Goal: Task Accomplishment & Management: Complete application form

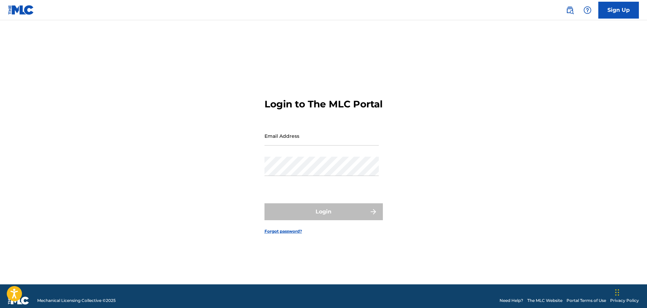
click at [302, 145] on input "Email Address" at bounding box center [321, 135] width 114 height 19
type input "[EMAIL_ADDRESS][DOMAIN_NAME]"
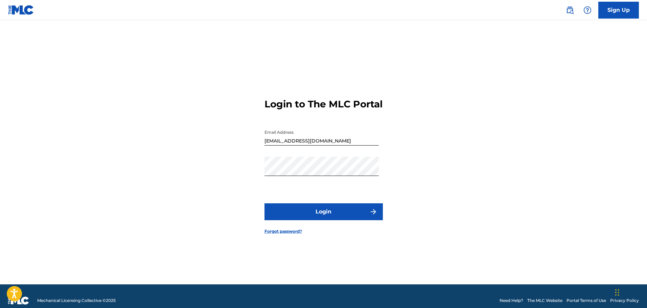
click at [346, 217] on button "Login" at bounding box center [323, 212] width 118 height 17
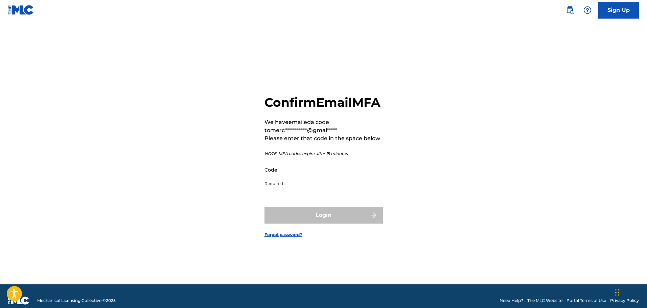
click at [308, 179] on input "Code" at bounding box center [321, 169] width 114 height 19
paste input "978661"
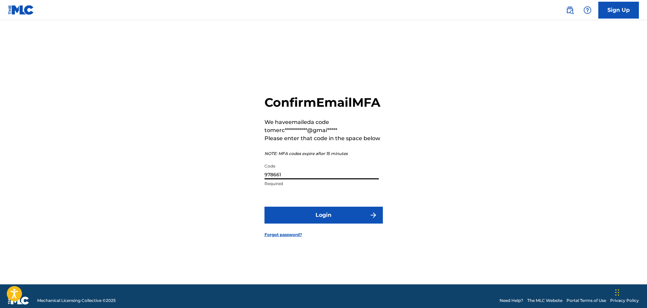
type input "978661"
click at [336, 232] on form "**********" at bounding box center [323, 160] width 118 height 247
click at [338, 224] on button "Login" at bounding box center [323, 215] width 118 height 17
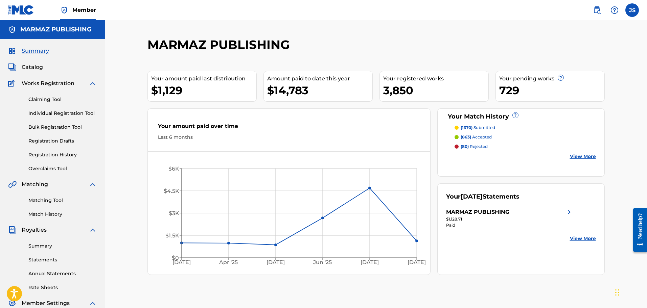
click at [56, 199] on link "Matching Tool" at bounding box center [62, 200] width 68 height 7
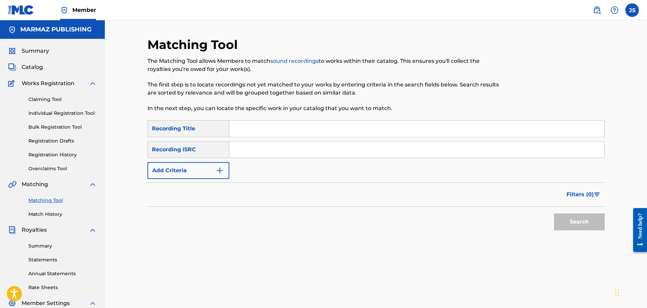
click at [270, 135] on input "Search Form" at bounding box center [416, 129] width 375 height 16
type input "TRIPLE LAVADA"
click at [206, 152] on div "Recording ISRC" at bounding box center [188, 149] width 82 height 17
click at [590, 221] on button "Search" at bounding box center [579, 222] width 51 height 17
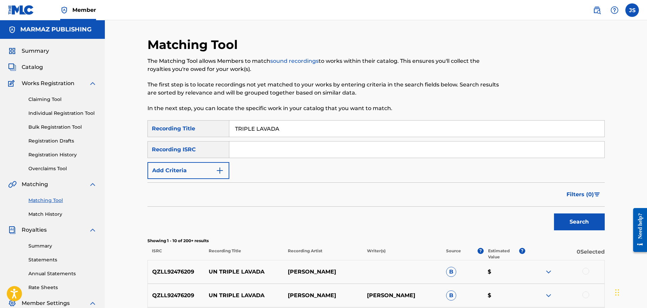
click at [216, 170] on img "Search Form" at bounding box center [220, 171] width 8 height 8
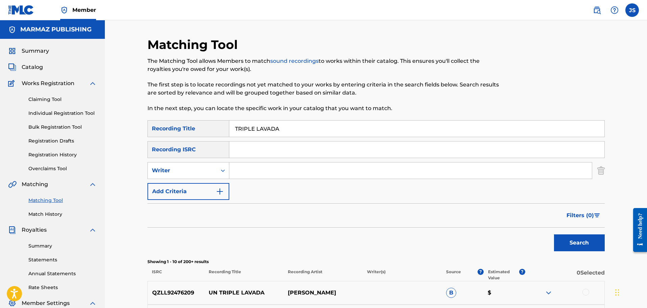
click at [257, 168] on input "Search Form" at bounding box center [410, 171] width 362 height 16
type input "ESAU ORTIZ"
click at [554, 235] on button "Search" at bounding box center [579, 243] width 51 height 17
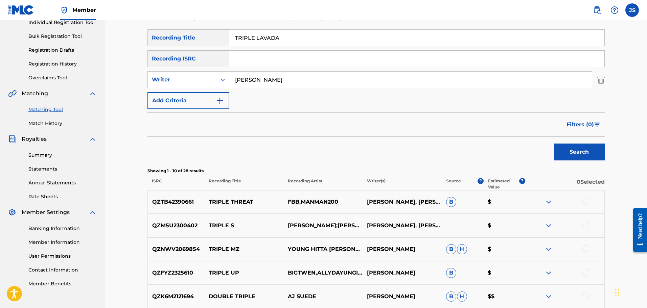
scroll to position [85, 0]
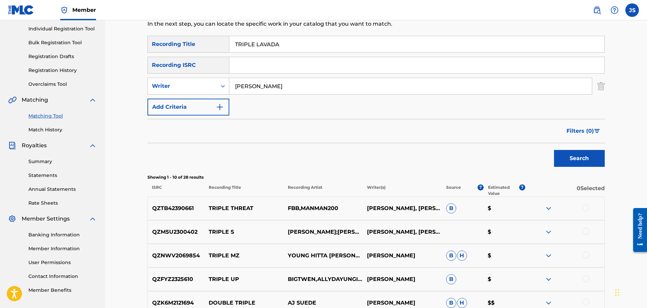
click at [586, 129] on span "Filters ( 0 )" at bounding box center [579, 131] width 27 height 8
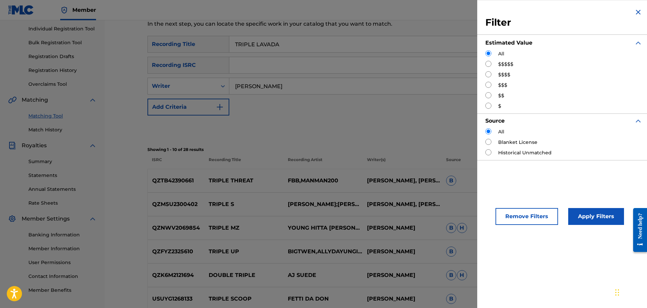
click at [506, 62] on label "$$$$$" at bounding box center [505, 64] width 15 height 7
click at [489, 64] on input "Search Form" at bounding box center [488, 64] width 6 height 6
radio input "true"
click at [590, 215] on button "Apply Filters" at bounding box center [596, 216] width 56 height 17
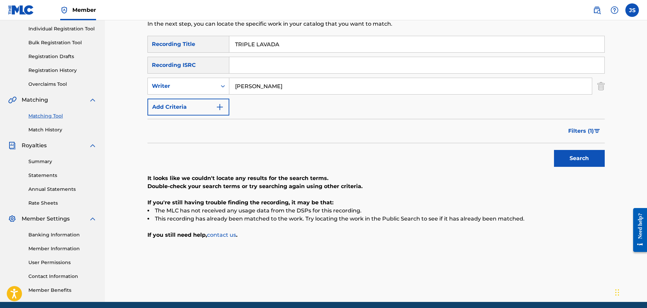
click at [574, 136] on button "Filters ( 1 )" at bounding box center [584, 131] width 41 height 17
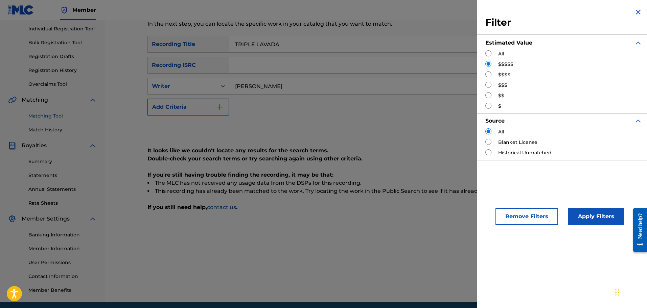
click at [488, 73] on input "Search Form" at bounding box center [488, 74] width 6 height 6
radio input "true"
click at [582, 216] on button "Apply Filters" at bounding box center [596, 216] width 56 height 17
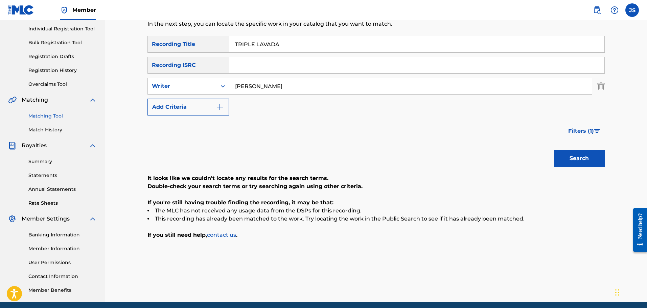
click at [576, 123] on button "Filters ( 1 )" at bounding box center [584, 131] width 41 height 17
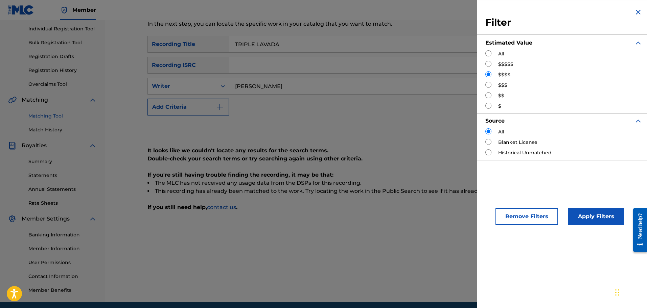
click at [489, 85] on input "Search Form" at bounding box center [488, 85] width 6 height 6
radio input "true"
click at [590, 211] on button "Apply Filters" at bounding box center [596, 216] width 56 height 17
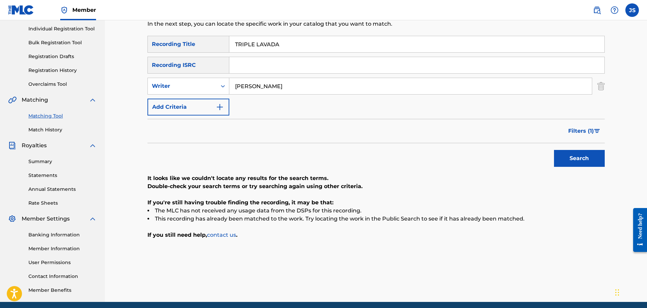
drag, startPoint x: 320, startPoint y: 45, endPoint x: 152, endPoint y: 28, distance: 168.9
click at [150, 27] on div "Matching Tool The Matching Tool allows Members to match sound recordings to wor…" at bounding box center [375, 128] width 457 height 350
click at [248, 88] on input "ESAU ORTIZ" at bounding box center [410, 86] width 362 height 16
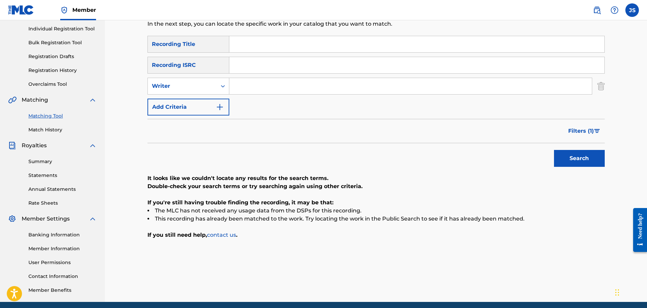
drag, startPoint x: 288, startPoint y: 39, endPoint x: 170, endPoint y: 43, distance: 117.7
click at [170, 43] on div "SearchWithCriteria94b22b81-0bae-44da-b916-788c72eb624a Recording Title" at bounding box center [375, 44] width 457 height 17
click at [256, 68] on input "Search Form" at bounding box center [416, 65] width 375 height 16
paste input "MXA4M2500036"
type input "MXA4M2500036"
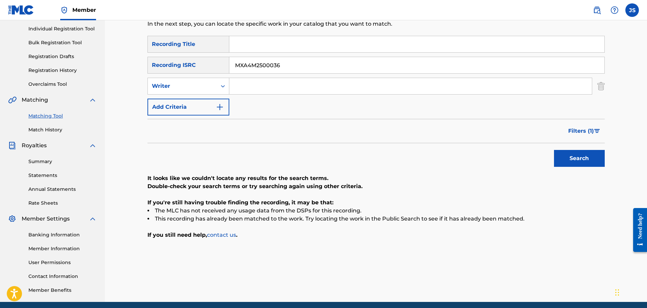
click at [437, 139] on div "Filters ( 1 )" at bounding box center [375, 131] width 457 height 24
click at [576, 155] on button "Search" at bounding box center [579, 158] width 51 height 17
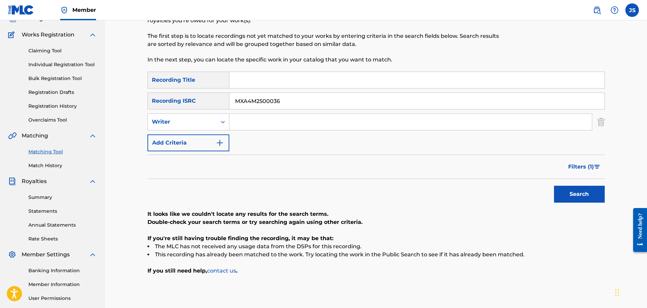
scroll to position [0, 0]
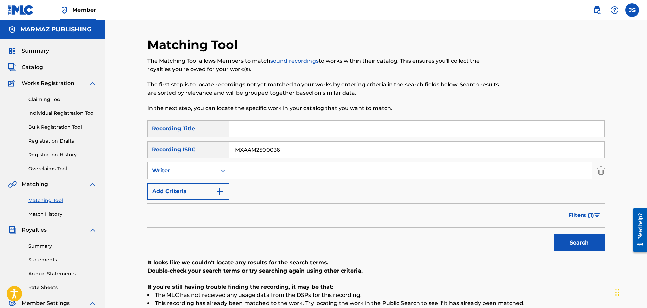
click at [582, 222] on button "Filters ( 1 )" at bounding box center [584, 215] width 41 height 17
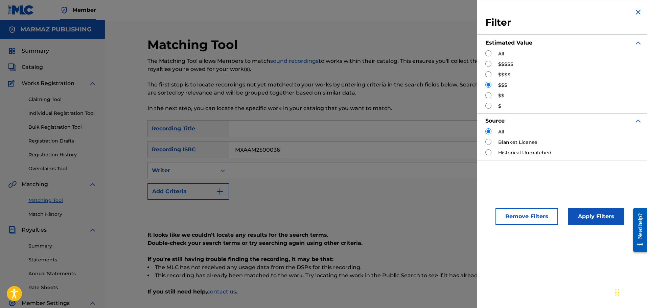
click at [491, 57] on div "All" at bounding box center [563, 53] width 157 height 7
click at [487, 56] on input "Search Form" at bounding box center [488, 53] width 6 height 6
radio input "true"
click at [585, 211] on button "Apply Filters" at bounding box center [596, 216] width 56 height 17
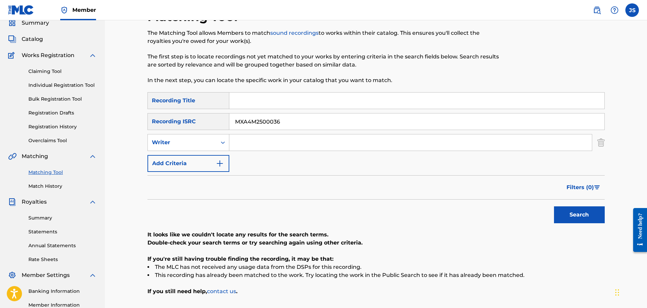
scroll to position [26, 0]
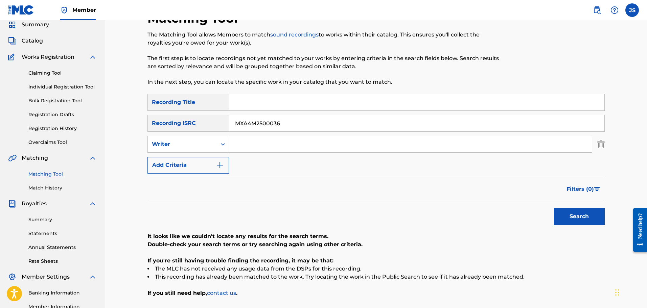
click at [56, 175] on link "Matching Tool" at bounding box center [62, 174] width 68 height 7
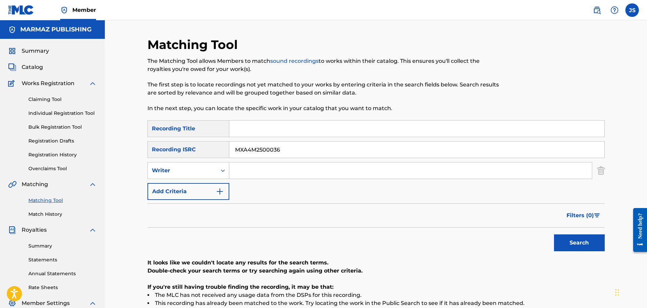
click at [37, 204] on div "Matching Tool Match History" at bounding box center [52, 203] width 89 height 29
click at [41, 218] on div "Summary Catalog Works Registration Claiming Tool Individual Registration Tool B…" at bounding box center [52, 213] width 105 height 348
click at [42, 214] on link "Match History" at bounding box center [62, 214] width 68 height 7
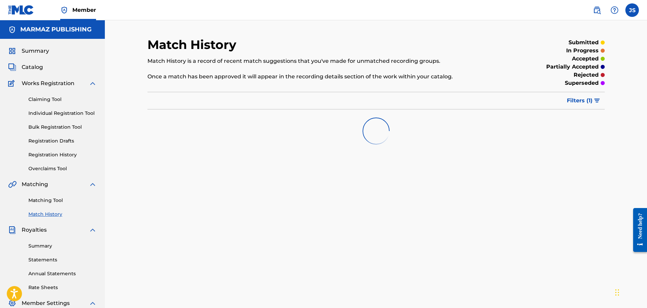
click at [39, 200] on link "Matching Tool" at bounding box center [62, 200] width 68 height 7
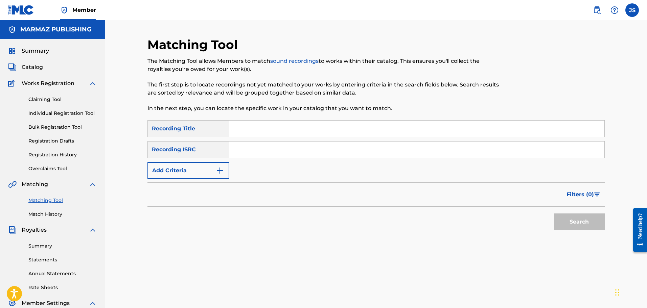
click at [260, 149] on input "Search Form" at bounding box center [416, 150] width 375 height 16
paste input "MXA4M2500036"
type input "MXA4M2500036"
click at [431, 191] on div "Filters ( 0 )" at bounding box center [375, 195] width 457 height 24
click at [578, 217] on button "Search" at bounding box center [579, 222] width 51 height 17
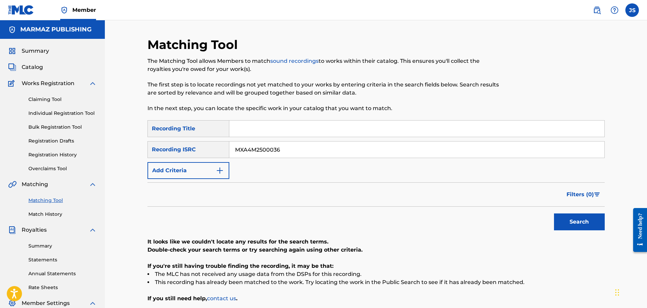
click at [51, 97] on link "Claiming Tool" at bounding box center [62, 99] width 68 height 7
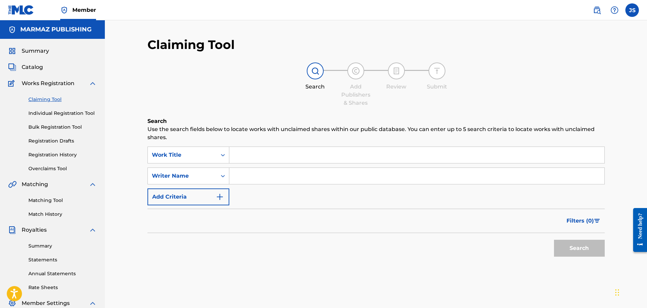
click at [256, 172] on input "Search Form" at bounding box center [416, 176] width 375 height 16
click at [197, 172] on div "Writer Name" at bounding box center [182, 176] width 61 height 8
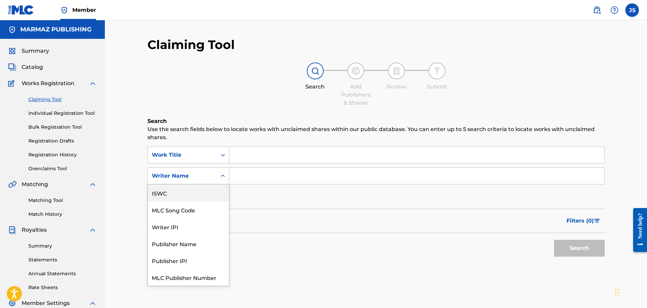
click at [201, 194] on div "ISWC" at bounding box center [188, 193] width 81 height 17
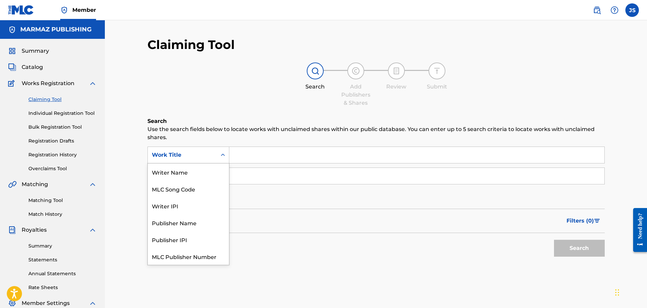
click at [201, 154] on div "Work Title" at bounding box center [182, 155] width 61 height 8
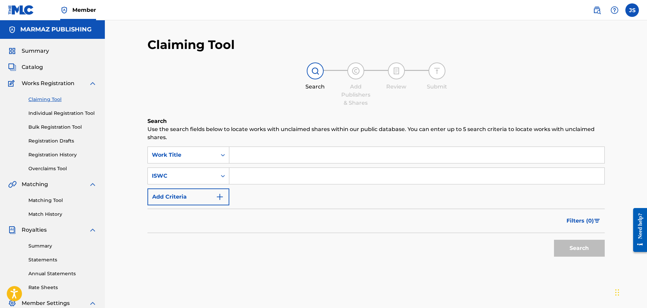
click at [349, 250] on div "Search" at bounding box center [375, 246] width 457 height 27
click at [72, 116] on link "Individual Registration Tool" at bounding box center [62, 113] width 68 height 7
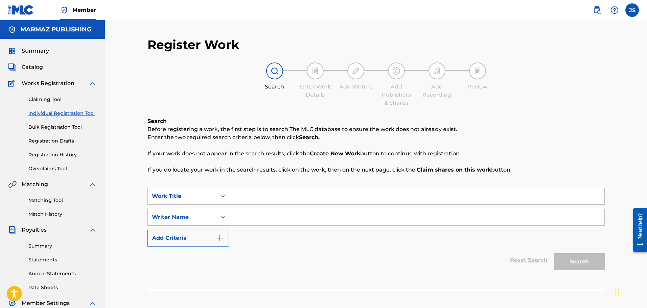
scroll to position [85, 0]
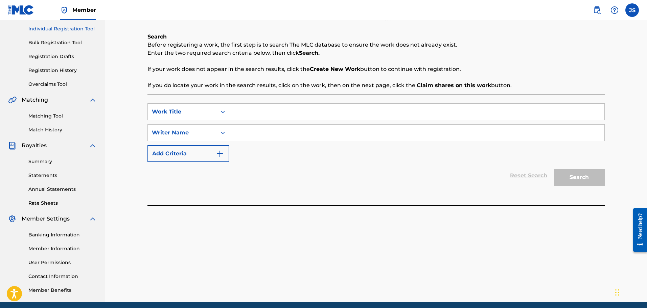
click at [256, 112] on input "Search Form" at bounding box center [416, 112] width 375 height 16
type input "MI CABALLO Y YO"
click at [356, 189] on div "Reset Search Search" at bounding box center [375, 175] width 457 height 27
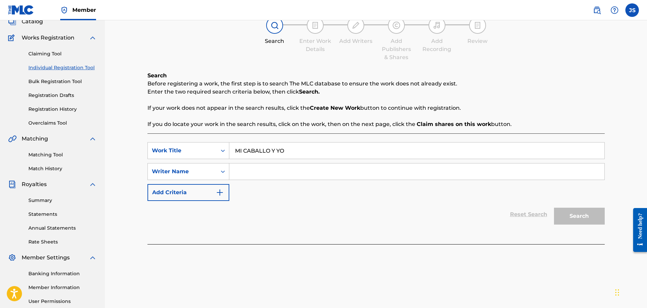
scroll to position [0, 0]
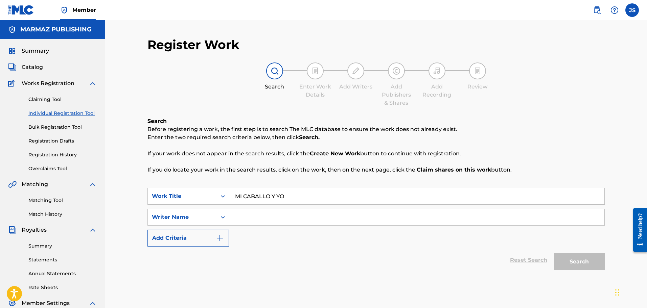
click at [274, 217] on input "Search Form" at bounding box center [416, 217] width 375 height 16
type input "CHOLO"
click at [554, 254] on button "Search" at bounding box center [579, 262] width 51 height 17
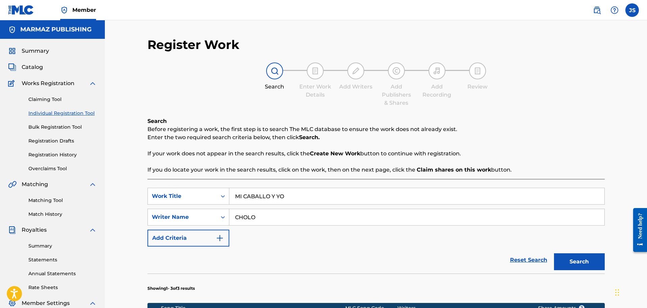
drag, startPoint x: 47, startPoint y: 101, endPoint x: 58, endPoint y: 120, distance: 21.8
click at [47, 101] on link "Claiming Tool" at bounding box center [62, 99] width 68 height 7
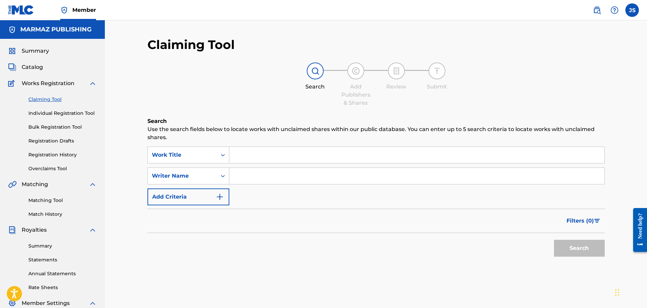
click at [257, 157] on input "Search Form" at bounding box center [416, 155] width 375 height 16
type input "MI CABALLO Y YO"
click at [554, 240] on button "Search" at bounding box center [579, 248] width 51 height 17
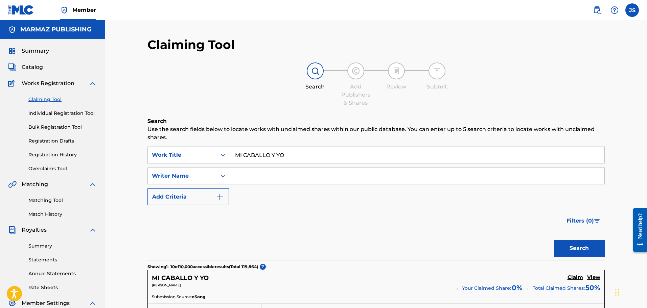
click at [273, 174] on input "Search Form" at bounding box center [416, 176] width 375 height 16
click at [554, 240] on button "Search" at bounding box center [579, 248] width 51 height 17
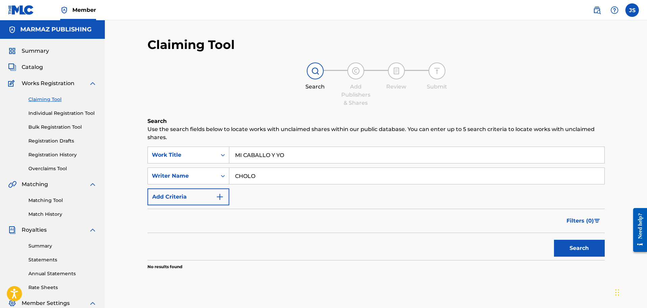
click at [274, 180] on input "CHOLO" at bounding box center [416, 176] width 375 height 16
type input "VALDERRAMA"
click at [554, 240] on button "Search" at bounding box center [579, 248] width 51 height 17
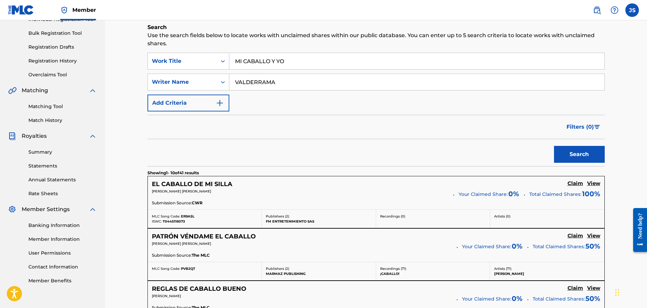
scroll to position [85, 0]
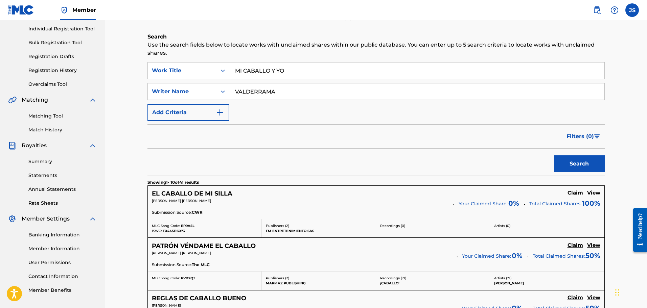
drag, startPoint x: 283, startPoint y: 96, endPoint x: 187, endPoint y: 102, distance: 95.9
click at [187, 102] on div "SearchWithCriteriabfc32e08-0823-4c30-8fe3-799361d58919 Work Title MI CABALLO Y …" at bounding box center [375, 91] width 457 height 59
click at [381, 138] on div "Filters ( 0 )" at bounding box center [375, 136] width 457 height 24
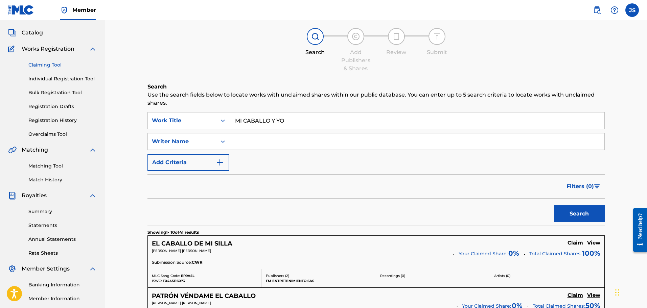
scroll to position [0, 0]
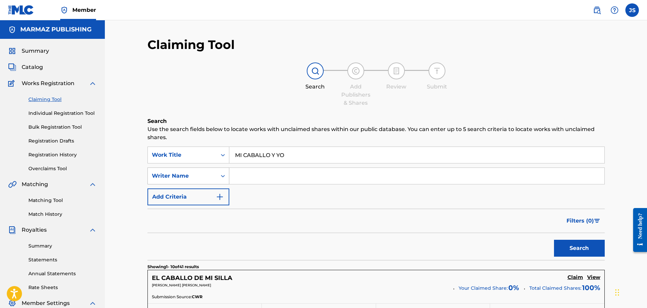
click at [212, 175] on div "Writer Name" at bounding box center [182, 176] width 69 height 13
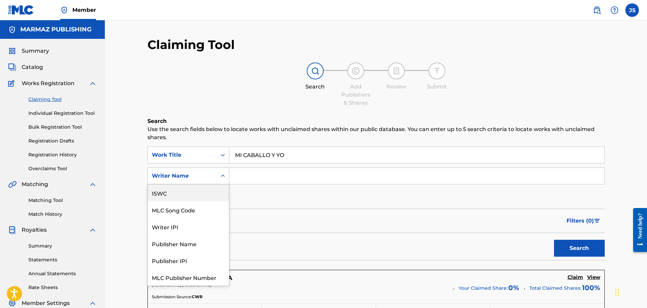
click at [194, 194] on div "ISWC" at bounding box center [188, 193] width 81 height 17
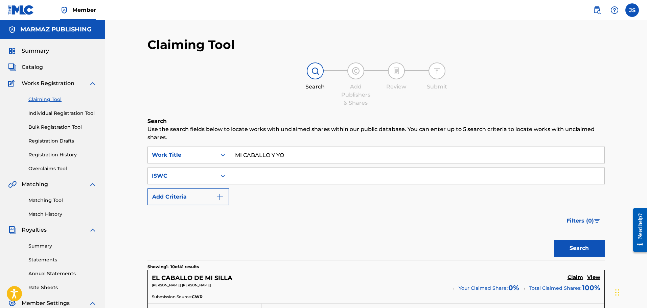
drag, startPoint x: 261, startPoint y: 178, endPoint x: 266, endPoint y: 176, distance: 5.5
click at [261, 178] on input "Search Form" at bounding box center [416, 176] width 375 height 16
paste input "T0447599996"
type input "T0447599996"
click at [377, 99] on div "Search Add Publishers & Shares Review Submit" at bounding box center [375, 85] width 457 height 45
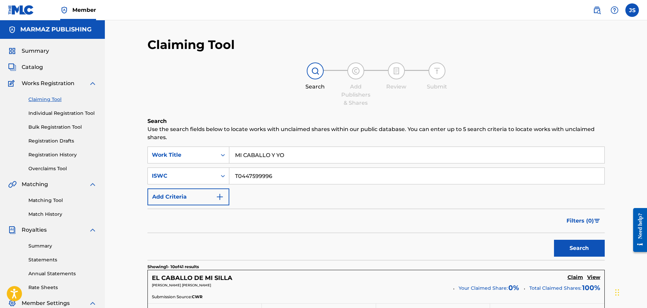
click at [563, 247] on button "Search" at bounding box center [579, 248] width 51 height 17
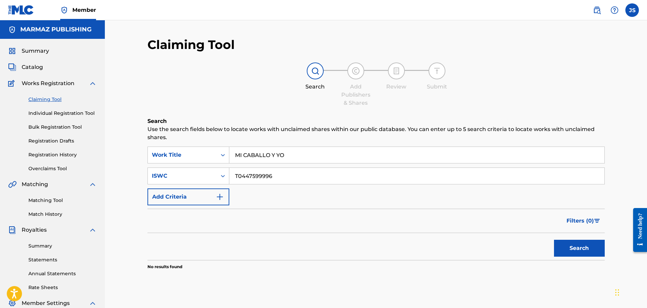
click at [54, 112] on link "Individual Registration Tool" at bounding box center [62, 113] width 68 height 7
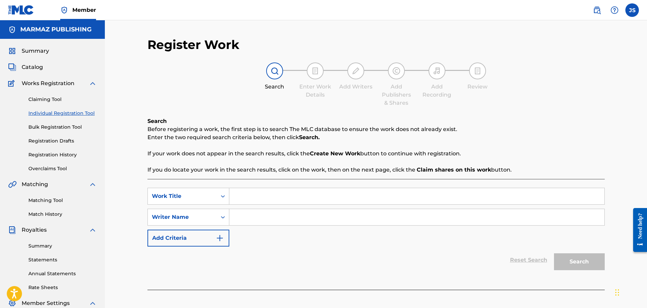
click at [243, 199] on input "Search Form" at bounding box center [416, 196] width 375 height 16
type input "MI CABALLO Y YO"
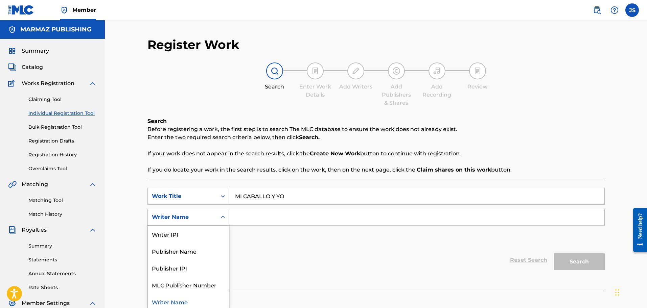
scroll to position [2, 0]
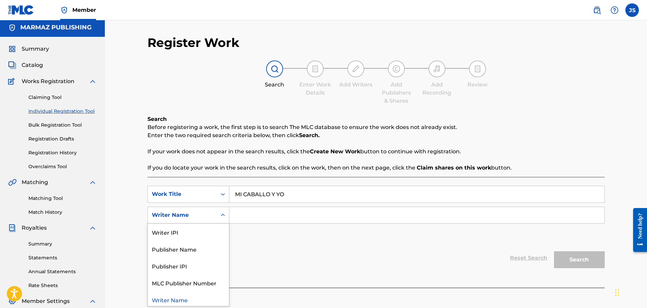
click at [197, 219] on div "Writer Name" at bounding box center [182, 215] width 61 height 8
click at [304, 252] on div "Reset Search Search" at bounding box center [375, 257] width 457 height 27
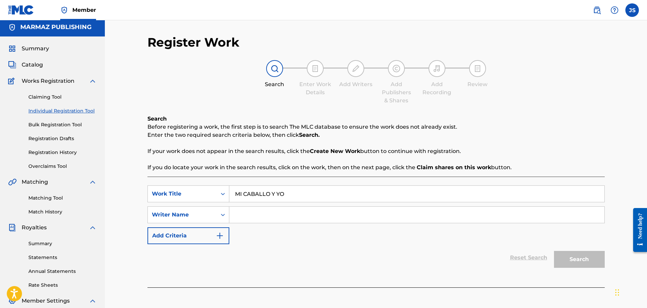
click at [292, 209] on input "Search Form" at bounding box center [416, 215] width 375 height 16
paste input "Wilson Orlando Valderrama Aguilar"
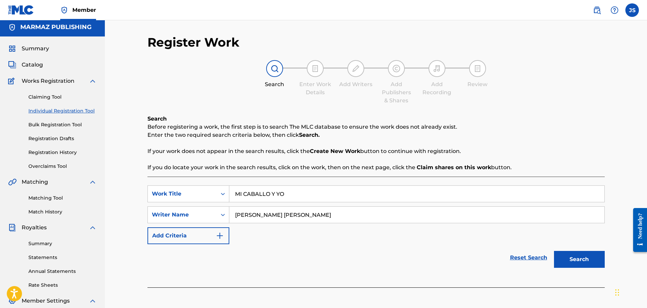
type input "Wilson Orlando Valderrama Aguilar"
click at [410, 165] on p "If you do locate your work in the search results, click on the work, then on th…" at bounding box center [375, 168] width 457 height 8
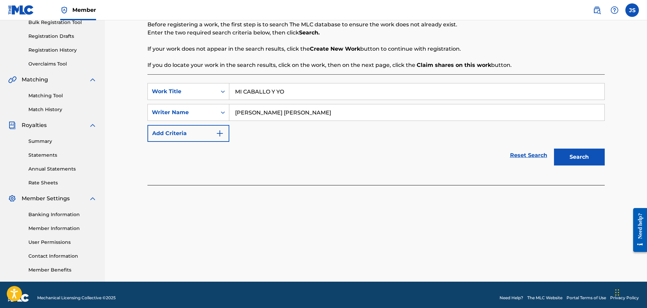
scroll to position [111, 0]
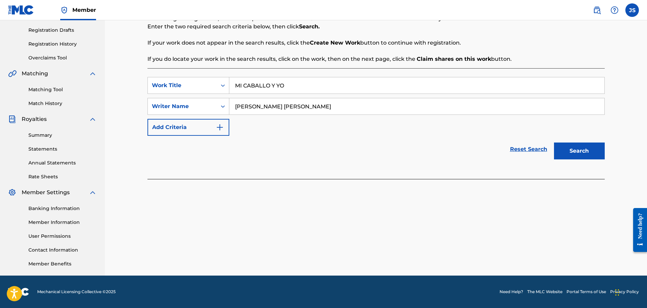
click at [576, 144] on button "Search" at bounding box center [579, 151] width 51 height 17
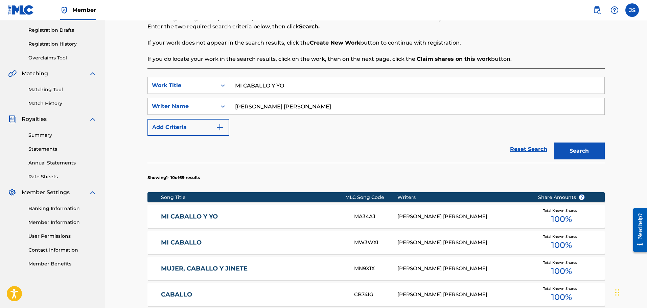
click at [175, 218] on link "MI CABALLO Y YO" at bounding box center [253, 217] width 184 height 8
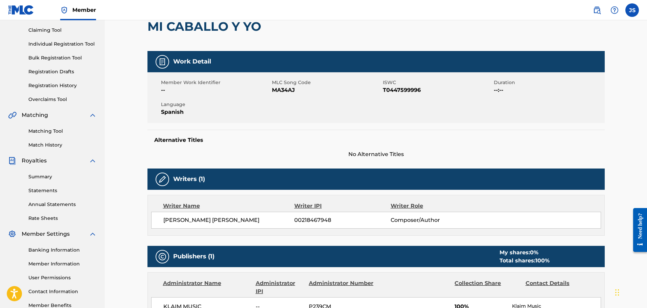
scroll to position [42, 0]
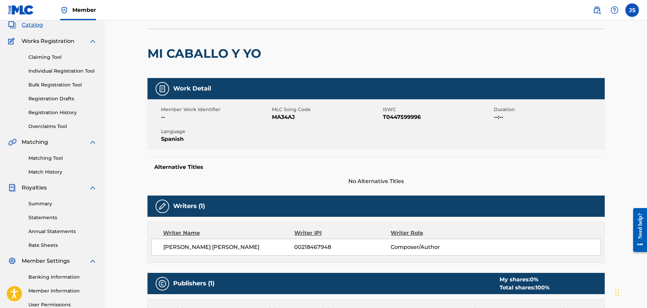
click at [62, 112] on link "Registration History" at bounding box center [62, 112] width 68 height 7
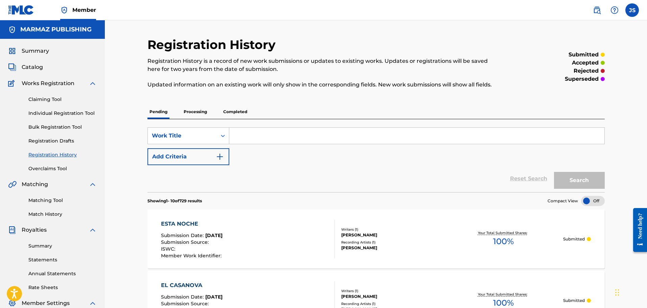
click at [250, 139] on input "Search Form" at bounding box center [416, 136] width 375 height 16
type input "MI CABALLO Y YO"
click at [208, 157] on button "Add Criteria" at bounding box center [188, 156] width 82 height 17
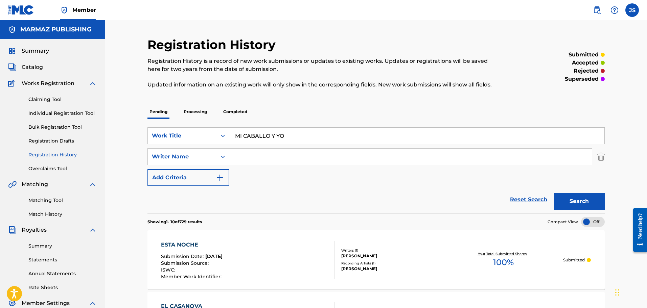
click at [250, 158] on input "Search Form" at bounding box center [410, 157] width 362 height 16
paste input "Wilson Orlando Valderrama Aguilar"
type input "Wilson Orlando Valderrama Aguilar"
drag, startPoint x: 258, startPoint y: 182, endPoint x: 317, endPoint y: 198, distance: 60.8
click at [258, 182] on div "SearchWithCriteria79ef518b-6a09-4ca3-a22f-53b9596915c8 Work Title MI CABALLO Y …" at bounding box center [375, 156] width 457 height 59
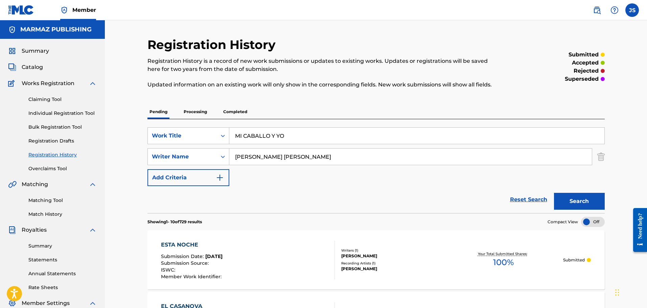
click at [572, 202] on button "Search" at bounding box center [579, 201] width 51 height 17
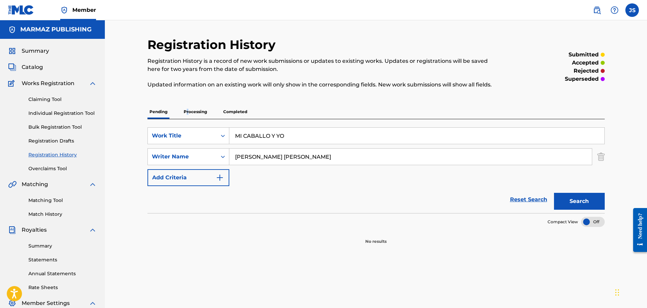
click at [187, 109] on p "Processing" at bounding box center [195, 112] width 27 height 14
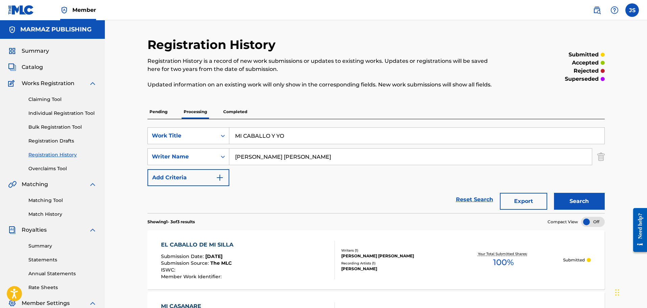
click at [230, 113] on p "Completed" at bounding box center [235, 112] width 28 height 14
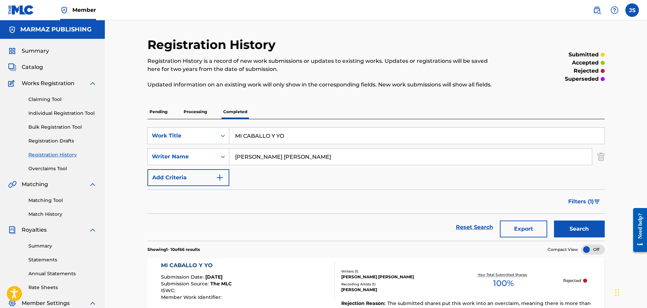
click at [205, 109] on p "Processing" at bounding box center [195, 112] width 27 height 14
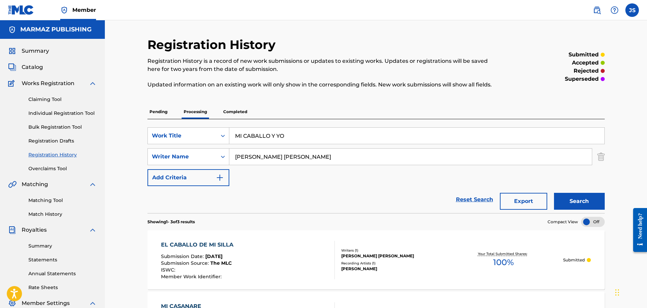
click at [160, 114] on p "Pending" at bounding box center [158, 112] width 22 height 14
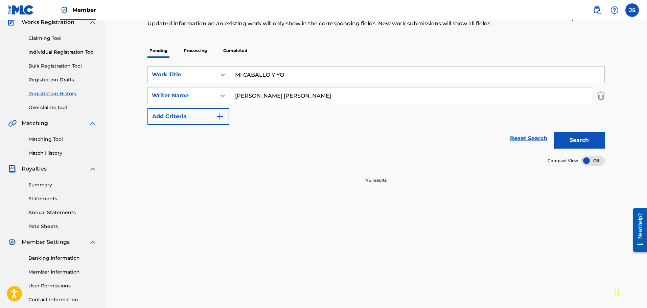
scroll to position [26, 0]
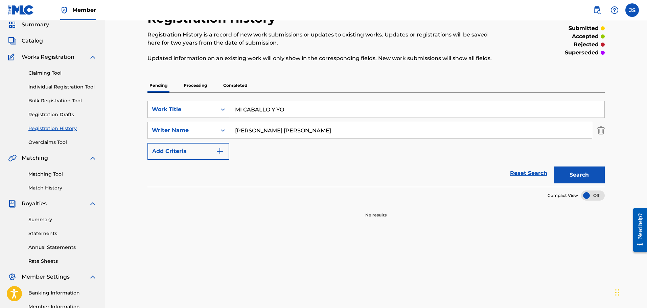
drag, startPoint x: 297, startPoint y: 106, endPoint x: 183, endPoint y: 111, distance: 114.0
click at [183, 111] on div "SearchWithCriteria79ef518b-6a09-4ca3-a22f-53b9596915c8 Work Title MI CABALLO Y …" at bounding box center [375, 109] width 457 height 17
click at [380, 226] on div "Registration History Registration History is a record of new work submissions o…" at bounding box center [375, 186] width 473 height 350
click at [597, 178] on button "Search" at bounding box center [579, 175] width 51 height 17
click at [196, 86] on p "Processing" at bounding box center [195, 85] width 27 height 14
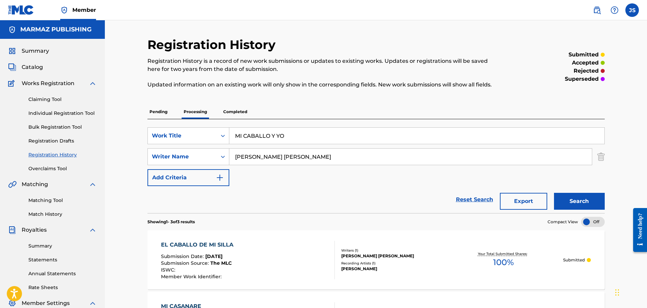
click at [213, 174] on button "Add Criteria" at bounding box center [188, 177] width 82 height 17
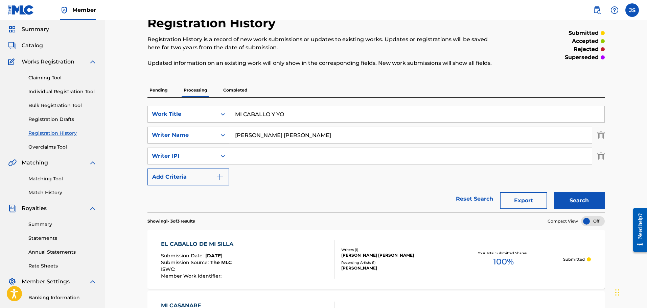
scroll to position [42, 0]
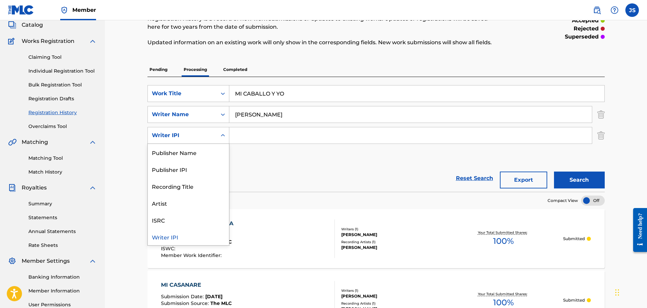
click at [219, 138] on icon "Search Form" at bounding box center [222, 135] width 7 height 7
click at [200, 216] on div "ISRC" at bounding box center [188, 220] width 81 height 17
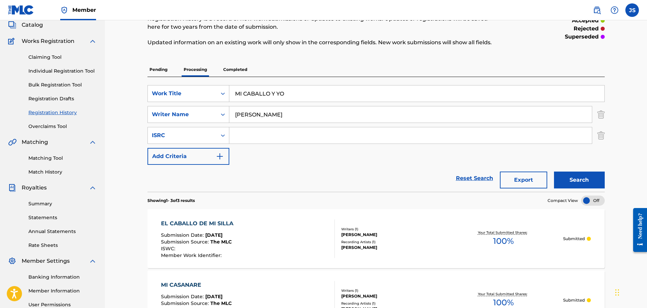
click at [260, 138] on input "Search Form" at bounding box center [410, 135] width 362 height 16
paste input "T0447599996"
type input "T0447599996"
click at [572, 181] on button "Search" at bounding box center [579, 180] width 51 height 17
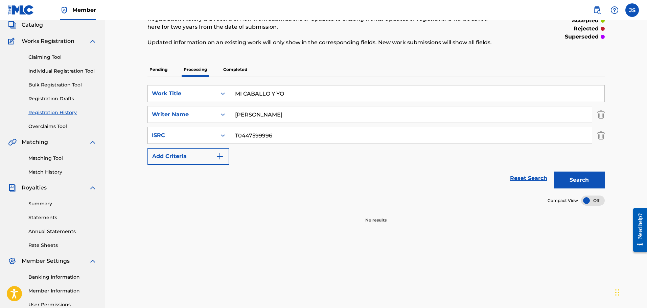
drag, startPoint x: 273, startPoint y: 137, endPoint x: 207, endPoint y: 141, distance: 66.3
click at [207, 141] on div "SearchWithCriteriaa92f4a34-77bb-48a5-8718-9158162e265f ISRC T0447599996" at bounding box center [375, 135] width 457 height 17
paste input "DGA082478040"
type input "DGA082478040"
click at [330, 178] on div "Reset Search Search" at bounding box center [375, 178] width 457 height 27
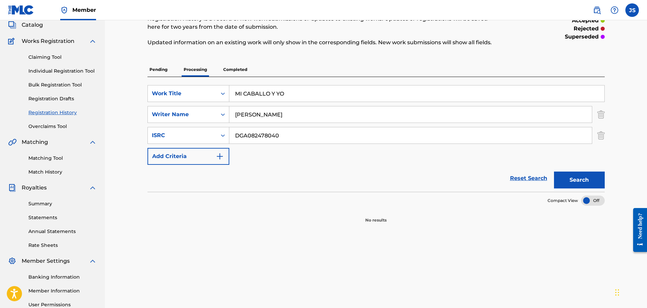
click at [592, 181] on button "Search" at bounding box center [579, 180] width 51 height 17
click at [236, 74] on p "Completed" at bounding box center [235, 70] width 28 height 14
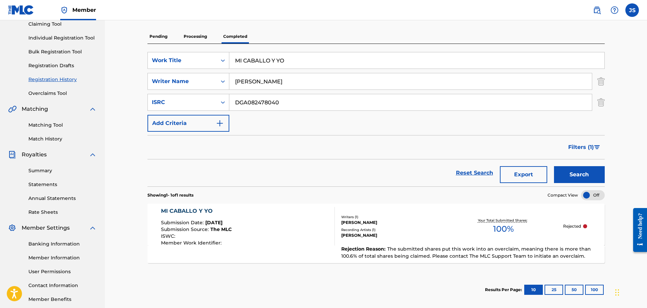
scroll to position [85, 0]
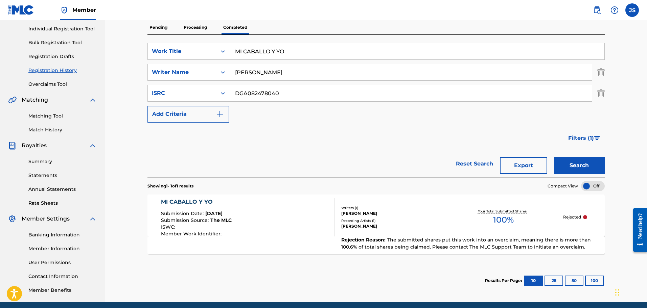
click at [203, 205] on div "MI CABALLO Y YO" at bounding box center [196, 202] width 71 height 8
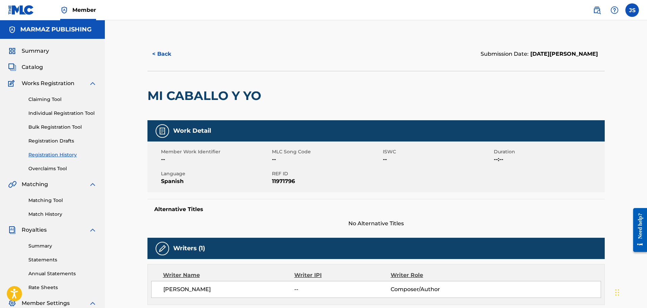
click at [157, 53] on button "< Back" at bounding box center [167, 54] width 41 height 17
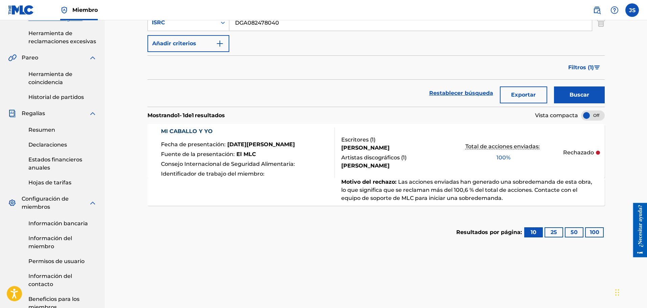
scroll to position [169, 0]
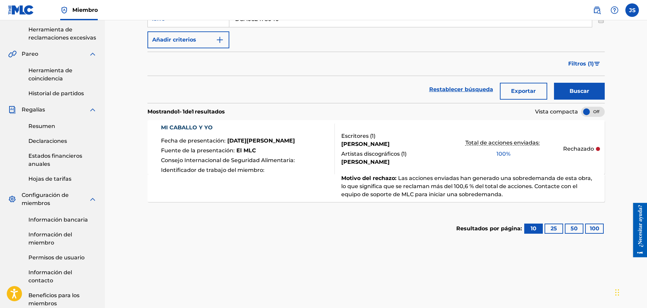
click at [385, 250] on div "Historial de registro El Historial de Registro es un registro de las nuevas obr…" at bounding box center [375, 92] width 473 height 448
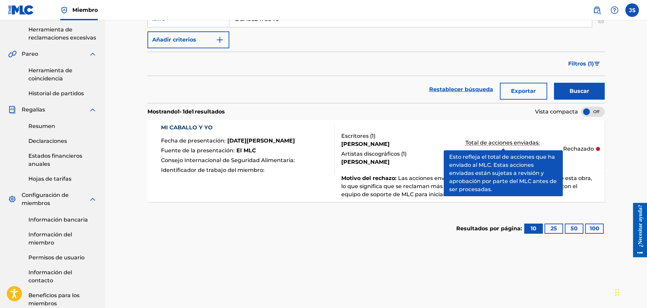
click at [510, 145] on font "Total de acciones enviadas:" at bounding box center [502, 143] width 74 height 6
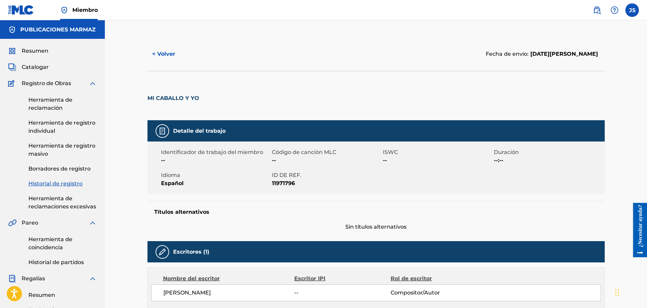
click at [164, 56] on font "< Volver" at bounding box center [163, 54] width 23 height 6
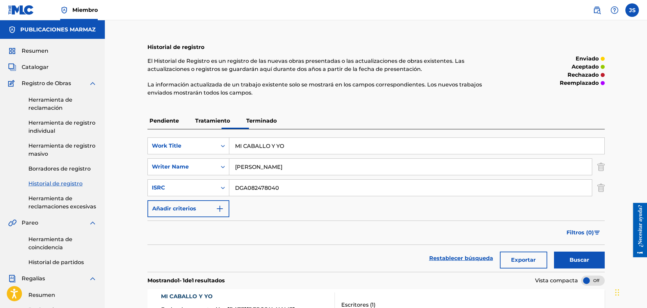
click at [59, 124] on font "Herramienta de registro individual" at bounding box center [61, 127] width 67 height 15
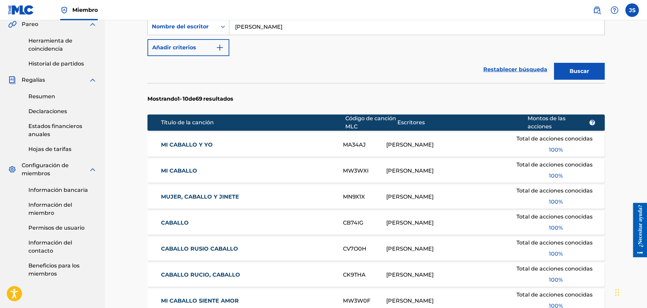
scroll to position [211, 0]
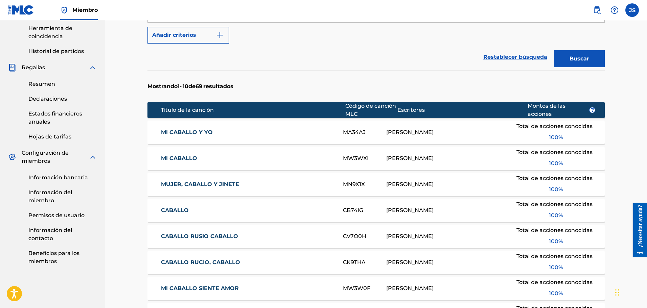
click at [199, 133] on font "MI CABALLO Y YO" at bounding box center [187, 132] width 52 height 6
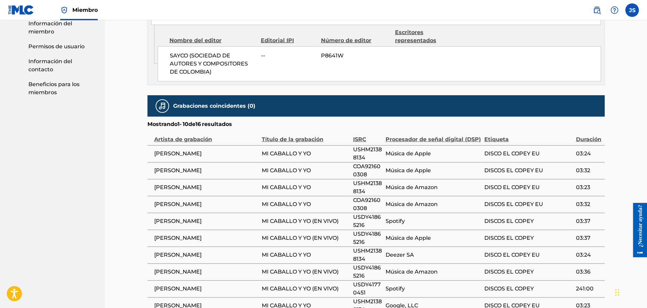
scroll to position [296, 0]
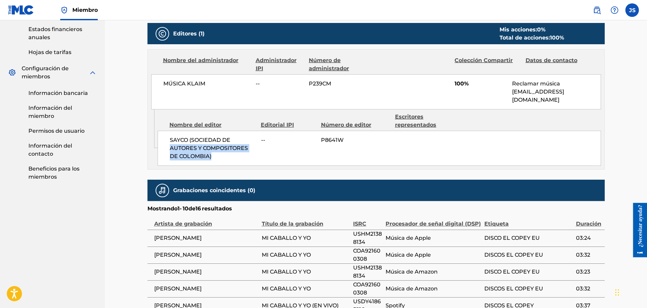
drag, startPoint x: 218, startPoint y: 149, endPoint x: 169, endPoint y: 136, distance: 50.4
click at [170, 136] on span "SAYCO (SOCIEDAD DE AUTORES Y COMPOSITORES DE COLOMBIA)" at bounding box center [213, 148] width 86 height 24
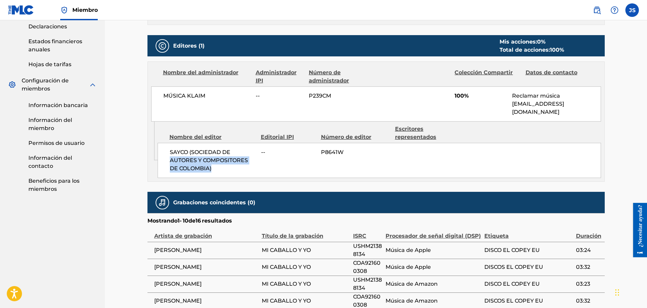
scroll to position [252, 0]
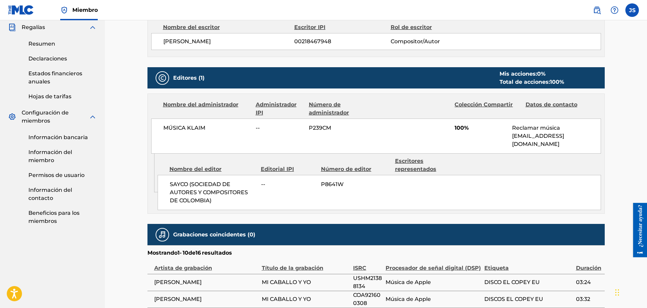
click at [624, 127] on div "< Volver a los resultados Última edición: 16 de febrero de 2023 Fuente: eSong M…" at bounding box center [376, 132] width 542 height 726
drag, startPoint x: 576, startPoint y: 138, endPoint x: 510, endPoint y: 140, distance: 65.6
click at [510, 140] on div "MÚSICA KLAIM -- P239CM 100% Reclamar música ley@klaimmusic.com" at bounding box center [376, 136] width 450 height 35
copy font "ley@klaimmusic.com"
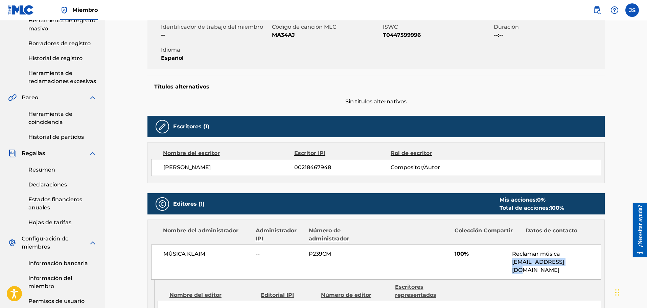
scroll to position [169, 0]
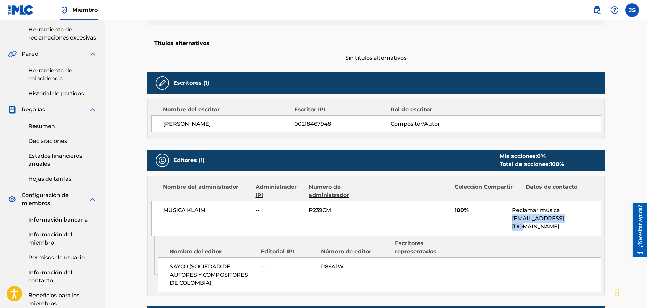
copy font "ley@klaimmusic.com"
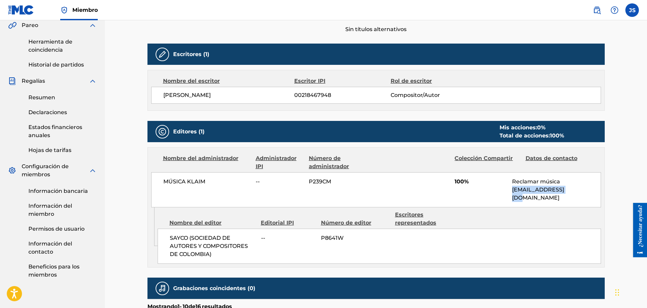
scroll to position [211, 0]
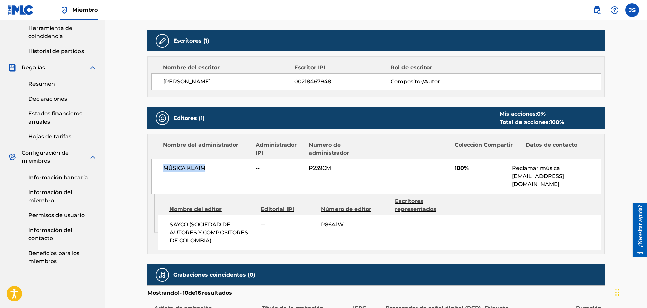
drag, startPoint x: 202, startPoint y: 169, endPoint x: 159, endPoint y: 166, distance: 44.0
click at [159, 166] on div "MÚSICA KLAIM -- P239CM 100% Reclamar música ley@klaimmusic.com" at bounding box center [376, 176] width 450 height 35
copy font "MÚSICA KLAIM"
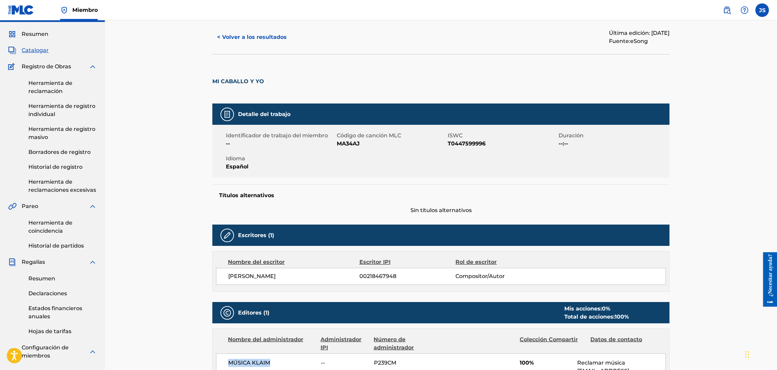
scroll to position [0, 0]
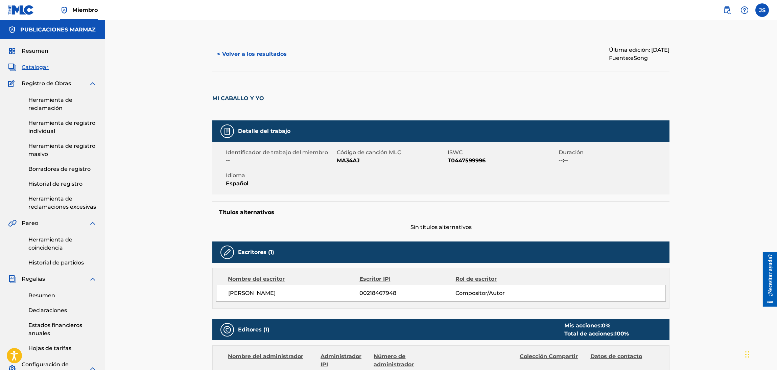
click at [43, 83] on font "Registro de Obras" at bounding box center [46, 83] width 49 height 6
click at [48, 109] on font "Herramienta de reclamación" at bounding box center [50, 104] width 44 height 15
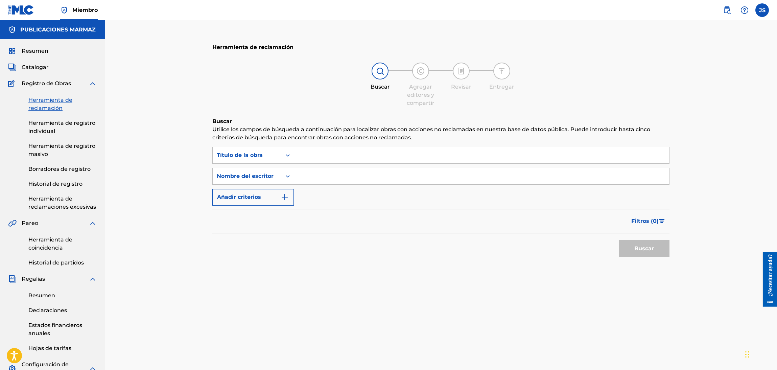
click at [55, 122] on font "Herramienta de registro individual" at bounding box center [61, 127] width 67 height 15
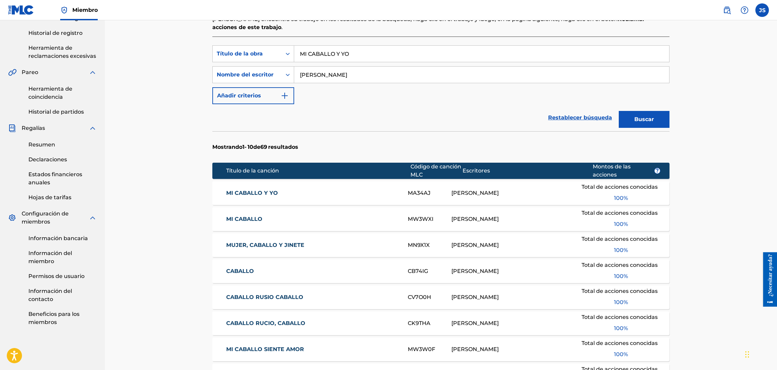
scroll to position [152, 0]
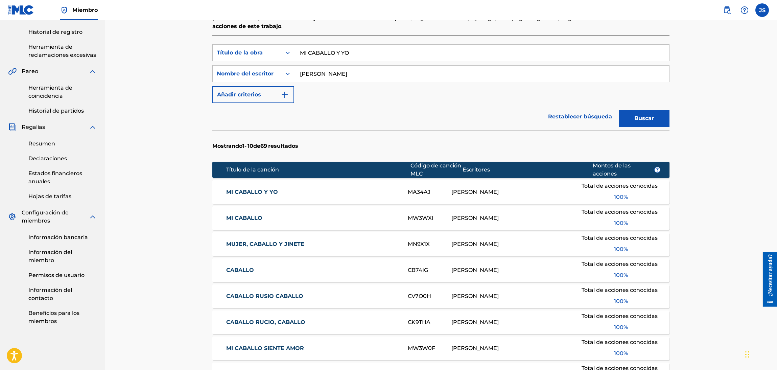
click at [646, 120] on button "Buscar" at bounding box center [644, 118] width 51 height 17
click at [261, 194] on font "MI CABALLO Y YO" at bounding box center [252, 192] width 52 height 6
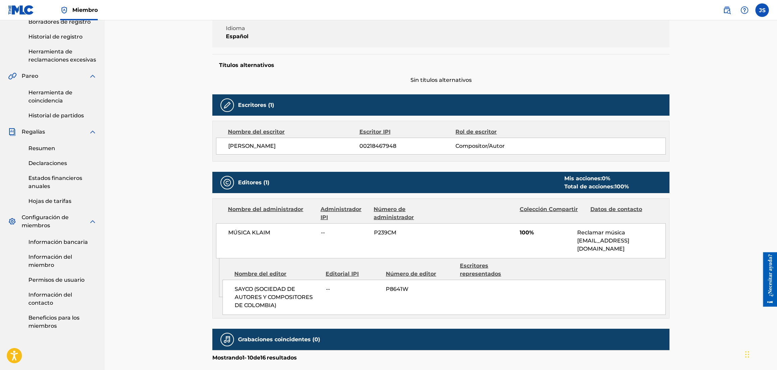
scroll to position [148, 0]
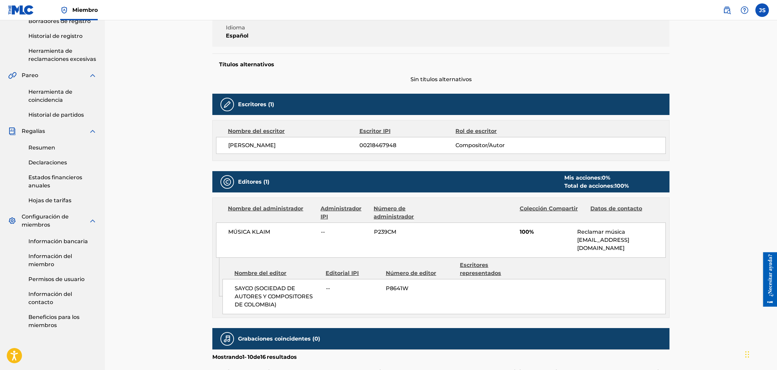
click at [266, 209] on font "Nombre del administrador" at bounding box center [265, 208] width 75 height 6
click at [394, 285] on font "P8641W" at bounding box center [397, 288] width 23 height 6
click at [437, 299] on div "SAYCO (SOCIEDAD DE AUTORES Y COMPOSITORES DE COLOMBIA) -- P8641W" at bounding box center [443, 296] width 443 height 35
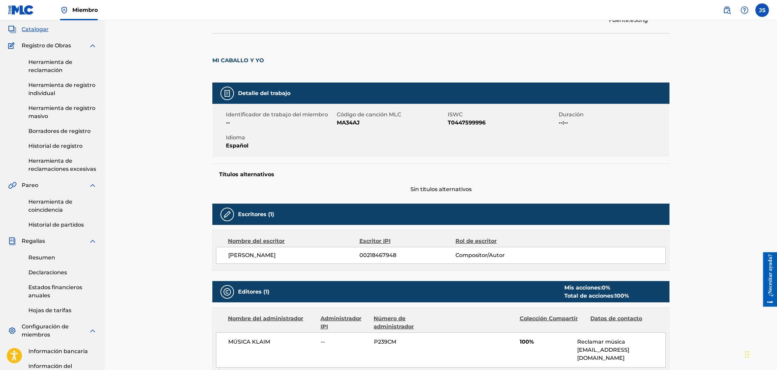
scroll to position [0, 0]
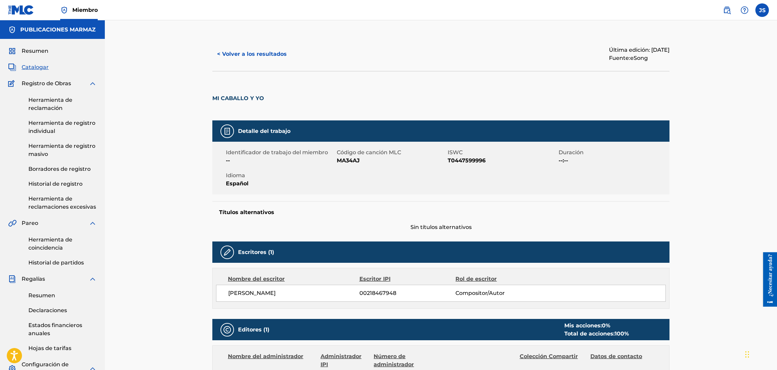
click at [217, 97] on font "MI CABALLO Y YO" at bounding box center [238, 98] width 52 height 6
click at [226, 55] on font "< Volver a los resultados" at bounding box center [252, 54] width 70 height 6
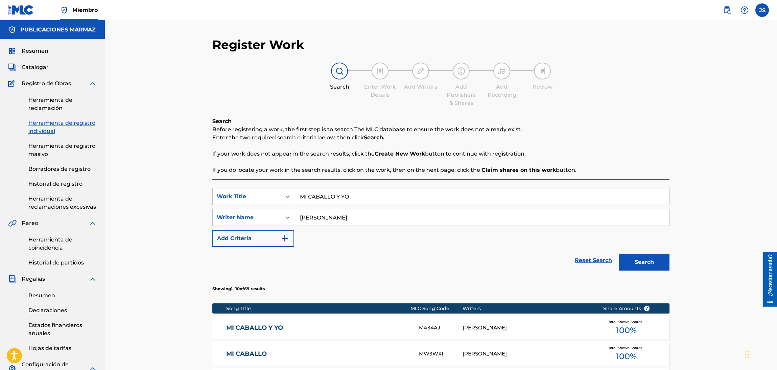
scroll to position [147, 0]
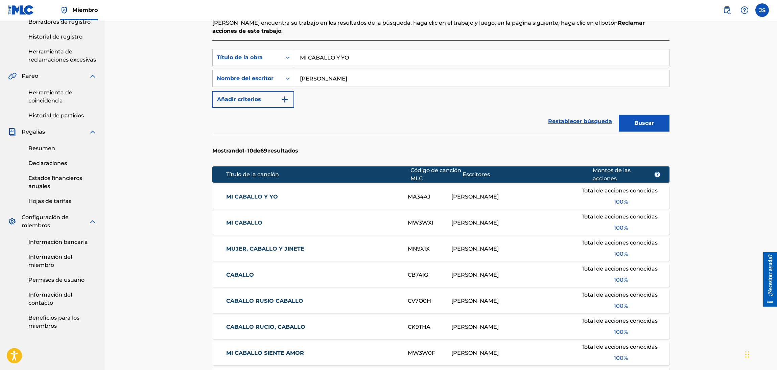
click at [620, 202] on font "100" at bounding box center [618, 201] width 9 height 6
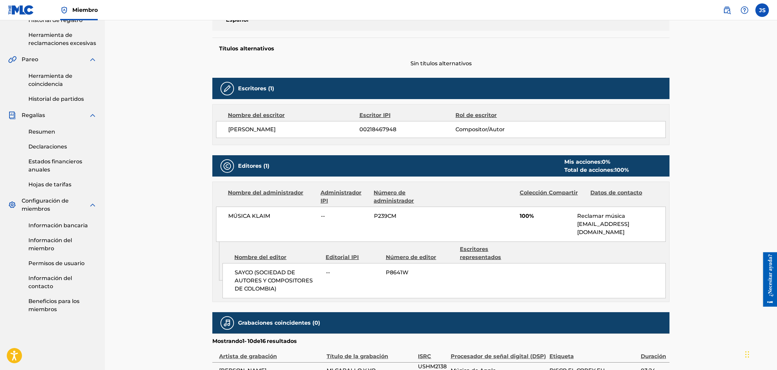
scroll to position [203, 0]
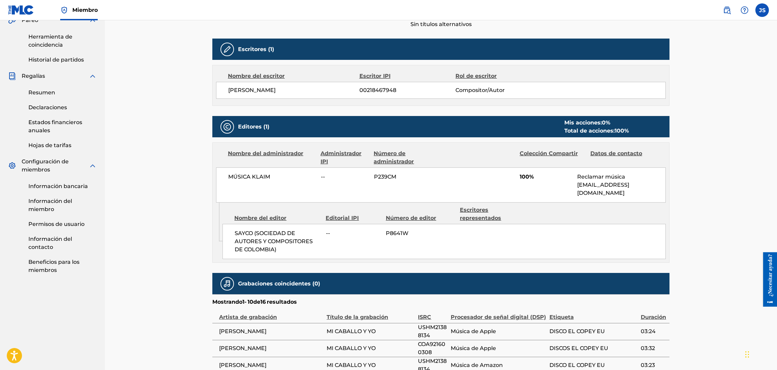
click at [602, 184] on font "ley@klaimmusic.com" at bounding box center [603, 189] width 52 height 15
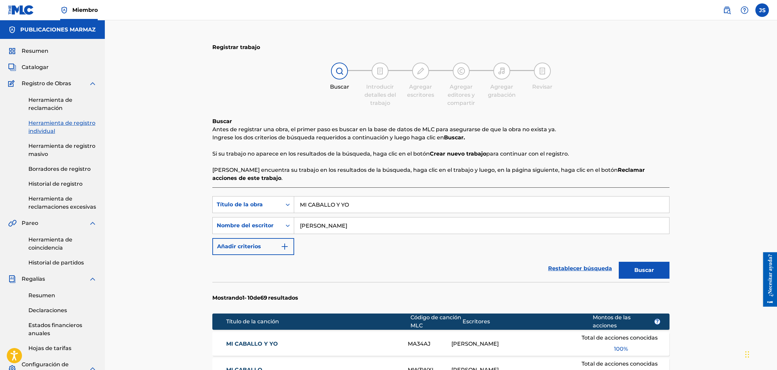
click at [78, 185] on font "Historial de registro" at bounding box center [55, 184] width 54 height 6
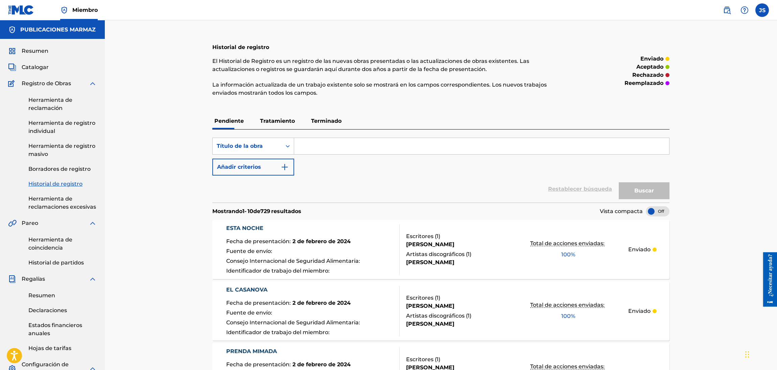
click at [352, 151] on input "Formulario de búsqueda" at bounding box center [481, 146] width 375 height 16
type input "MI CABALLO Y YO"
click at [633, 191] on button "Buscar" at bounding box center [644, 190] width 51 height 17
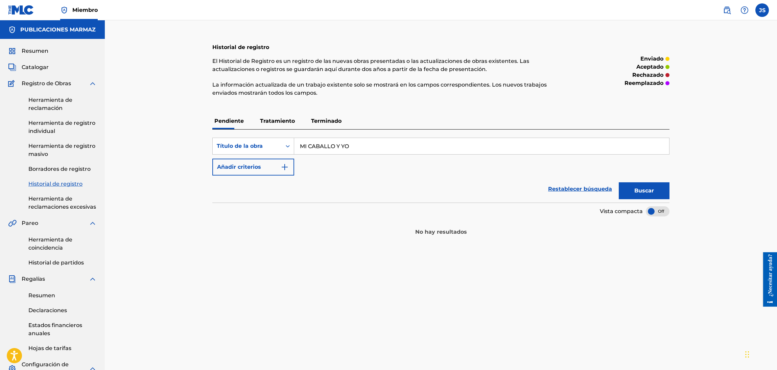
click at [271, 121] on font "Tratamiento" at bounding box center [277, 121] width 35 height 6
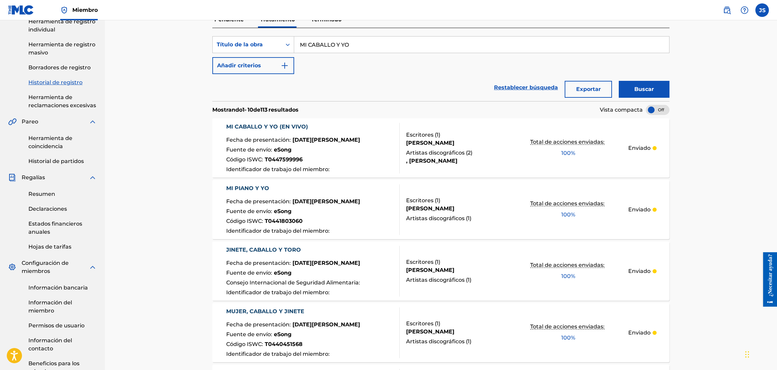
scroll to position [51, 0]
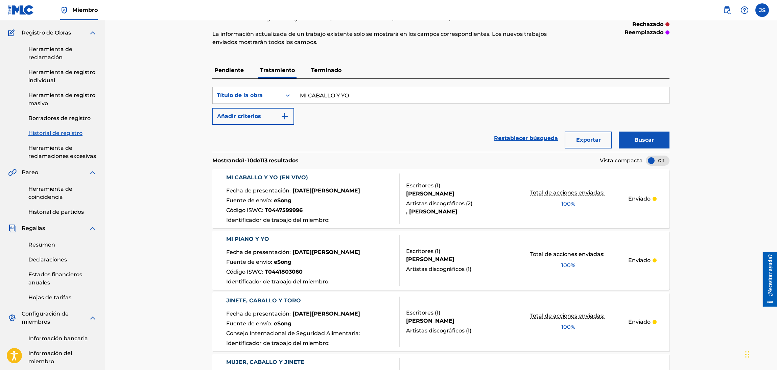
click at [323, 79] on div "Búsqueda con criterios 79ef518b-6a09-4ca3-a22f-53b9596915c8 Título de la obra M…" at bounding box center [440, 115] width 457 height 73
click at [321, 72] on font "Terminado" at bounding box center [326, 70] width 30 height 6
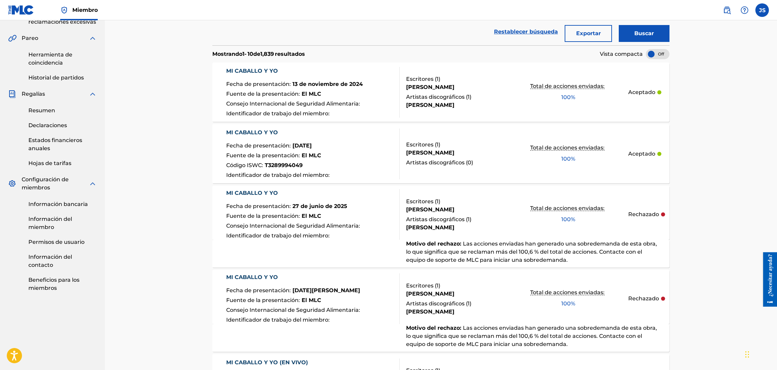
scroll to position [203, 0]
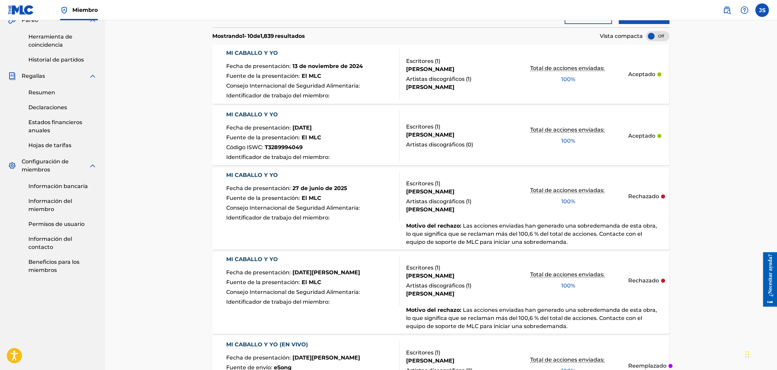
click at [236, 174] on font "MI CABALLO Y YO" at bounding box center [252, 175] width 52 height 6
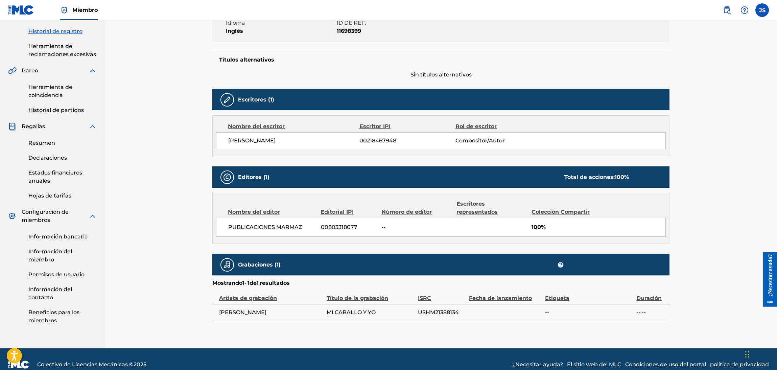
scroll to position [163, 0]
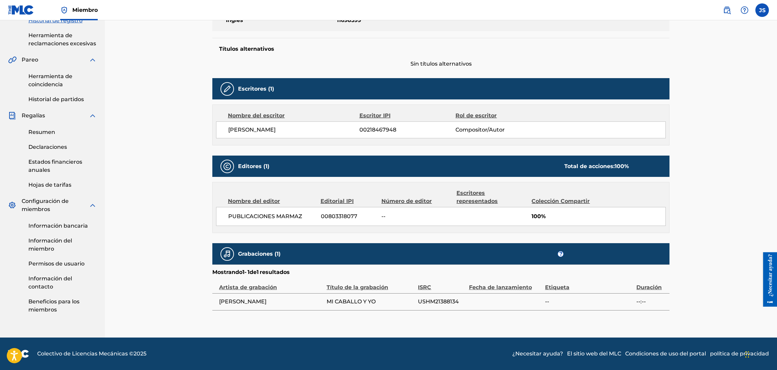
click at [441, 301] on font "USHM21388134" at bounding box center [438, 301] width 41 height 6
copy font "USHM21388134"
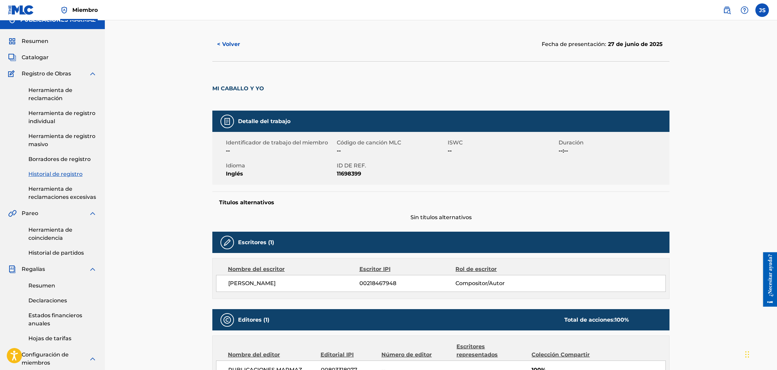
scroll to position [0, 0]
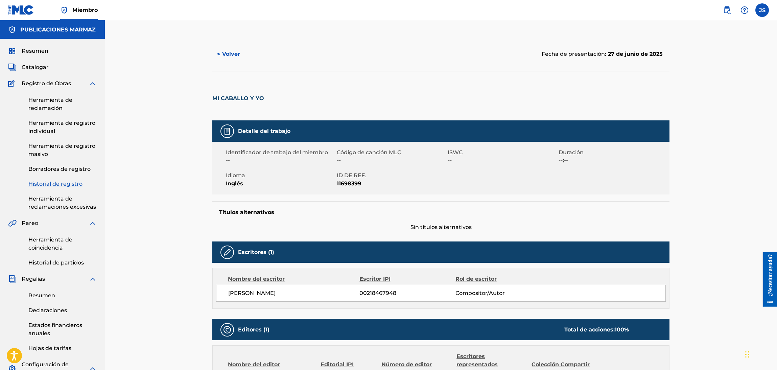
click at [227, 53] on font "< Volver" at bounding box center [228, 54] width 23 height 6
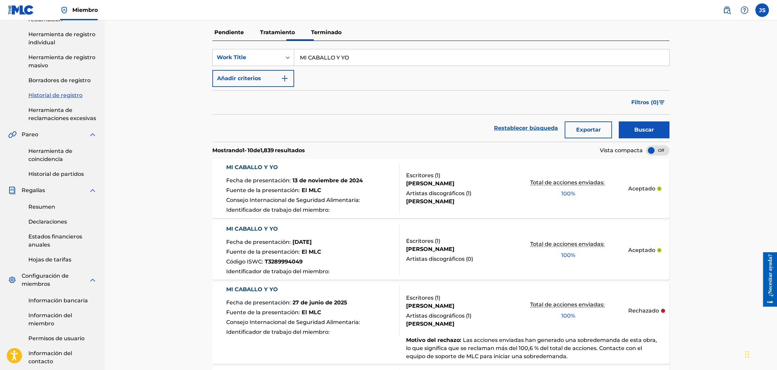
scroll to position [46, 0]
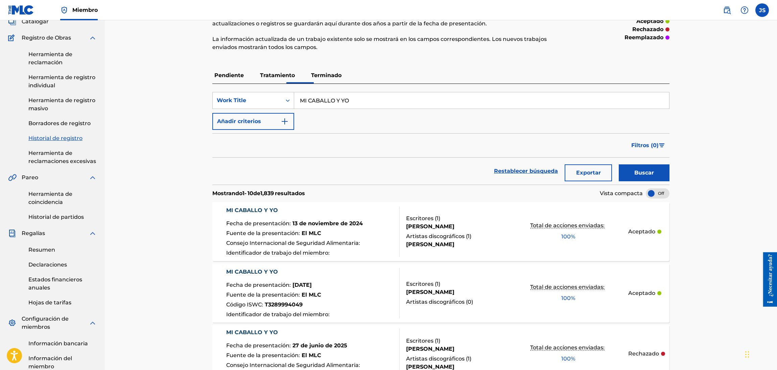
click at [51, 197] on link "Herramienta de coincidencia" at bounding box center [62, 198] width 68 height 16
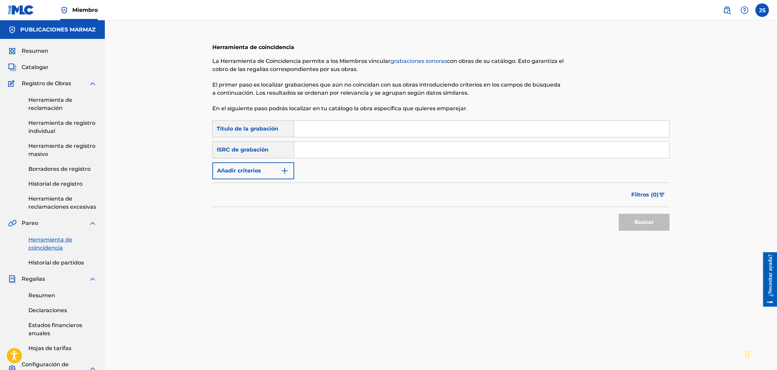
click at [56, 108] on font "Herramienta de reclamación" at bounding box center [50, 104] width 44 height 15
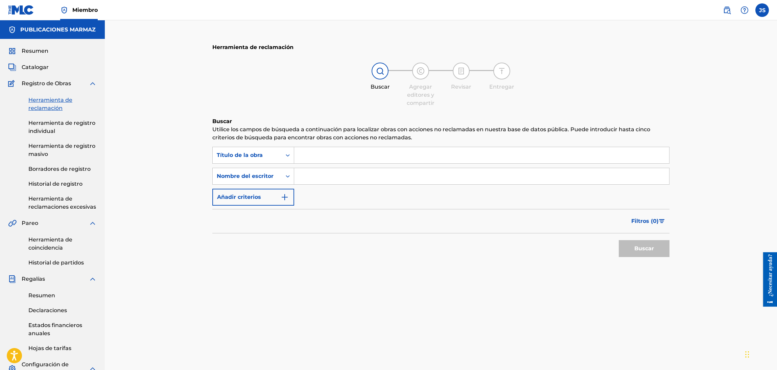
click at [63, 124] on font "Herramienta de registro individual" at bounding box center [61, 127] width 67 height 15
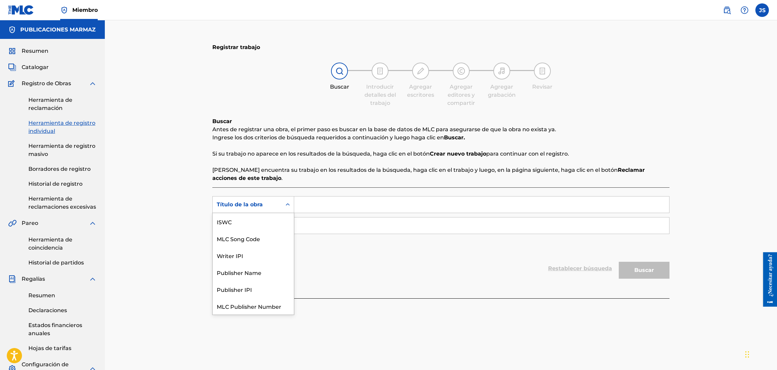
click at [267, 204] on div "Título de la obra" at bounding box center [247, 204] width 61 height 8
click at [323, 203] on input "Formulario de búsqueda" at bounding box center [481, 204] width 375 height 16
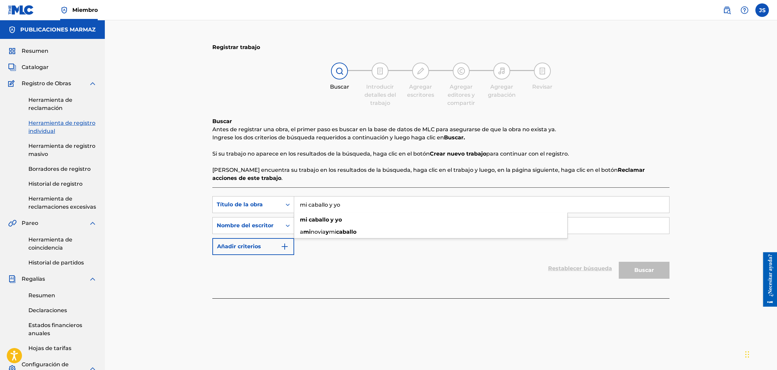
type input "mi caballo y yo"
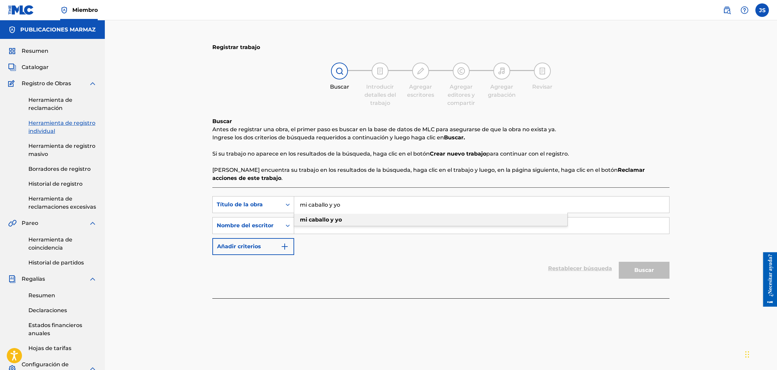
click at [334, 215] on div "mi caballo y yo" at bounding box center [430, 220] width 273 height 12
click at [317, 285] on div "Búsqueda con criterios 25fd7d30-a2ff-49f7-ac74-bdb72d3e3346 Título de la obra m…" at bounding box center [440, 242] width 457 height 111
click at [303, 226] on input "Formulario de búsqueda" at bounding box center [481, 225] width 375 height 16
paste input "Wilson Orlando Valderrama Aguilar"
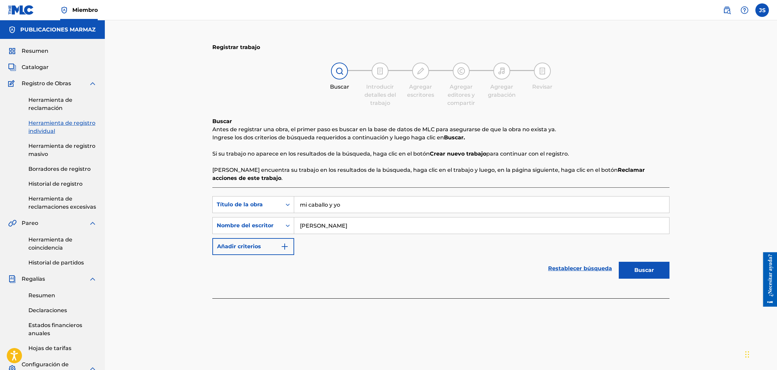
type input "Wilson Orlando Valderrama Aguilar"
click at [646, 268] on button "Buscar" at bounding box center [644, 270] width 51 height 17
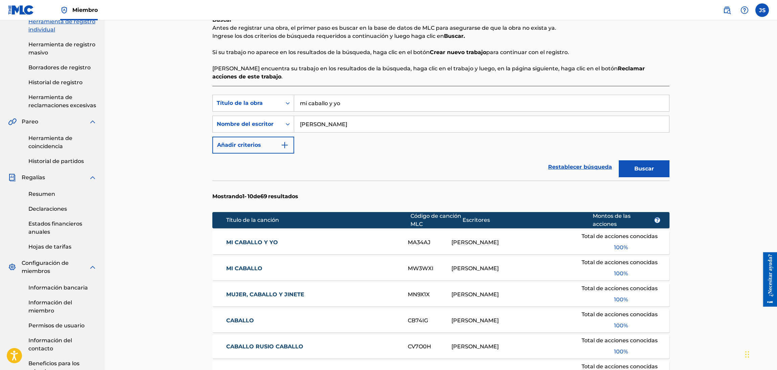
scroll to position [51, 0]
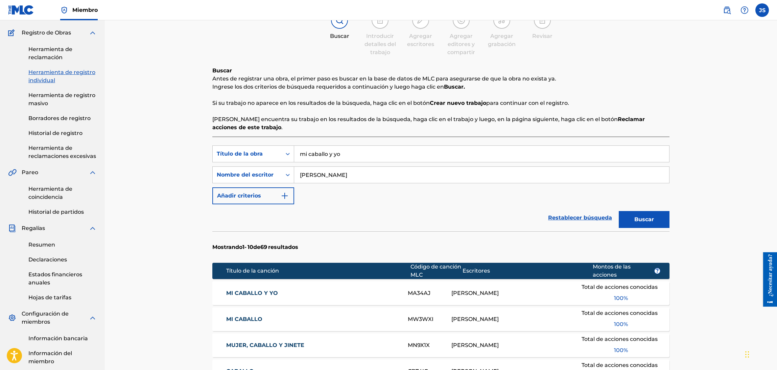
click at [59, 54] on font "Herramienta de reclamación" at bounding box center [50, 53] width 44 height 15
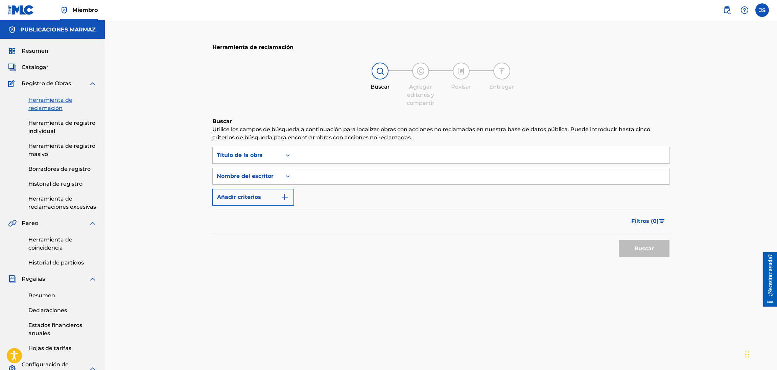
click at [335, 159] on input "Formulario de búsqueda" at bounding box center [481, 155] width 375 height 16
paste input "Wilson Orlando Valderrama Aguilar"
type input "Wilson Orlando Valderrama Aguilar"
drag, startPoint x: 342, startPoint y: 173, endPoint x: 332, endPoint y: 176, distance: 10.7
click at [342, 173] on input "Formulario de búsqueda" at bounding box center [481, 176] width 375 height 16
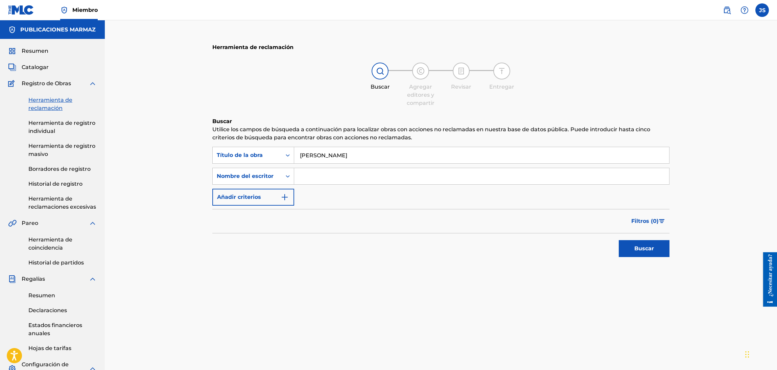
drag, startPoint x: 320, startPoint y: 178, endPoint x: 321, endPoint y: 175, distance: 3.5
click at [320, 177] on input "Formulario de búsqueda" at bounding box center [481, 176] width 375 height 16
paste input "Wilson Orlando Valderrama Aguilar"
type input "Wilson Orlando Valderrama Aguilar"
drag, startPoint x: 413, startPoint y: 160, endPoint x: 162, endPoint y: 159, distance: 251.5
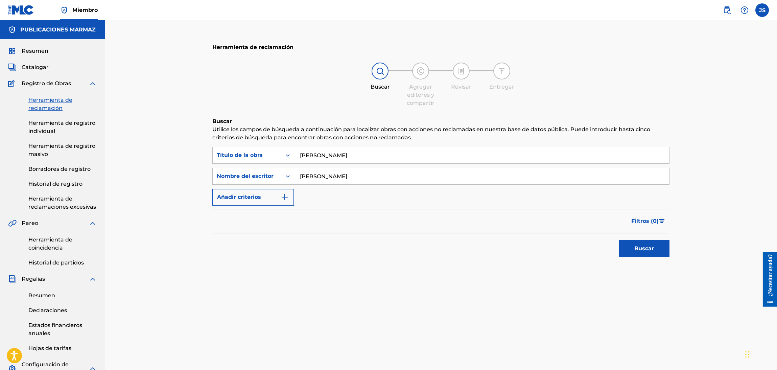
click at [164, 159] on div "Herramienta de reclamación Buscar Agregar editores y compartir Revisar Entregar…" at bounding box center [441, 252] width 672 height 465
type input "MI CABALLO Y YO"
click at [619, 240] on button "Buscar" at bounding box center [644, 248] width 51 height 17
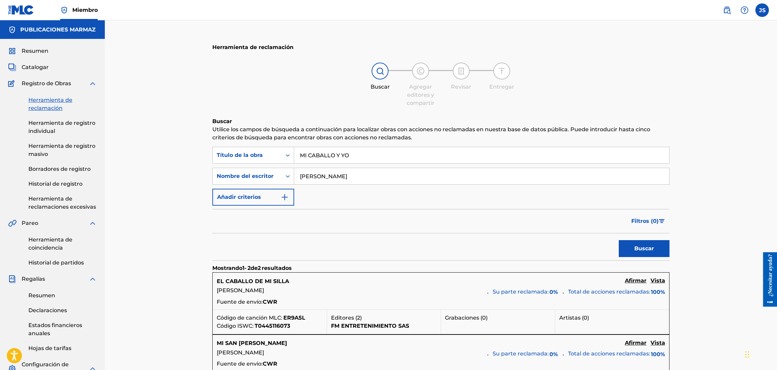
click at [28, 67] on font "Catalogar" at bounding box center [35, 67] width 27 height 6
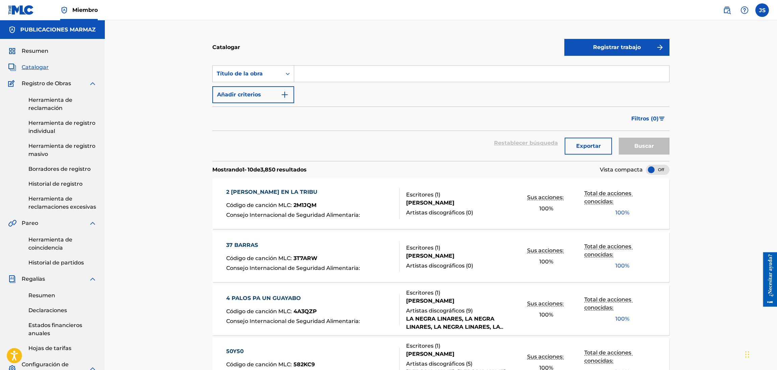
click at [375, 84] on div "Búsqueda con criterios674f4dc9-469d-4434-a289-052359d503d6 Título de la obra Añ…" at bounding box center [440, 84] width 457 height 38
click at [375, 81] on input "Formulario de búsqueda" at bounding box center [481, 74] width 375 height 16
paste input "Wilson Orlando Valderrama Aguilar"
drag, startPoint x: 399, startPoint y: 73, endPoint x: 261, endPoint y: 65, distance: 138.9
click at [261, 67] on div "Búsqueda con criterios674f4dc9-469d-4434-a289-052359d503d6 Título de la obra Wi…" at bounding box center [440, 73] width 457 height 17
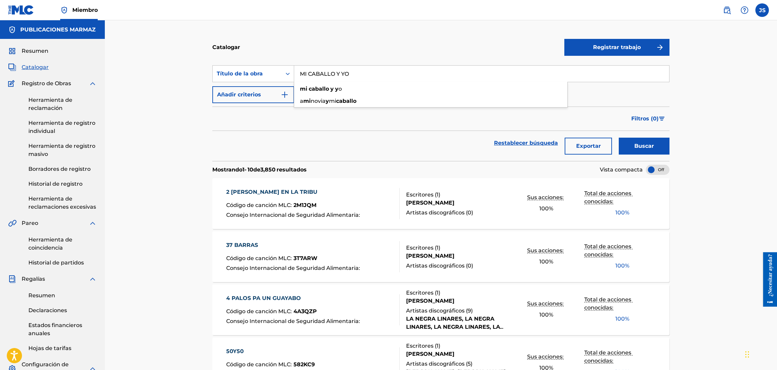
type input "MI CABALLO Y YO"
click at [619, 138] on button "Buscar" at bounding box center [644, 146] width 51 height 17
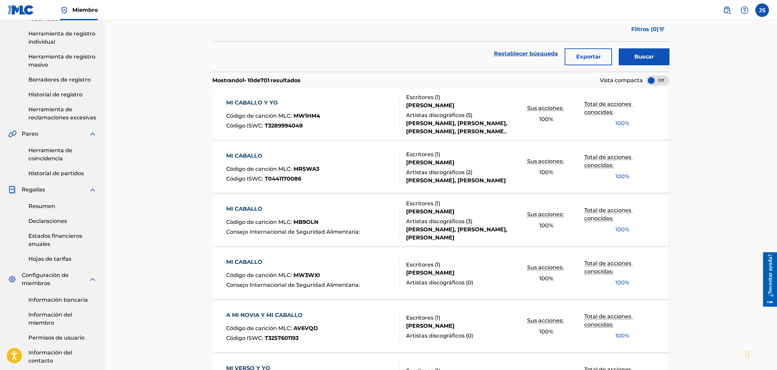
scroll to position [101, 0]
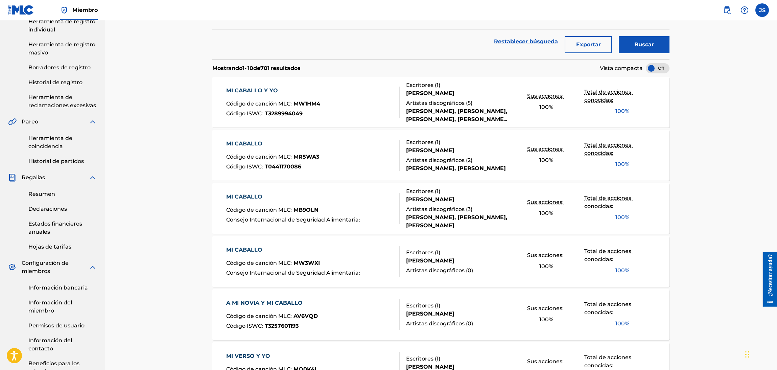
click at [255, 250] on font "MI CABALLO" at bounding box center [244, 249] width 36 height 6
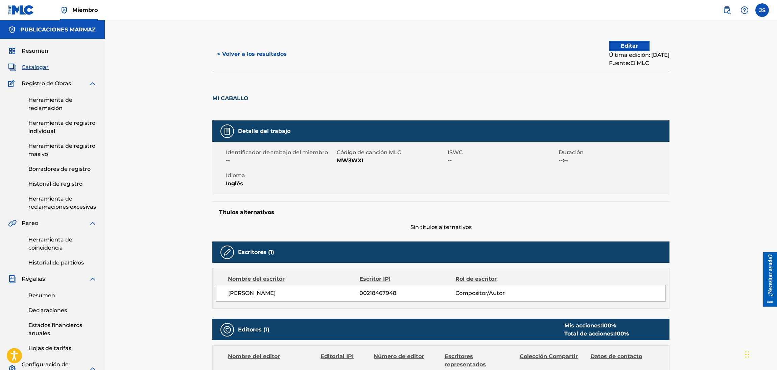
click at [621, 43] on font "Editar" at bounding box center [629, 46] width 17 height 6
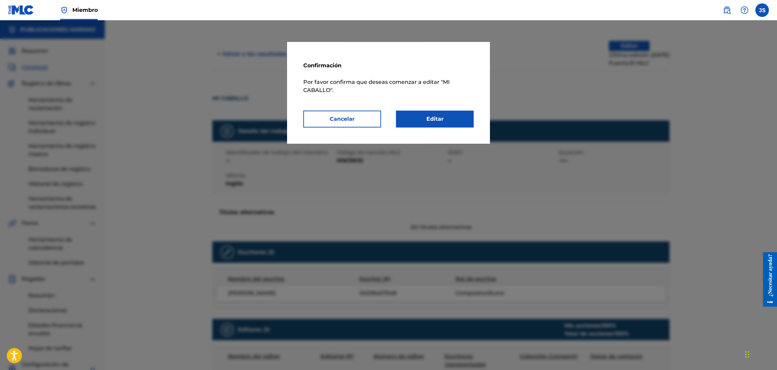
click at [448, 120] on link "Editar" at bounding box center [435, 119] width 78 height 17
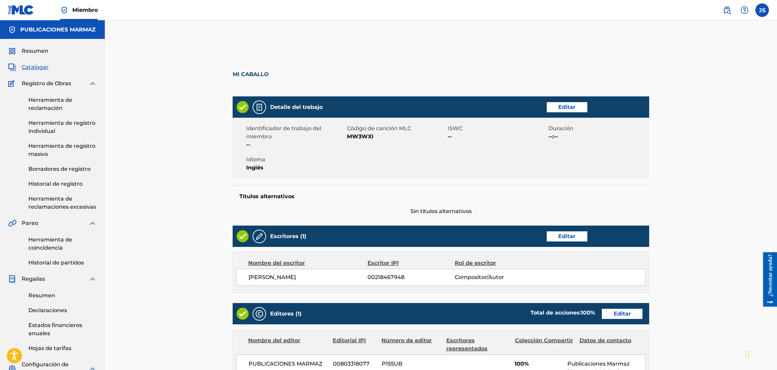
click at [255, 72] on font "MI CABALLO" at bounding box center [251, 74] width 36 height 6
click at [262, 77] on font "MI CABALLO" at bounding box center [251, 74] width 36 height 6
click at [577, 108] on link "Editar" at bounding box center [567, 107] width 41 height 10
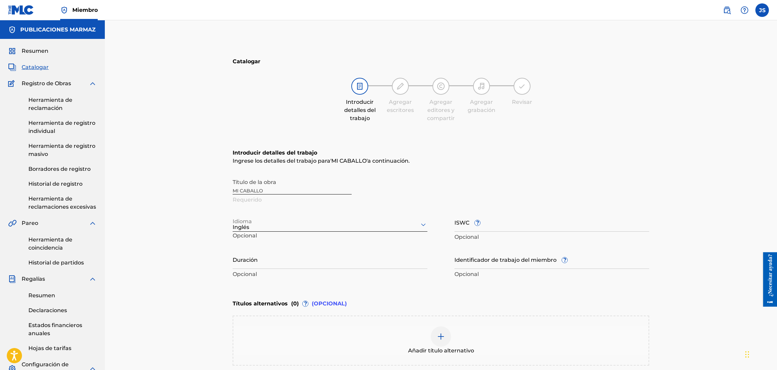
click at [276, 188] on div "Título de la obra MI CABALLO Requerido" at bounding box center [441, 190] width 416 height 30
click at [281, 193] on div "Título de la obra MI CABALLO Requerido" at bounding box center [441, 190] width 416 height 30
click at [272, 193] on div "Título de la obra MI CABALLO Requerido" at bounding box center [441, 190] width 416 height 30
click at [254, 192] on div "Título de la obra MI CABALLO Requerido" at bounding box center [441, 190] width 416 height 30
click at [246, 189] on div "Título de la obra MI CABALLO Requerido" at bounding box center [441, 190] width 416 height 30
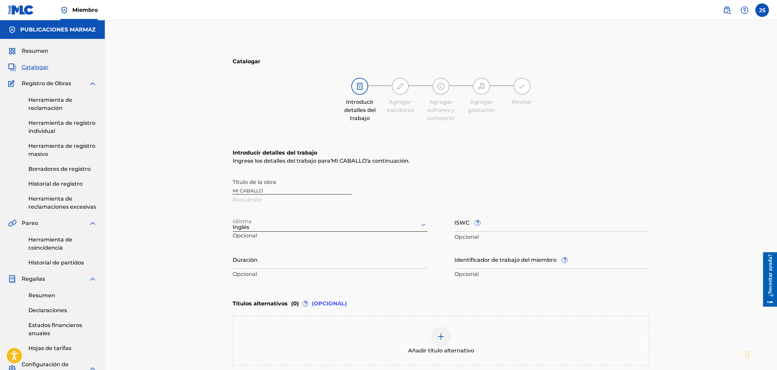
click at [287, 226] on div at bounding box center [330, 224] width 195 height 8
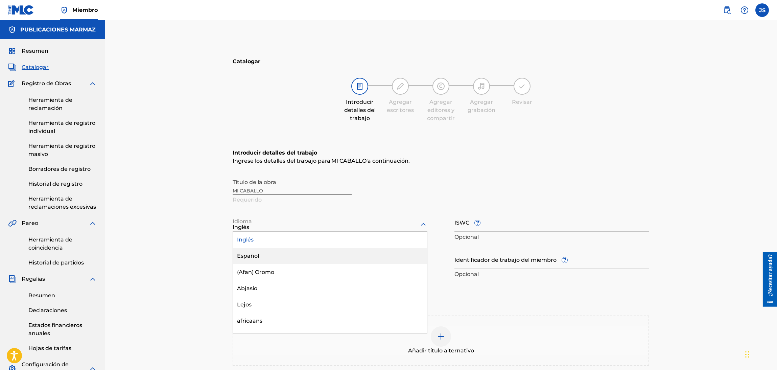
click at [280, 255] on div "Español" at bounding box center [330, 256] width 194 height 16
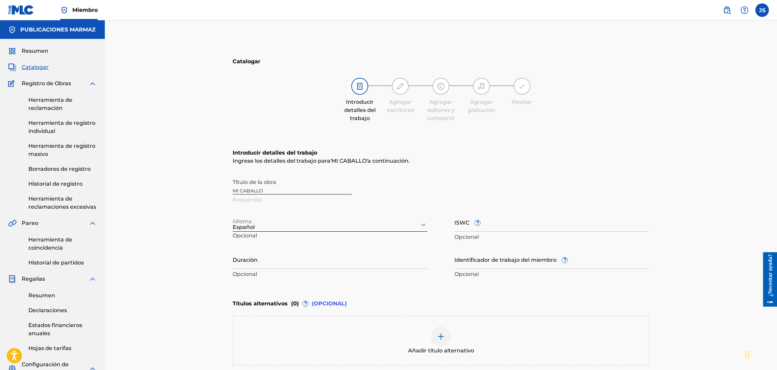
click at [437, 191] on div "Título de la obra MI CABALLO Requerido" at bounding box center [441, 190] width 416 height 30
click at [274, 190] on div "Título de la obra MI CABALLO Requerido" at bounding box center [441, 190] width 416 height 30
click at [254, 188] on div "Título de la obra MI CABALLO Requerido" at bounding box center [441, 190] width 416 height 30
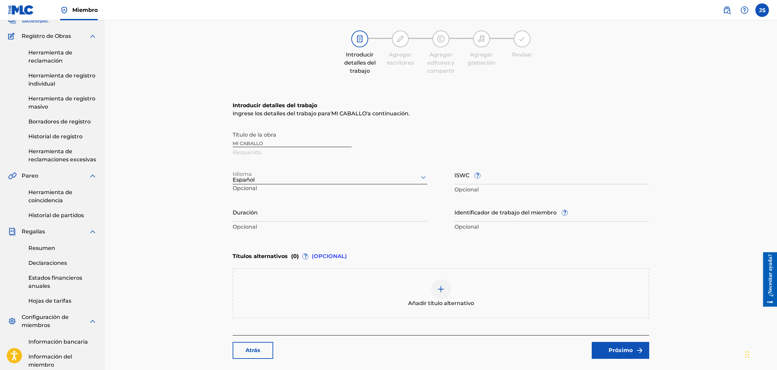
scroll to position [101, 0]
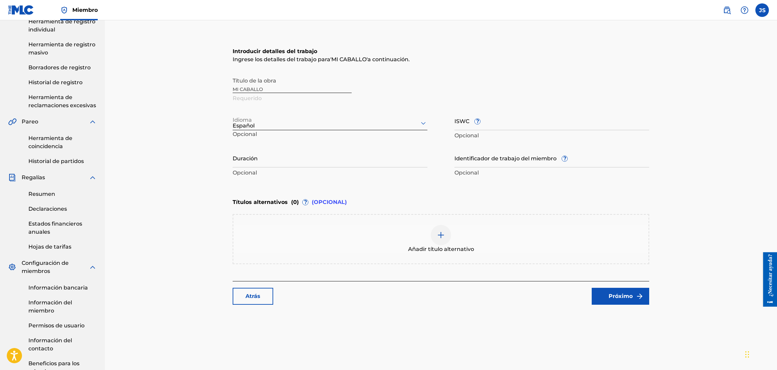
click at [291, 157] on input "Duración" at bounding box center [330, 157] width 195 height 19
click at [520, 124] on input "ISWC ?" at bounding box center [551, 120] width 195 height 19
paste input "T0447599996"
type input "T0447599996"
click at [286, 161] on input "Duración" at bounding box center [330, 157] width 195 height 19
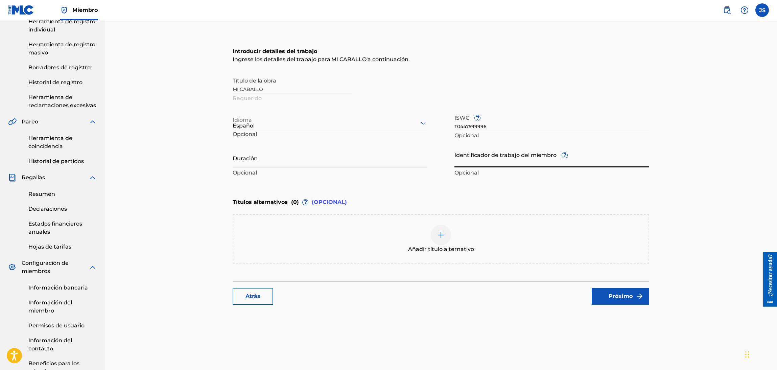
click at [500, 161] on input "Identificador de trabajo del miembro ?" at bounding box center [551, 157] width 195 height 19
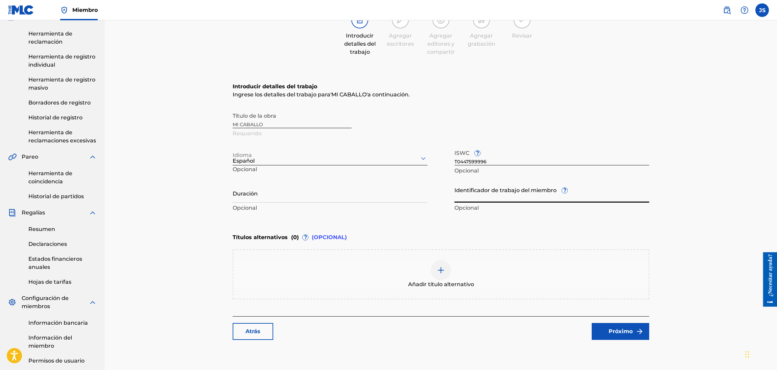
scroll to position [51, 0]
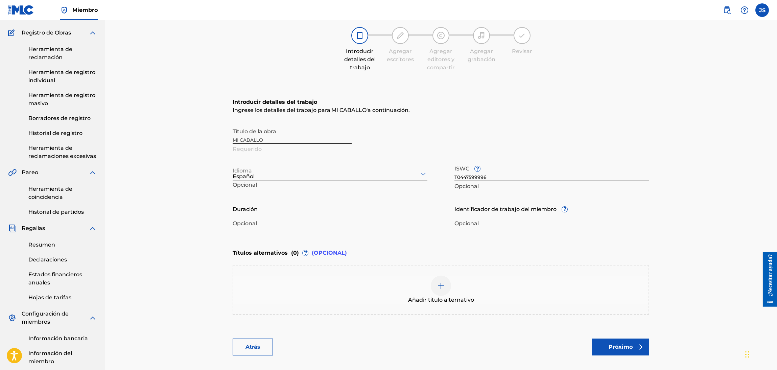
click at [268, 135] on div "Título de la obra MI CABALLO Requerido" at bounding box center [441, 139] width 416 height 30
click at [268, 140] on div "Título de la obra MI CABALLO Requerido" at bounding box center [441, 139] width 416 height 30
click at [340, 289] on div "Añadir título alternativo" at bounding box center [440, 290] width 415 height 28
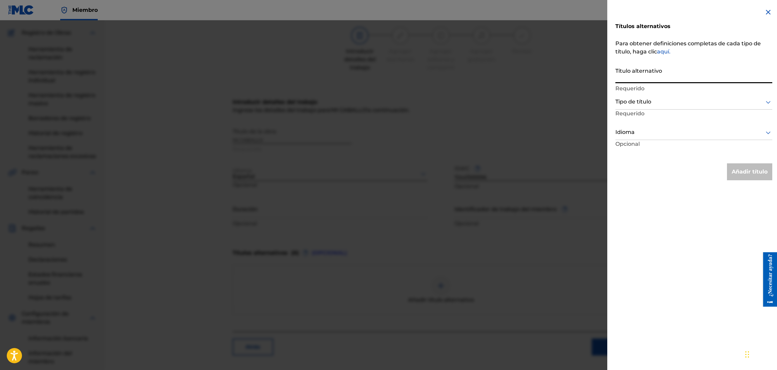
click at [646, 75] on input "Título alternativo" at bounding box center [693, 73] width 157 height 19
paste input "T0447599996"
drag, startPoint x: 670, startPoint y: 79, endPoint x: 555, endPoint y: 83, distance: 114.6
click at [556, 82] on div "Títulos alternativos Para obtener definiciones completas de cada tipo de título…" at bounding box center [388, 195] width 777 height 350
type input "MI CABALLO Y YO"
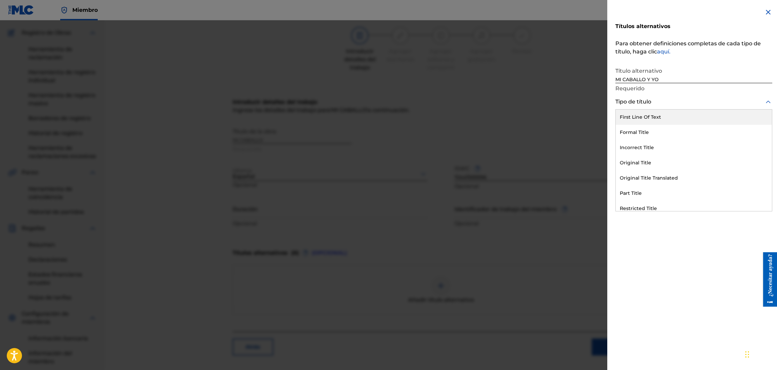
click at [646, 103] on div at bounding box center [693, 102] width 157 height 8
click at [646, 131] on div "Título formal" at bounding box center [694, 134] width 156 height 16
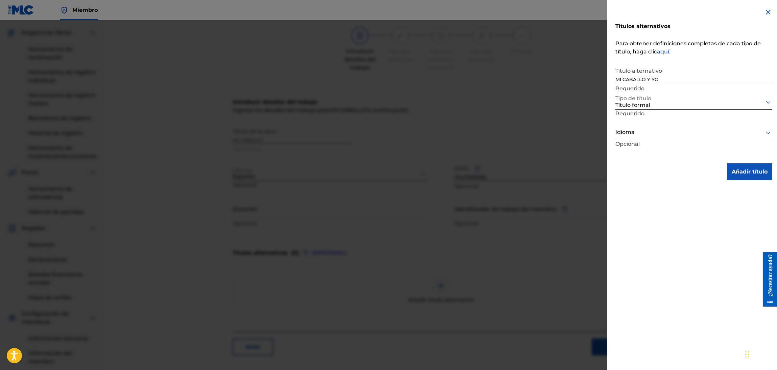
click at [646, 135] on div at bounding box center [693, 132] width 157 height 8
click at [646, 161] on div "Español" at bounding box center [694, 164] width 156 height 16
click at [646, 177] on button "Añadir título" at bounding box center [749, 171] width 45 height 17
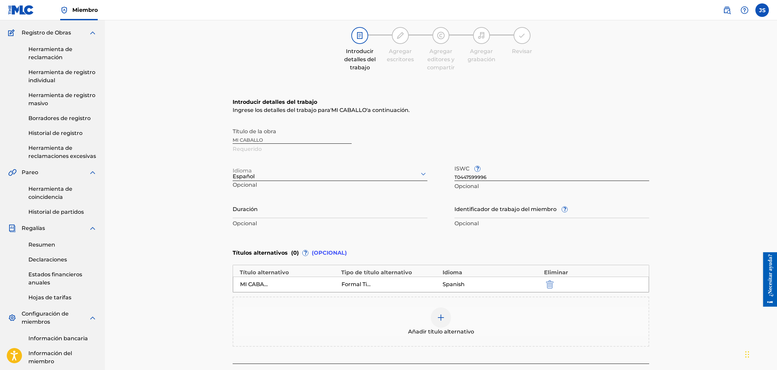
click at [273, 138] on div "Título de la obra MI CABALLO Requerido" at bounding box center [441, 139] width 416 height 30
click at [258, 136] on div "Título de la obra MI CABALLO Requerido" at bounding box center [441, 139] width 416 height 30
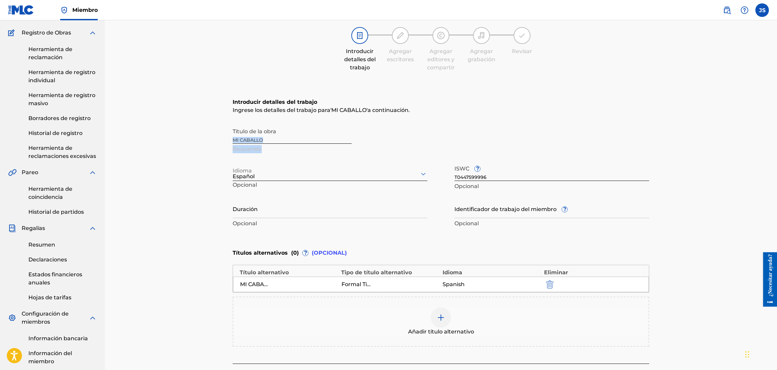
click at [257, 136] on div "Título de la obra MI CABALLO Requerido" at bounding box center [441, 139] width 416 height 30
click at [291, 149] on div "Título de la obra MI CABALLO Requerido" at bounding box center [441, 139] width 416 height 30
click at [284, 140] on div "Título de la obra MI CABALLO Requerido" at bounding box center [441, 139] width 416 height 30
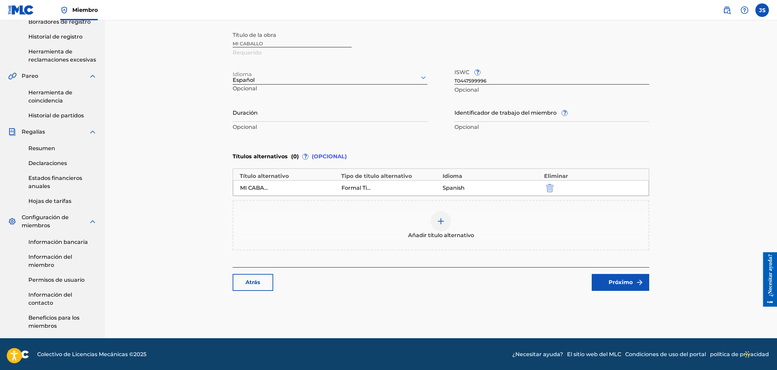
click at [607, 276] on link "Próximo" at bounding box center [620, 282] width 57 height 17
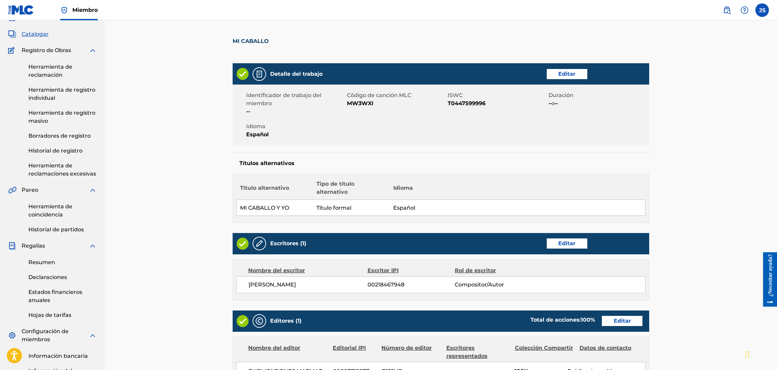
scroll to position [51, 0]
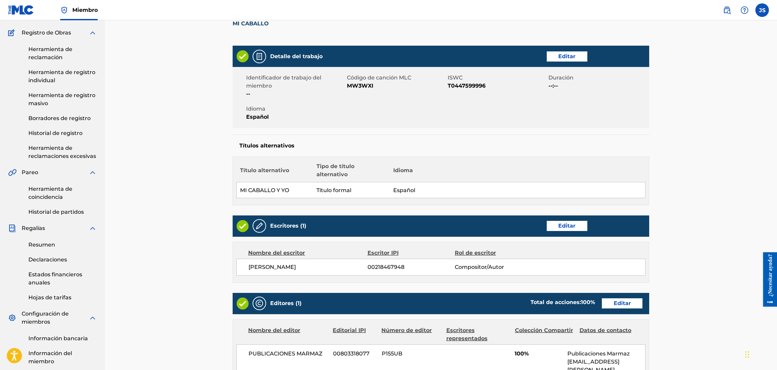
click at [359, 83] on font "MW3WXI" at bounding box center [360, 85] width 26 height 6
copy font "MW3WXI"
click at [463, 85] on font "T0447599996" at bounding box center [467, 85] width 38 height 6
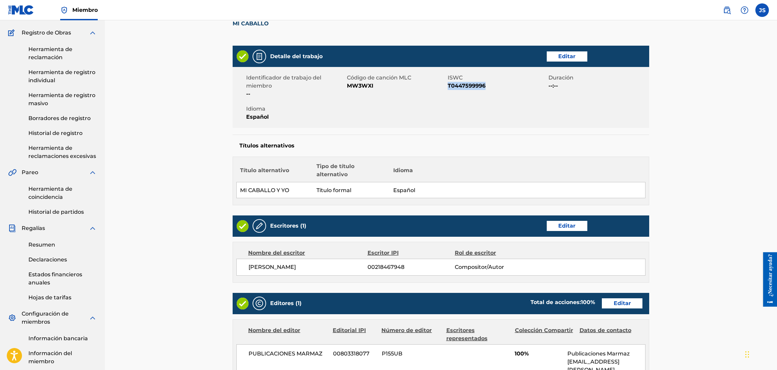
copy font "T0447599996"
copy font "MI CABALLO Y YO"
drag, startPoint x: 292, startPoint y: 191, endPoint x: 240, endPoint y: 187, distance: 52.5
click at [240, 187] on td "MI CABALLO Y YO" at bounding box center [275, 190] width 77 height 16
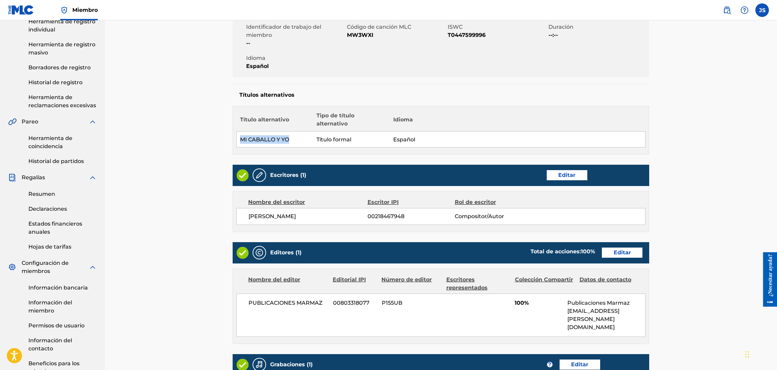
drag, startPoint x: 283, startPoint y: 220, endPoint x: 248, endPoint y: 213, distance: 36.2
click at [248, 213] on div "WILSON ORLANDO VALDERRAMA AGUILAR 00218467948 Compositor/Autor" at bounding box center [440, 216] width 409 height 17
copy font "WILSON ORLANDO VALDERRAMA AGUILAR"
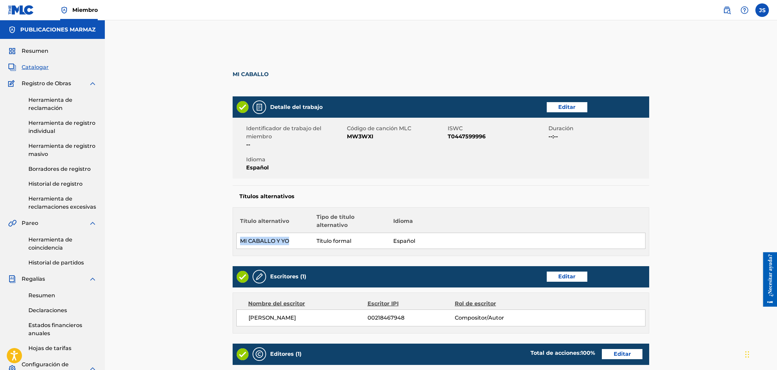
click at [45, 239] on font "Herramienta de coincidencia" at bounding box center [50, 243] width 44 height 15
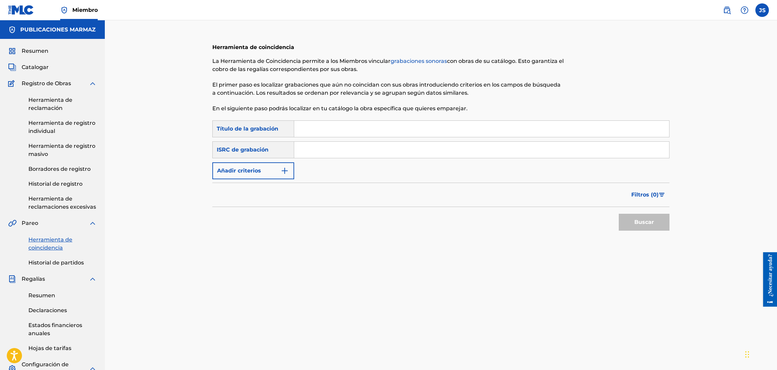
click at [361, 130] on input "Formulario de búsqueda" at bounding box center [481, 129] width 375 height 16
type input "MI CABALLO Y YO"
click at [324, 147] on input "Formulario de búsqueda" at bounding box center [481, 150] width 375 height 16
paste input "USHM21388134"
type input "USHM21388134"
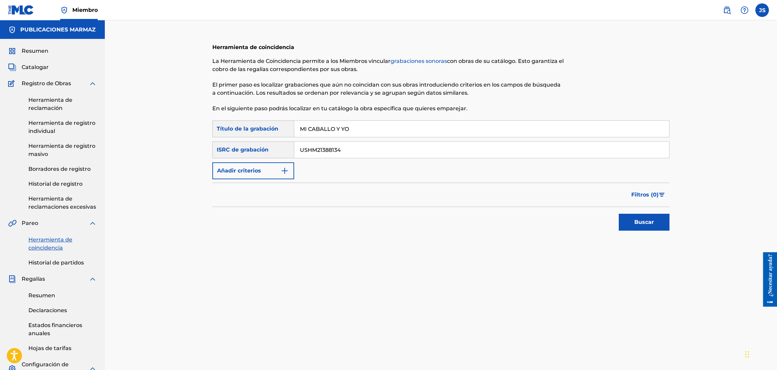
click at [640, 228] on button "Buscar" at bounding box center [644, 222] width 51 height 17
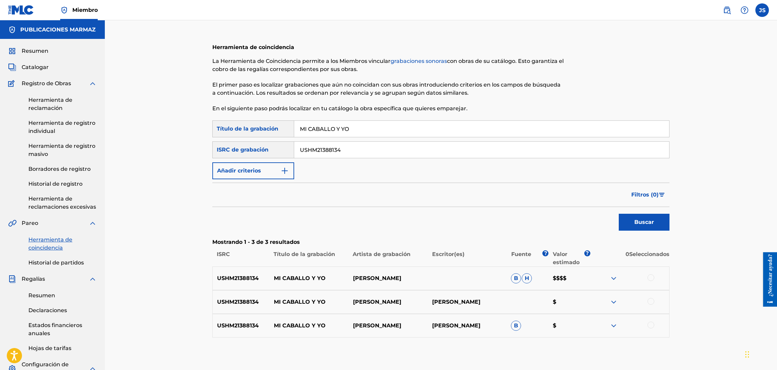
click at [434, 160] on div "Búsqueda con criterios 94b22b81-0bae-44da-b916-788c72eb624a Título de la grabac…" at bounding box center [440, 149] width 457 height 59
drag, startPoint x: 392, startPoint y: 125, endPoint x: 159, endPoint y: 112, distance: 232.9
click at [160, 112] on div "Herramienta de coincidencia La Herramienta de Coincidencia permite a los Miembr…" at bounding box center [441, 252] width 672 height 465
click at [641, 217] on button "Buscar" at bounding box center [644, 222] width 51 height 17
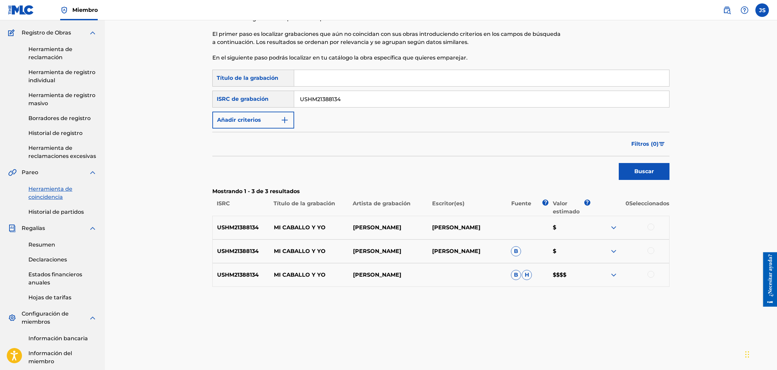
click at [646, 227] on div at bounding box center [650, 226] width 7 height 7
click at [646, 250] on div at bounding box center [650, 250] width 7 height 7
click at [646, 276] on div at bounding box center [650, 274] width 7 height 7
click at [489, 308] on font "Grupo del partido" at bounding box center [474, 314] width 50 height 6
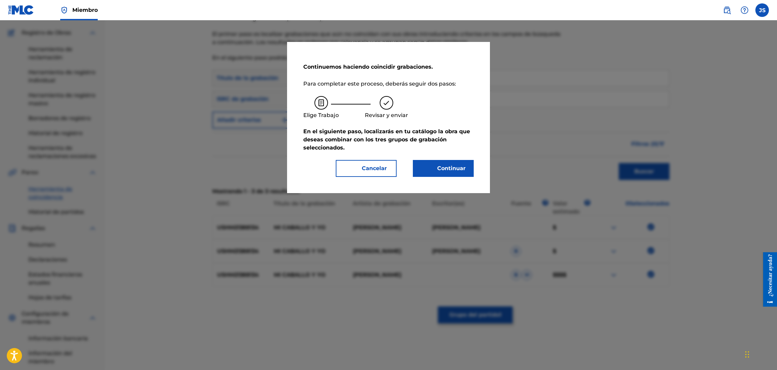
click at [440, 169] on font "Continuar" at bounding box center [451, 168] width 28 height 6
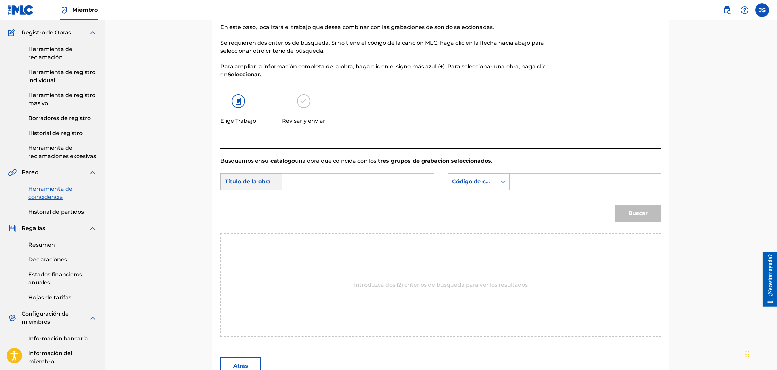
click at [361, 176] on input "Formulario de búsqueda" at bounding box center [358, 181] width 140 height 16
type input "MI CABALLO Y YO"
click at [472, 183] on font "Código de canción MLC" at bounding box center [485, 181] width 67 height 6
click at [488, 221] on div "Publisher Name" at bounding box center [478, 224] width 61 height 17
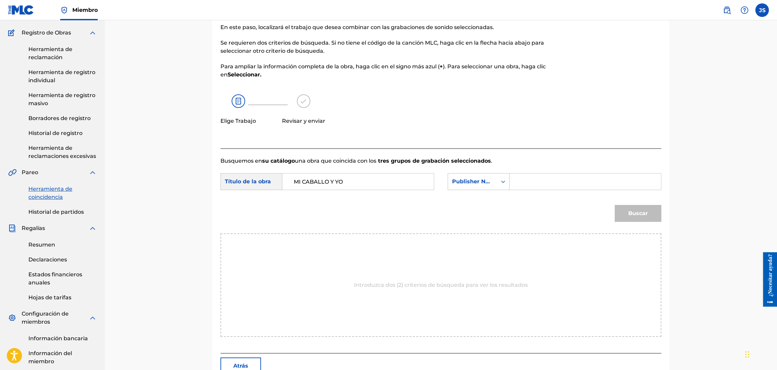
click at [554, 182] on input "Formulario de búsqueda" at bounding box center [585, 181] width 140 height 16
type input "MARMAZ"
click at [615, 205] on button "Buscar" at bounding box center [638, 213] width 47 height 17
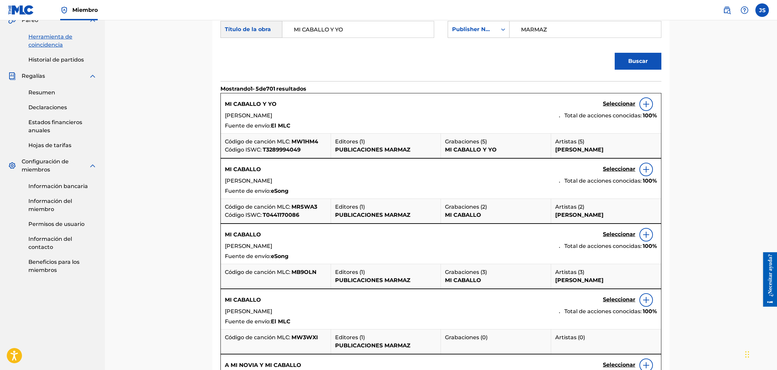
scroll to position [253, 0]
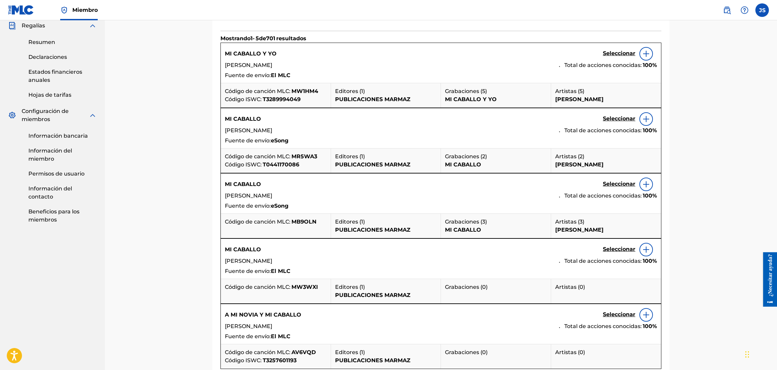
click at [646, 249] on img at bounding box center [646, 249] width 8 height 8
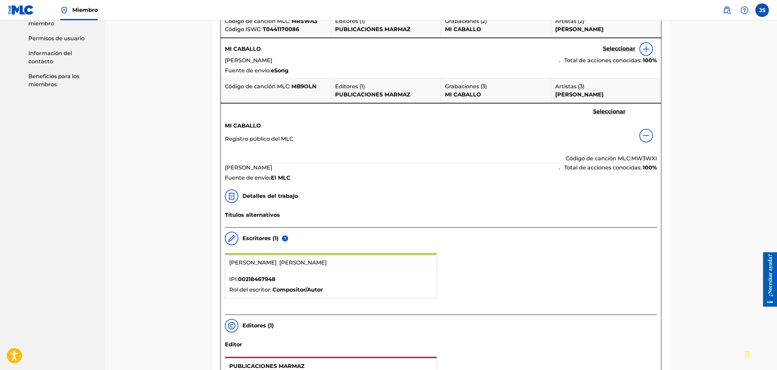
scroll to position [406, 0]
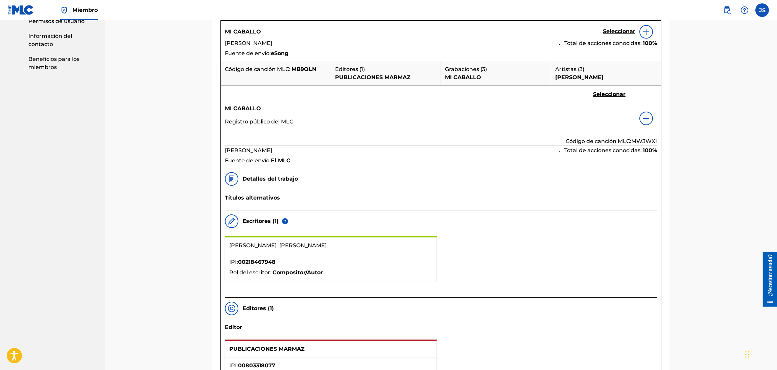
click at [615, 94] on font "Seleccionar" at bounding box center [609, 94] width 32 height 6
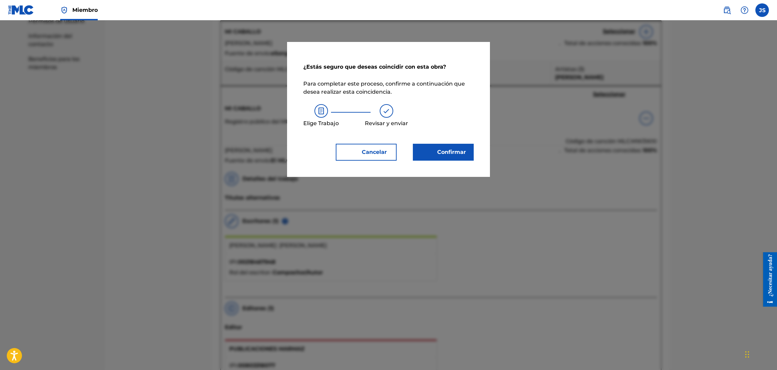
click at [463, 155] on font "Confirmar" at bounding box center [447, 152] width 37 height 8
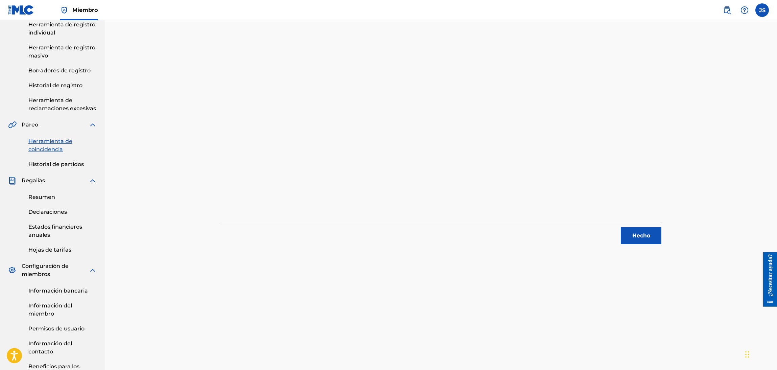
scroll to position [147, 0]
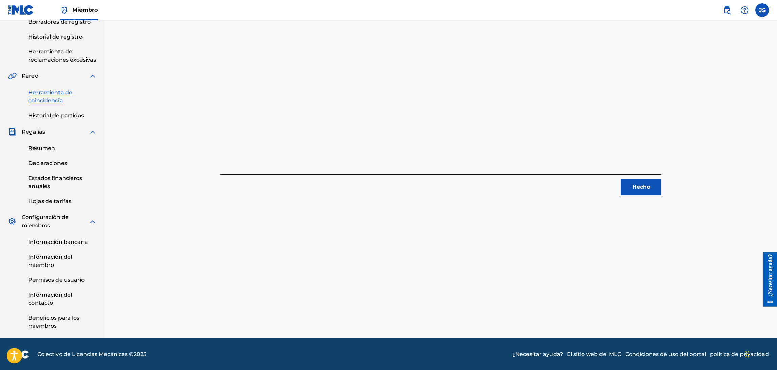
click at [641, 184] on font "Hecho" at bounding box center [641, 187] width 18 height 6
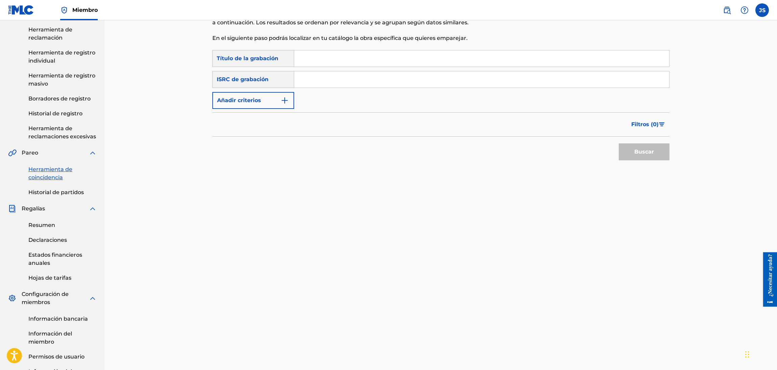
scroll to position [0, 0]
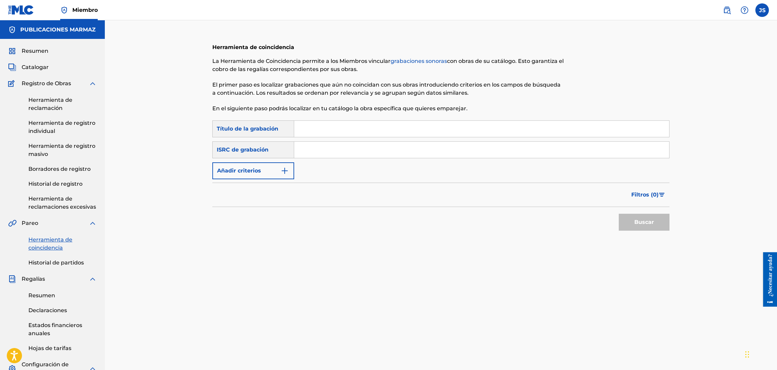
click at [353, 146] on input "Formulario de búsqueda" at bounding box center [481, 150] width 375 height 16
paste input "DGA082478040"
type input "DGA082478040"
drag, startPoint x: 469, startPoint y: 206, endPoint x: 511, endPoint y: 204, distance: 41.6
click at [470, 206] on div "Filtros ( 0 )" at bounding box center [440, 195] width 457 height 24
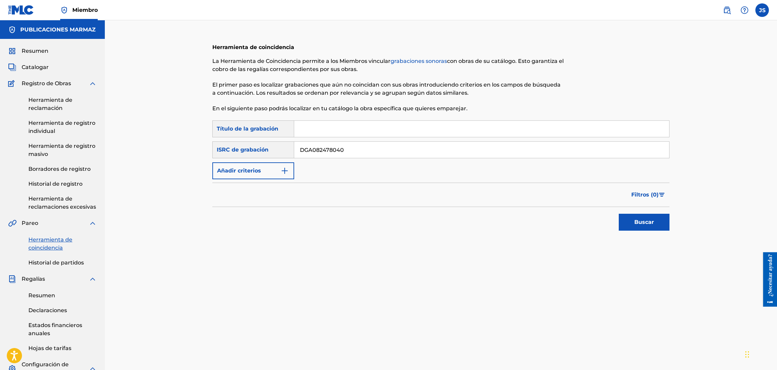
click at [646, 222] on button "Buscar" at bounding box center [644, 222] width 51 height 17
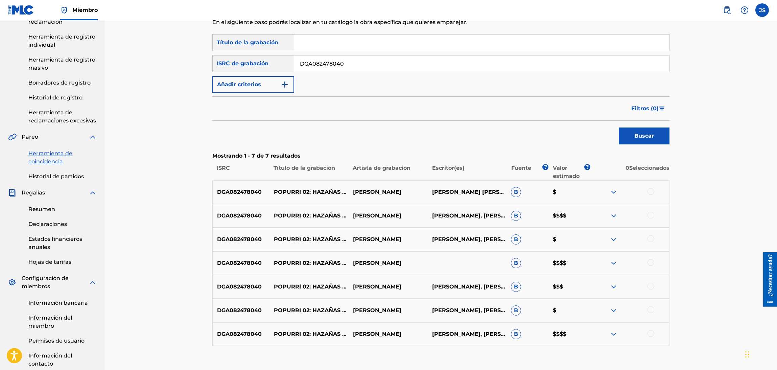
scroll to position [101, 0]
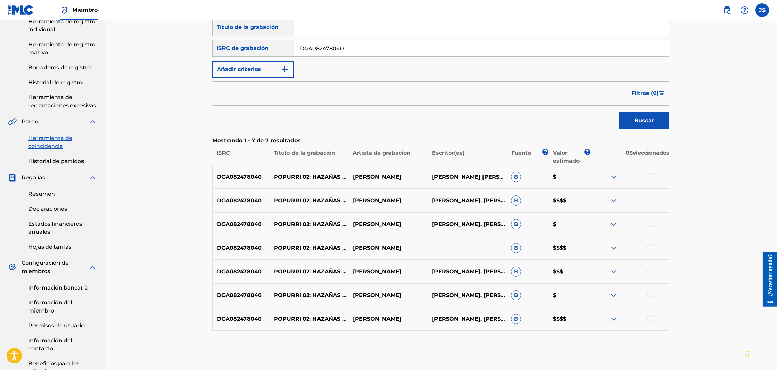
click at [646, 175] on div at bounding box center [650, 176] width 7 height 7
click at [646, 198] on div at bounding box center [650, 199] width 7 height 7
click at [646, 226] on div at bounding box center [650, 223] width 7 height 7
click at [646, 248] on div at bounding box center [650, 247] width 7 height 7
click at [646, 271] on div at bounding box center [650, 270] width 7 height 7
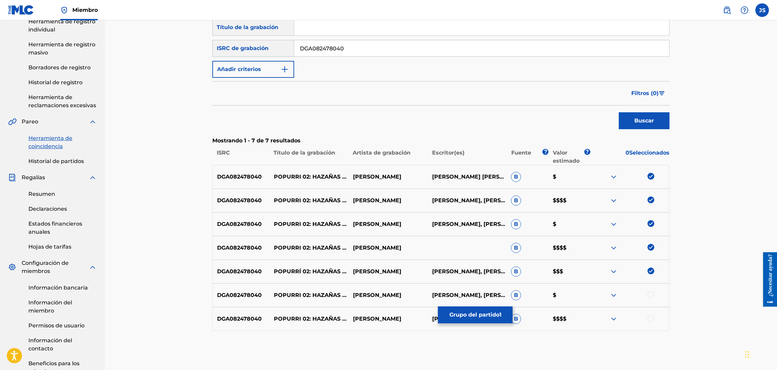
click at [646, 294] on div at bounding box center [650, 294] width 7 height 7
click at [646, 308] on div at bounding box center [650, 318] width 7 height 7
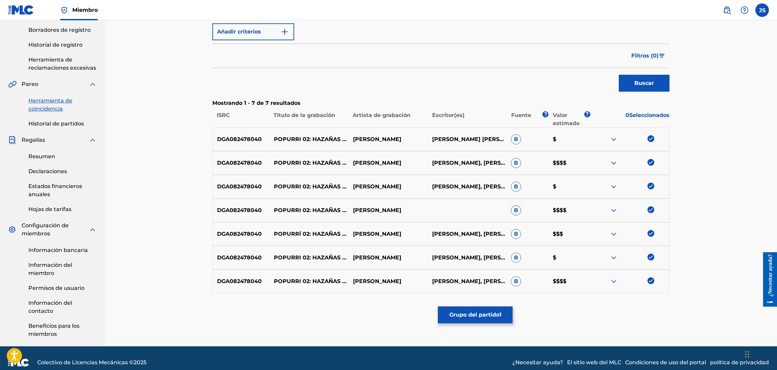
scroll to position [147, 0]
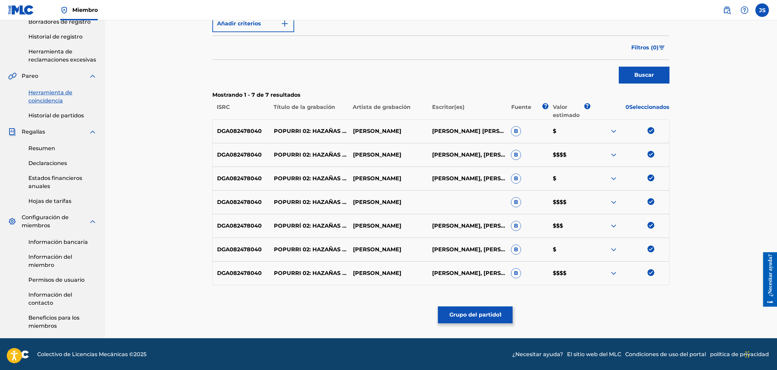
click at [478, 308] on button "Grupo del partido 1" at bounding box center [475, 314] width 75 height 17
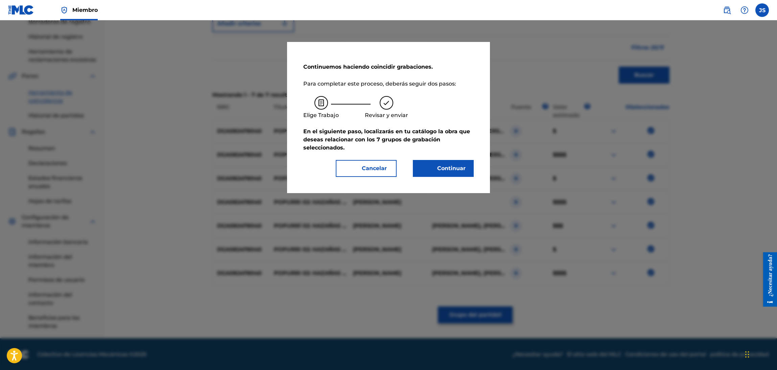
click at [462, 171] on font "Continuar" at bounding box center [447, 168] width 37 height 8
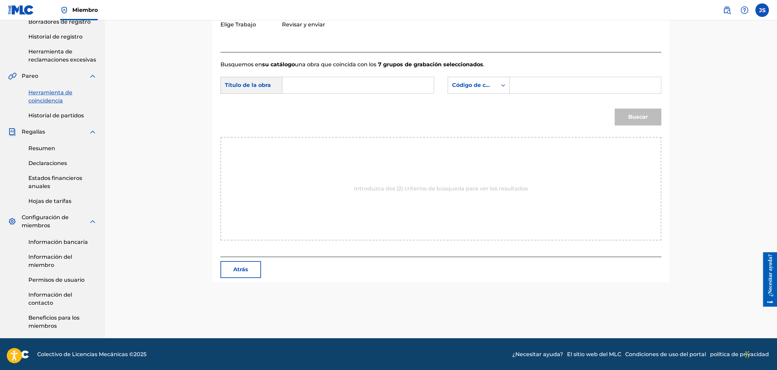
click at [369, 77] on input "Formulario de búsqueda" at bounding box center [358, 85] width 140 height 16
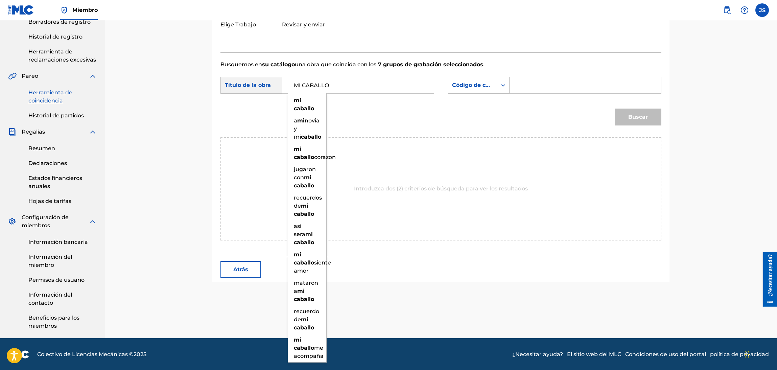
type input "MI CABALLO"
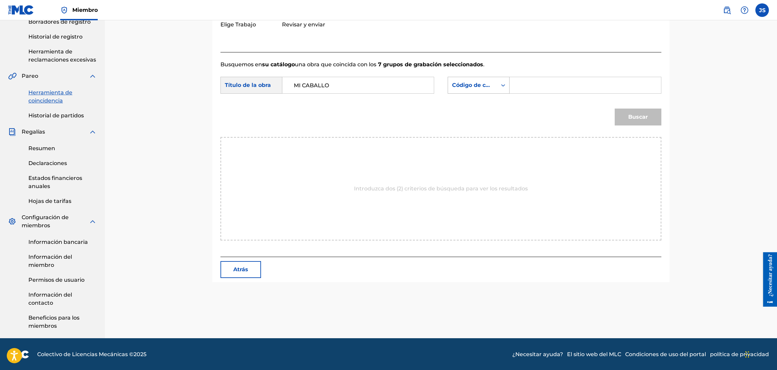
click at [475, 86] on font "Código de canción MLC" at bounding box center [485, 85] width 67 height 6
click at [492, 128] on div "Publisher Name" at bounding box center [478, 128] width 61 height 17
click at [549, 87] on input "Formulario de búsqueda" at bounding box center [585, 85] width 140 height 16
type input "MARMAZ"
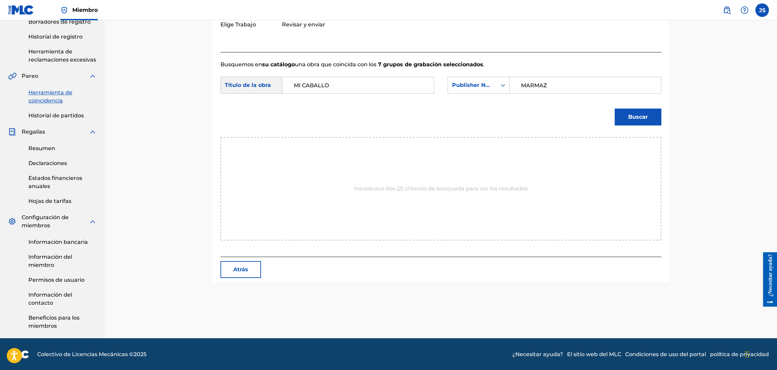
click at [615, 109] on button "Buscar" at bounding box center [638, 117] width 47 height 17
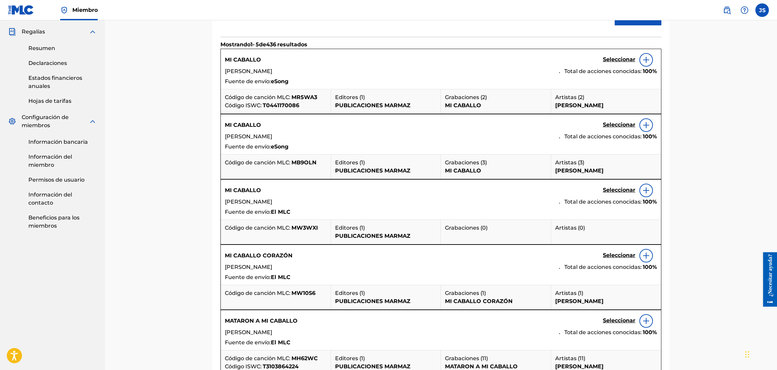
scroll to position [248, 0]
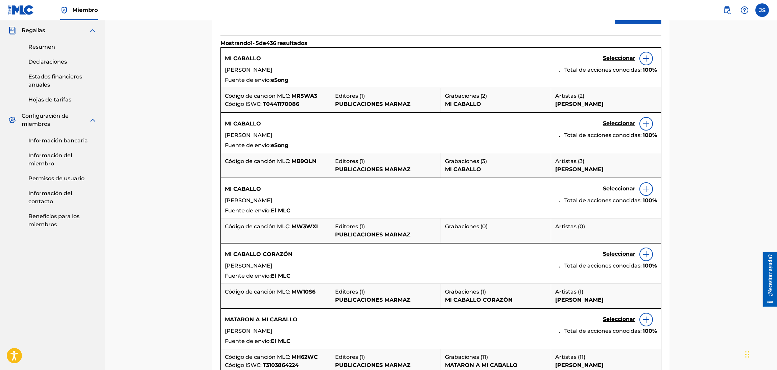
click at [611, 61] on font "Seleccionar" at bounding box center [619, 58] width 32 height 6
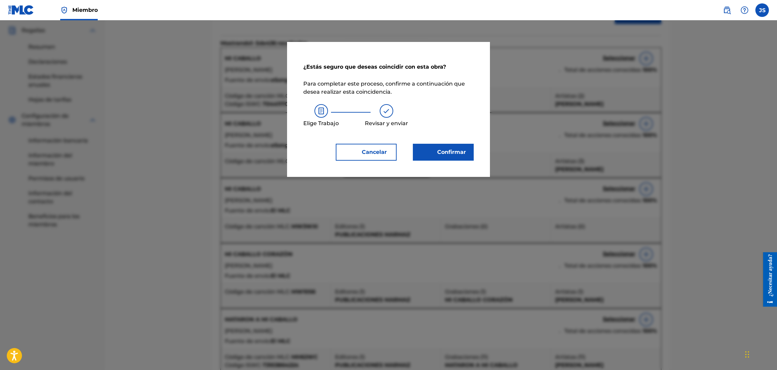
click at [460, 153] on font "Confirmar" at bounding box center [451, 152] width 29 height 6
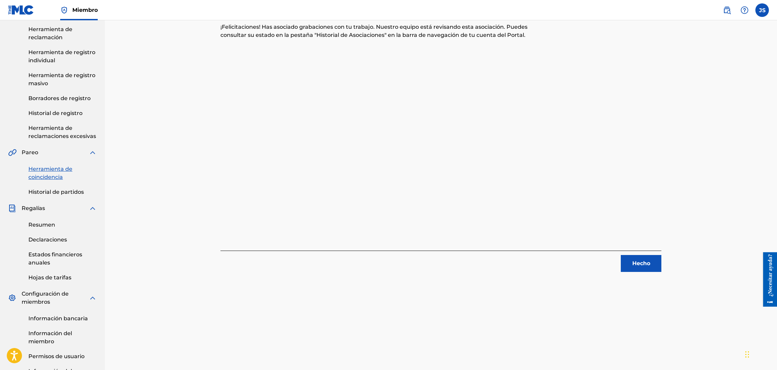
scroll to position [0, 0]
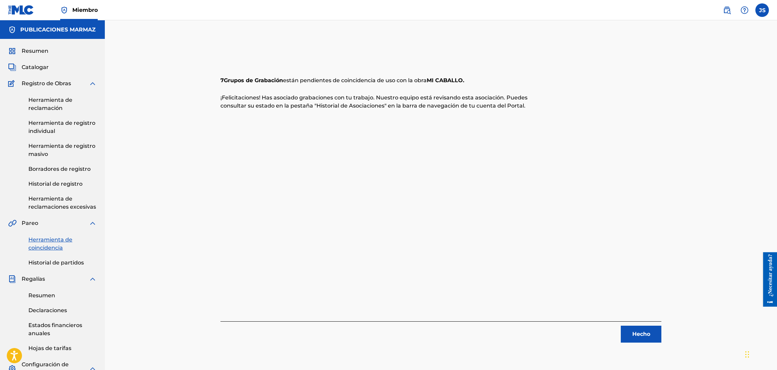
click at [646, 308] on font "Hecho" at bounding box center [641, 334] width 18 height 6
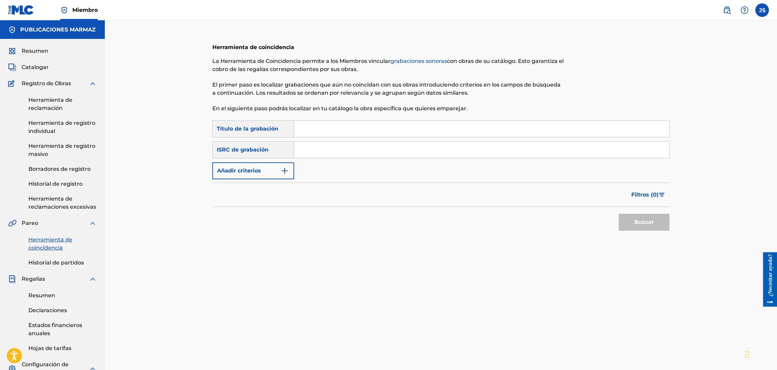
drag, startPoint x: 344, startPoint y: 146, endPoint x: 354, endPoint y: 148, distance: 10.0
click at [344, 146] on input "Formulario de búsqueda" at bounding box center [481, 150] width 375 height 16
paste input "FRX452498752"
type input "FRX452498752"
click at [646, 156] on div "Herramienta de coincidencia La Herramienta de Coincidencia permite a los Miembr…" at bounding box center [441, 252] width 672 height 465
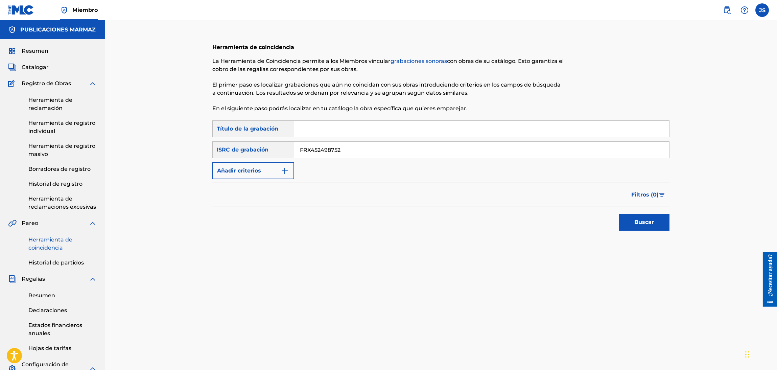
click at [646, 223] on button "Buscar" at bounding box center [644, 222] width 51 height 17
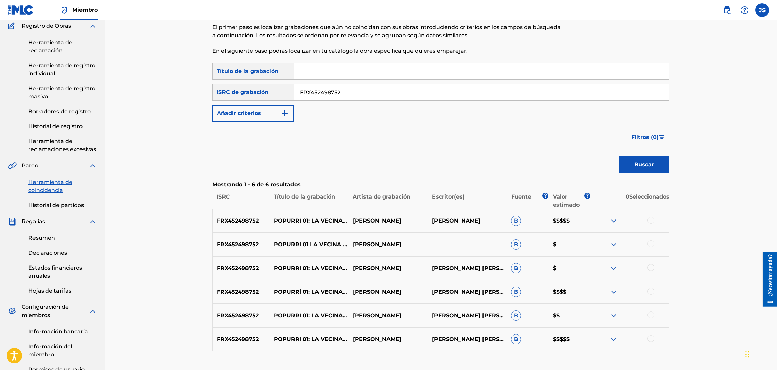
scroll to position [101, 0]
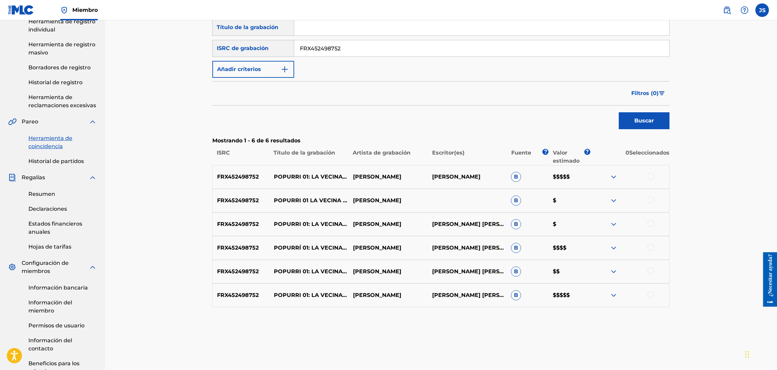
click at [646, 176] on div at bounding box center [650, 176] width 7 height 7
drag, startPoint x: 652, startPoint y: 201, endPoint x: 652, endPoint y: 207, distance: 5.8
click at [646, 201] on div at bounding box center [650, 199] width 7 height 7
click at [646, 222] on div at bounding box center [650, 223] width 7 height 7
click at [646, 246] on div at bounding box center [650, 247] width 7 height 7
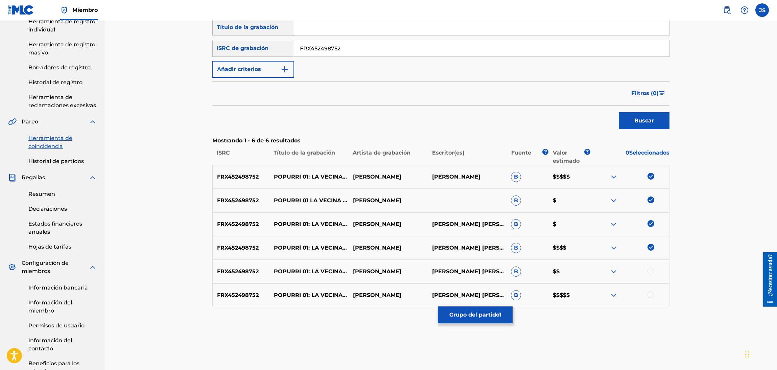
click at [646, 272] on div at bounding box center [650, 270] width 7 height 7
click at [646, 294] on div at bounding box center [650, 294] width 7 height 7
click at [481, 308] on font "Grupo del partido" at bounding box center [474, 314] width 50 height 6
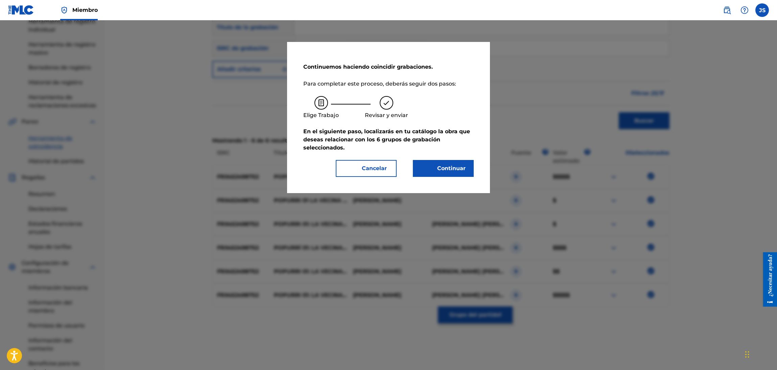
click at [461, 171] on font "Continuar" at bounding box center [451, 168] width 28 height 6
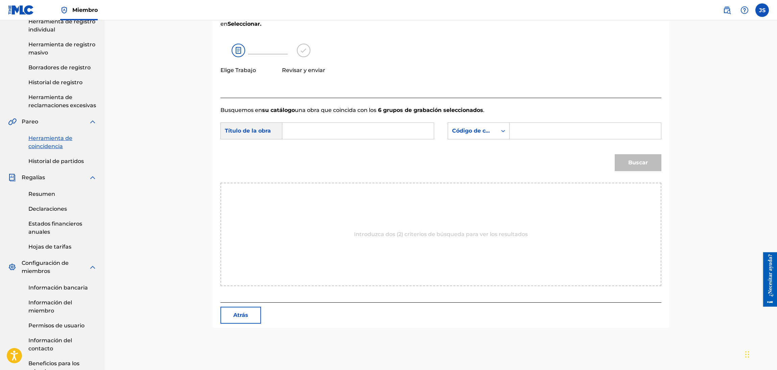
click at [373, 140] on div "Búsqueda con criterios 25fd7d30-a2ff-49f7-ac74-bdb72d3e3346 Título de la obra B…" at bounding box center [440, 132] width 441 height 21
click at [372, 131] on input "Formulario de búsqueda" at bounding box center [358, 131] width 140 height 16
paste input "GUAYABO ZARANDIAO"
type input "GUAYABO ZARANDIAO"
click at [471, 133] on font "Código de canción MLC" at bounding box center [485, 130] width 67 height 6
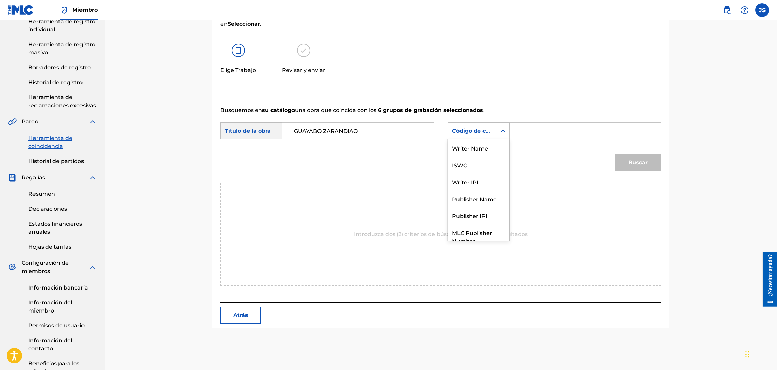
scroll to position [25, 0]
click at [483, 174] on div "Publisher Name" at bounding box center [478, 173] width 61 height 17
click at [542, 134] on input "Formulario de búsqueda" at bounding box center [585, 131] width 140 height 16
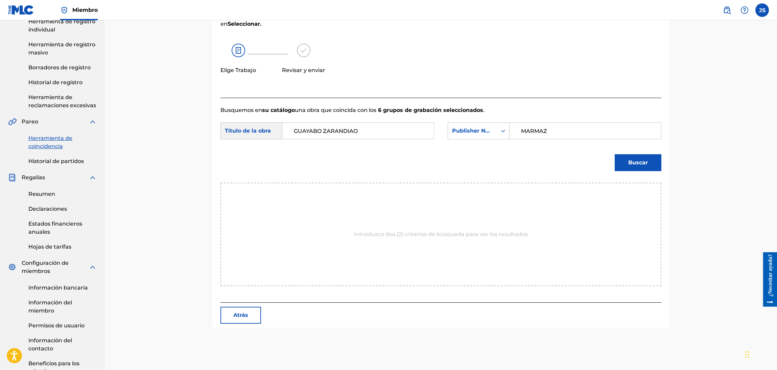
type input "MARMAZ"
click at [615, 154] on button "Buscar" at bounding box center [638, 162] width 47 height 17
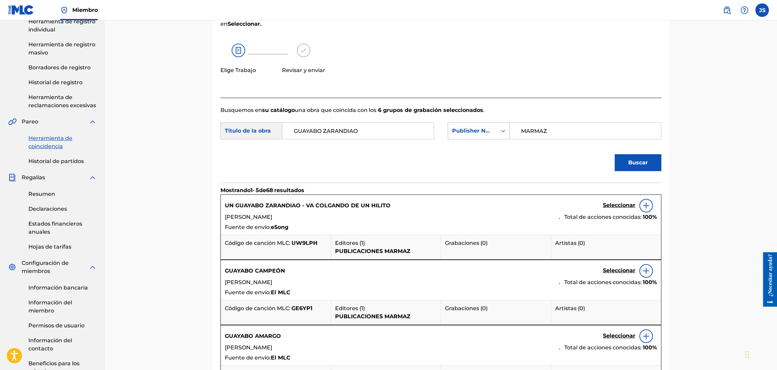
click at [471, 130] on div "Publisher Name" at bounding box center [472, 131] width 41 height 8
click at [484, 182] on div "MLC Song Code" at bounding box center [478, 181] width 61 height 17
click at [544, 129] on input "Formulario de búsqueda" at bounding box center [585, 131] width 140 height 16
paste input "GA975S"
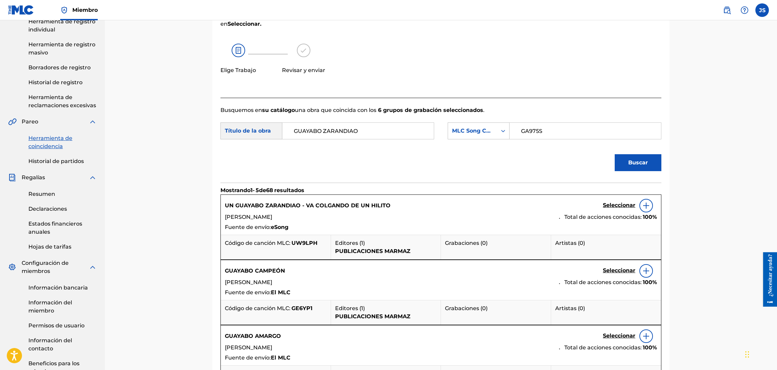
type input "GA975S"
click at [586, 78] on div at bounding box center [610, 25] width 101 height 145
click at [646, 163] on button "Buscar" at bounding box center [638, 162] width 47 height 17
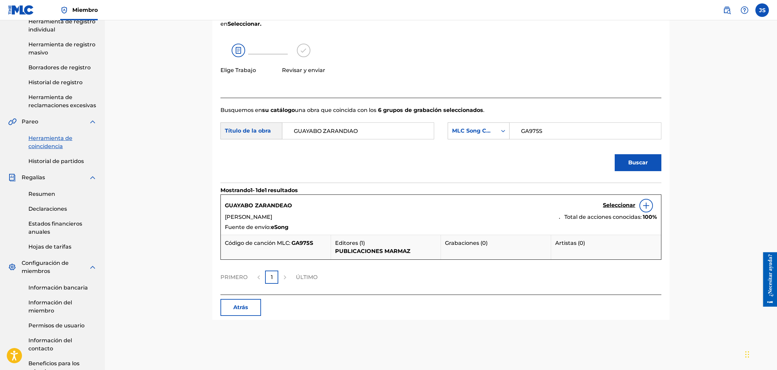
click at [626, 205] on font "Seleccionar" at bounding box center [619, 205] width 32 height 6
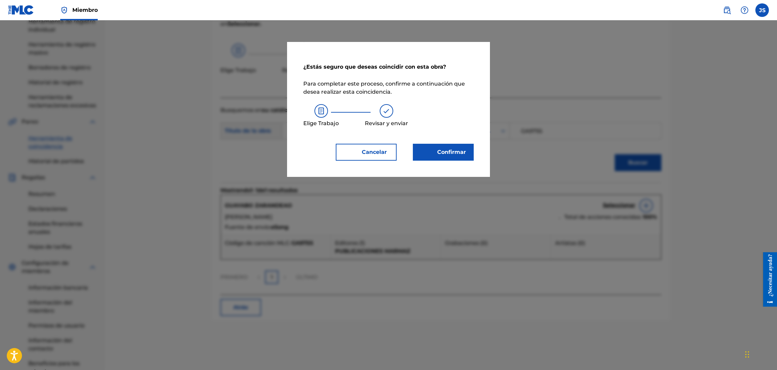
click at [451, 154] on font "Confirmar" at bounding box center [451, 152] width 29 height 6
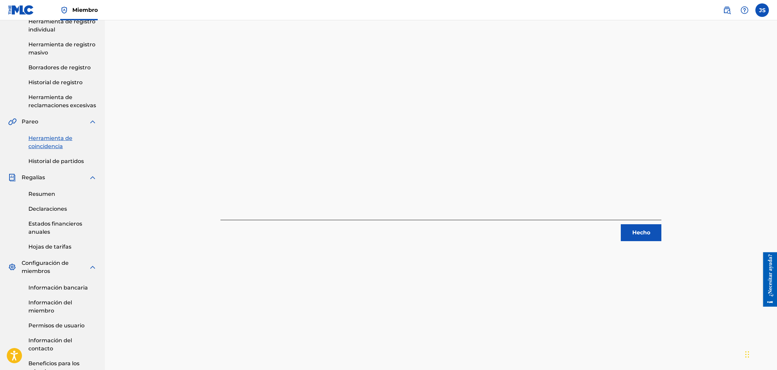
click at [632, 234] on font "Hecho" at bounding box center [641, 232] width 18 height 6
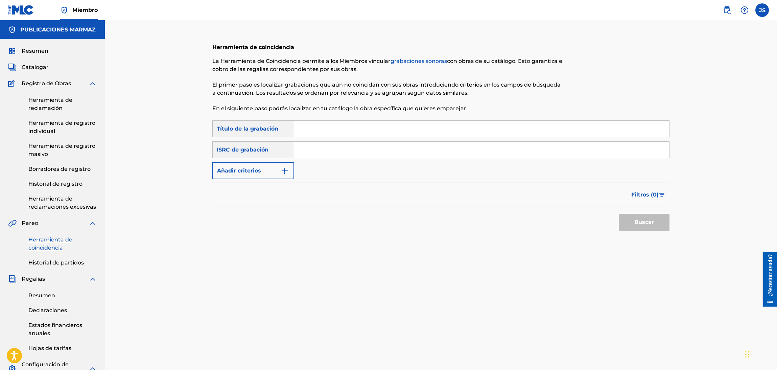
click at [410, 150] on input "Formulario de búsqueda" at bounding box center [481, 150] width 375 height 16
paste input "FRX452498752"
type input "FRX452498752"
click at [646, 147] on div "Herramienta de coincidencia La Herramienta de Coincidencia permite a los Miembr…" at bounding box center [441, 252] width 672 height 465
click at [646, 215] on button "Buscar" at bounding box center [644, 222] width 51 height 17
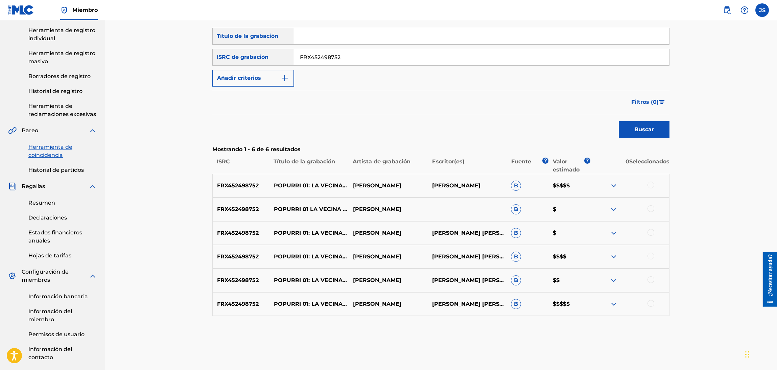
scroll to position [147, 0]
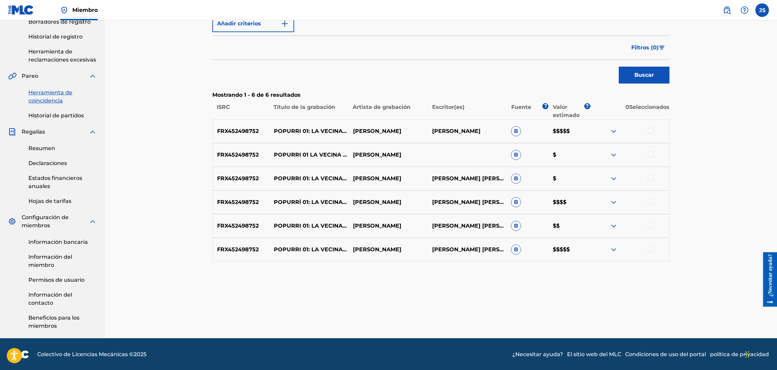
click at [646, 127] on div at bounding box center [629, 131] width 79 height 8
click at [646, 133] on div at bounding box center [650, 130] width 7 height 7
click at [646, 157] on div at bounding box center [650, 154] width 7 height 7
drag, startPoint x: 651, startPoint y: 178, endPoint x: 651, endPoint y: 189, distance: 10.5
click at [646, 179] on div at bounding box center [650, 177] width 7 height 7
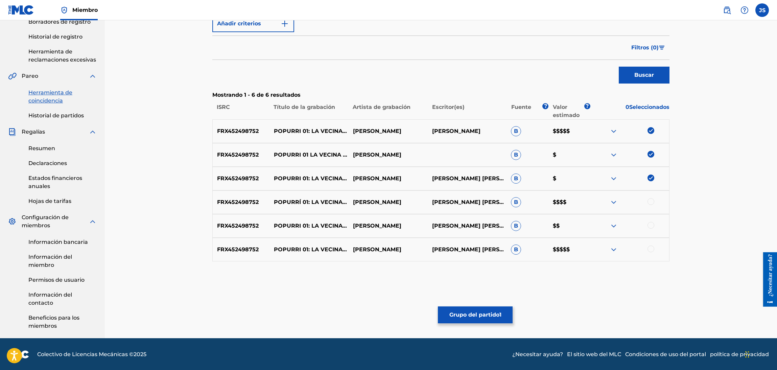
drag, startPoint x: 650, startPoint y: 201, endPoint x: 650, endPoint y: 209, distance: 8.1
click at [646, 202] on div at bounding box center [650, 201] width 7 height 7
click at [646, 226] on div at bounding box center [650, 225] width 7 height 7
click at [646, 252] on div at bounding box center [629, 249] width 79 height 8
click at [646, 248] on div at bounding box center [650, 248] width 7 height 7
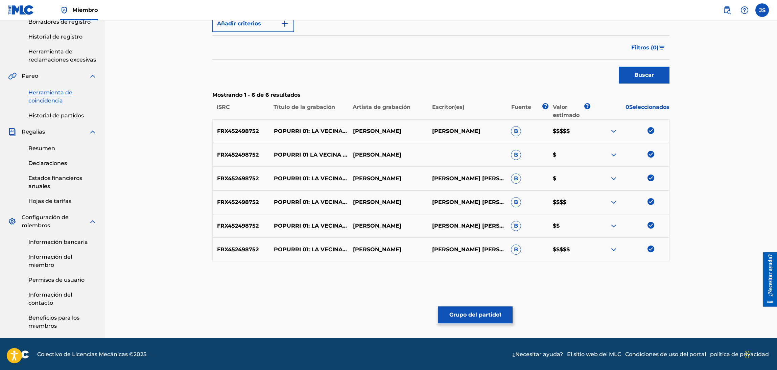
click at [481, 308] on font "Grupo del partido" at bounding box center [474, 314] width 50 height 6
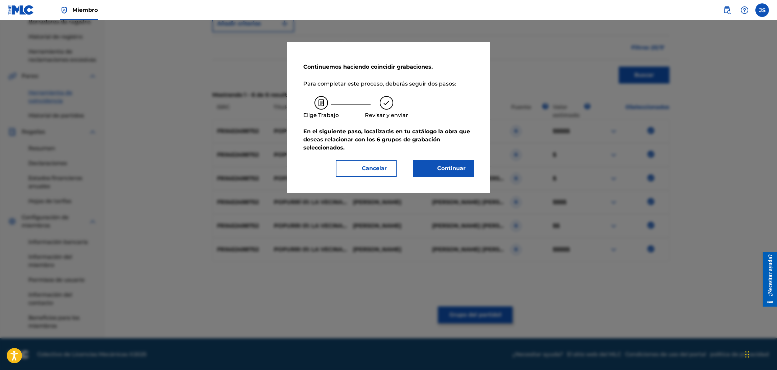
click at [454, 169] on font "Continuar" at bounding box center [451, 168] width 28 height 6
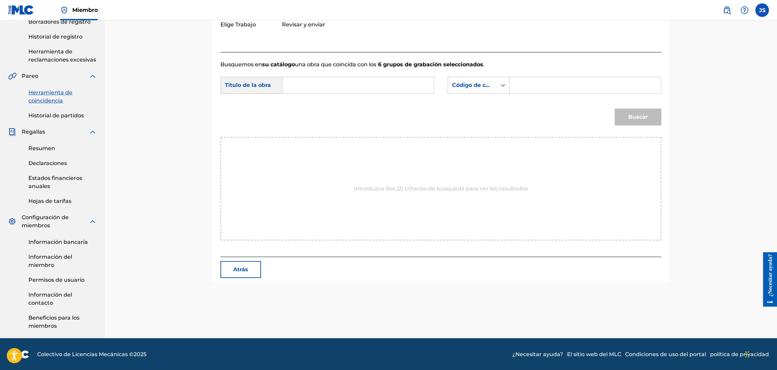
drag, startPoint x: 393, startPoint y: 96, endPoint x: 381, endPoint y: 94, distance: 12.2
click at [386, 96] on div "Búsqueda con criterios 25fd7d30-a2ff-49f7-ac74-bdb72d3e3346 Título de la obra B…" at bounding box center [440, 87] width 441 height 21
drag, startPoint x: 368, startPoint y: 84, endPoint x: 363, endPoint y: 85, distance: 5.2
click at [365, 84] on input "Formulario de búsqueda" at bounding box center [358, 85] width 140 height 16
paste input "TU ALMA Y LA MIA"
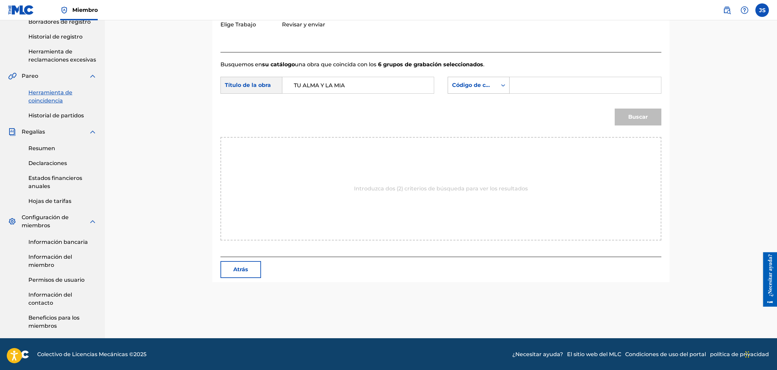
type input "TU ALMA Y LA MIA"
click at [465, 88] on div "Código de canción MLC" at bounding box center [472, 85] width 41 height 8
drag, startPoint x: 473, startPoint y: 81, endPoint x: 468, endPoint y: 90, distance: 10.3
click at [472, 82] on font "Código de canción MLC" at bounding box center [485, 85] width 67 height 6
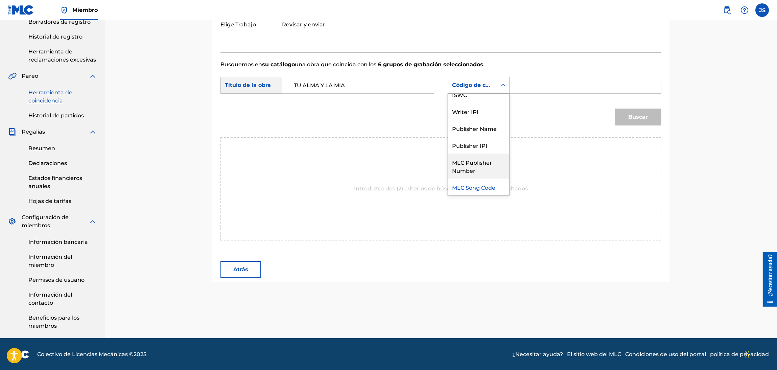
click at [481, 163] on div "MLC Publisher Number" at bounding box center [478, 165] width 61 height 25
drag, startPoint x: 541, startPoint y: 92, endPoint x: 541, endPoint y: 84, distance: 7.8
click at [541, 86] on div "Formulario de búsqueda" at bounding box center [585, 85] width 152 height 17
drag, startPoint x: 543, startPoint y: 83, endPoint x: 560, endPoint y: 77, distance: 18.9
click at [543, 83] on input "Formulario de búsqueda" at bounding box center [585, 85] width 140 height 16
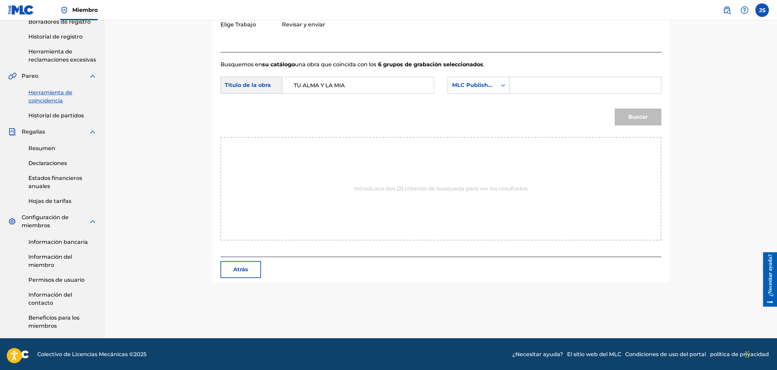
paste input "TW86JF"
type input "TW86JF"
click at [646, 122] on button "Buscar" at bounding box center [638, 117] width 47 height 17
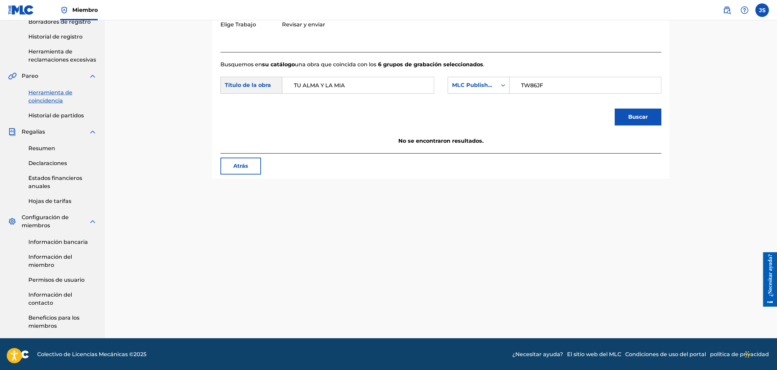
click at [293, 83] on input "TU ALMA Y LA MIA" at bounding box center [358, 85] width 140 height 16
type input "TU ALMA Y LA MIA"
click at [615, 109] on button "Buscar" at bounding box center [638, 117] width 47 height 17
click at [482, 82] on div "MLC Publisher Number" at bounding box center [472, 85] width 41 height 8
click at [487, 140] on div "Publisher Name" at bounding box center [478, 145] width 61 height 17
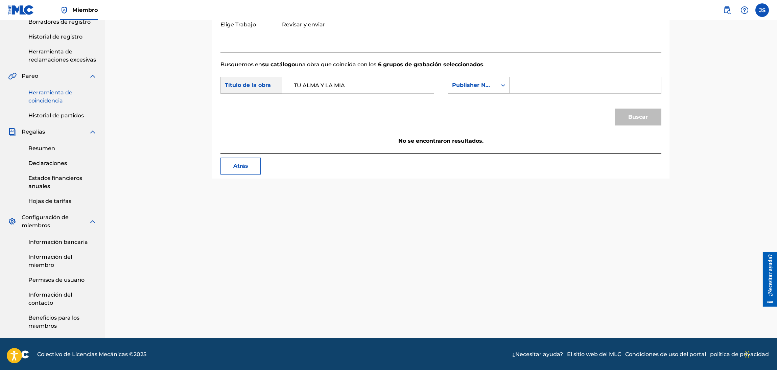
drag, startPoint x: 538, startPoint y: 96, endPoint x: 539, endPoint y: 90, distance: 6.1
click at [539, 90] on div "Búsqueda con criterios 25fd7d30-a2ff-49f7-ac74-bdb72d3e3346 Título de la obra T…" at bounding box center [440, 87] width 441 height 21
click at [539, 90] on input "Formulario de búsqueda" at bounding box center [585, 85] width 140 height 16
type input "MARMAZ"
click at [615, 109] on button "Buscar" at bounding box center [638, 117] width 47 height 17
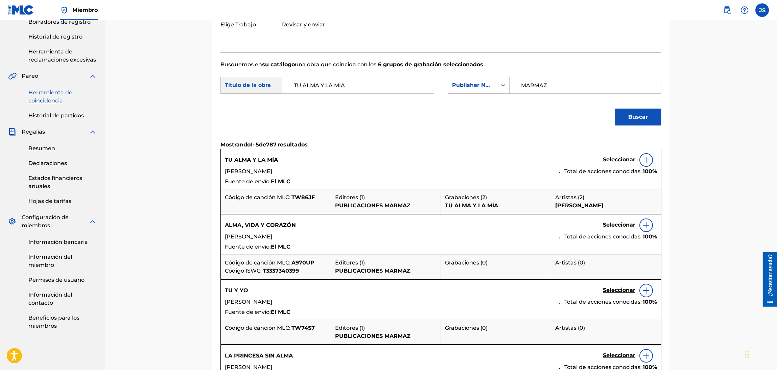
click at [308, 197] on font "TW86JF" at bounding box center [302, 197] width 23 height 6
click at [627, 159] on font "Seleccionar" at bounding box center [619, 159] width 32 height 6
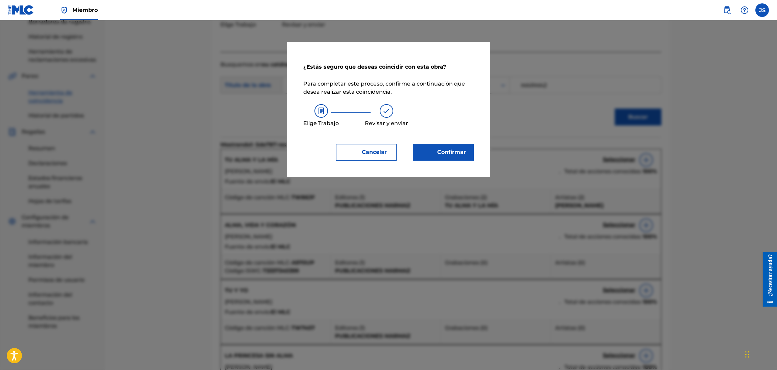
click at [444, 149] on font "Confirmar" at bounding box center [451, 152] width 29 height 6
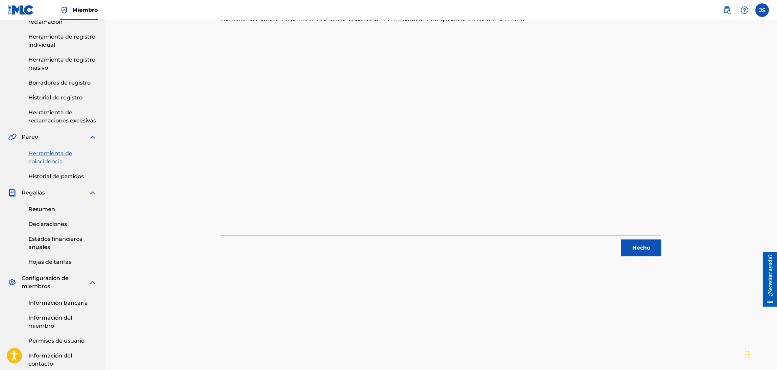
scroll to position [0, 0]
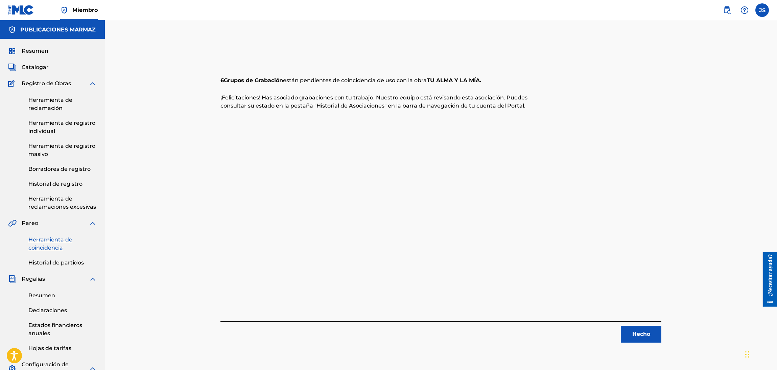
click at [646, 308] on button "Hecho" at bounding box center [641, 334] width 41 height 17
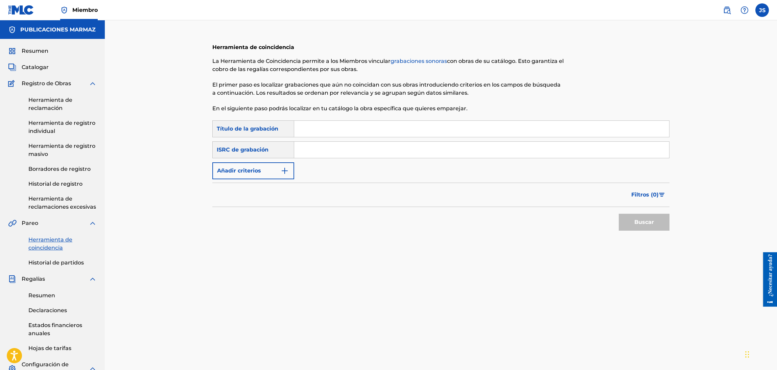
click at [410, 154] on input "Formulario de búsqueda" at bounding box center [481, 150] width 375 height 16
paste input "GBMA22481450"
type input "GBMA22481450"
click at [646, 142] on div "Herramienta de coincidencia La Herramienta de Coincidencia permite a los Miembr…" at bounding box center [441, 252] width 672 height 465
click at [646, 227] on button "Buscar" at bounding box center [644, 222] width 51 height 17
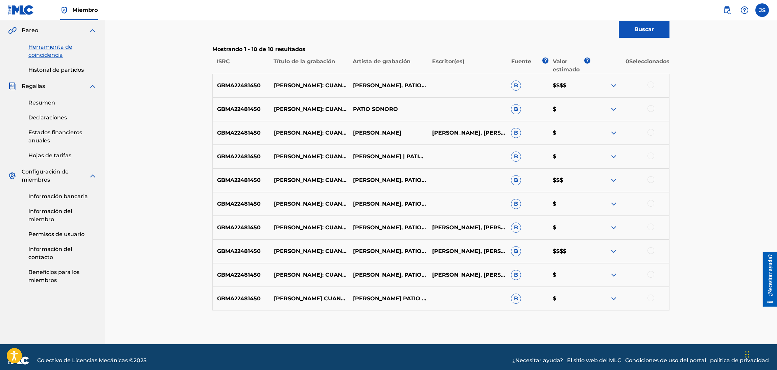
scroll to position [199, 0]
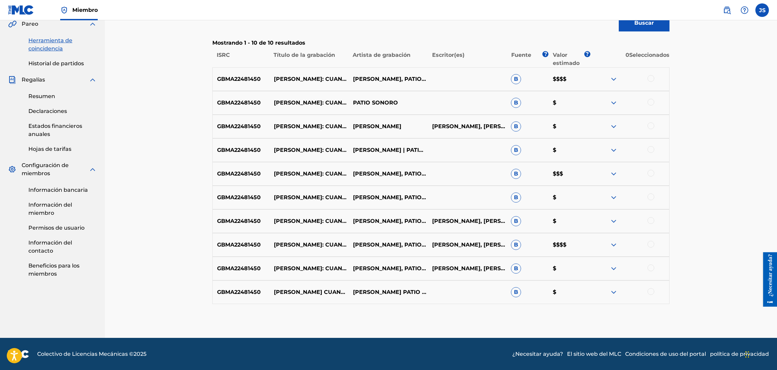
click at [646, 78] on div at bounding box center [650, 78] width 7 height 7
click at [646, 104] on div at bounding box center [650, 102] width 7 height 7
click at [646, 128] on div at bounding box center [650, 125] width 7 height 7
click at [646, 148] on div at bounding box center [650, 149] width 7 height 7
drag, startPoint x: 650, startPoint y: 175, endPoint x: 650, endPoint y: 183, distance: 8.1
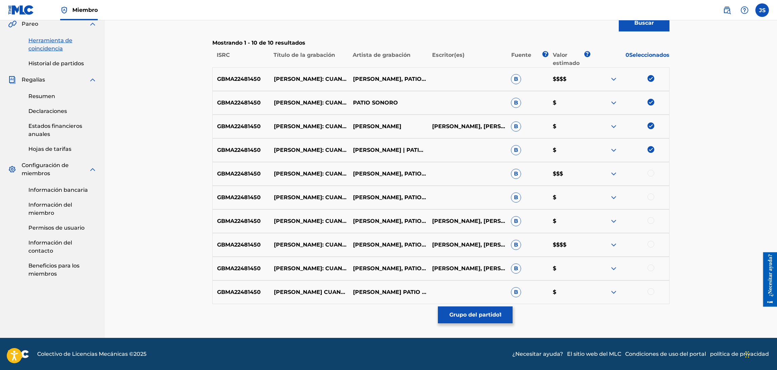
click at [646, 175] on div at bounding box center [650, 173] width 7 height 7
drag, startPoint x: 651, startPoint y: 195, endPoint x: 651, endPoint y: 201, distance: 6.1
click at [646, 195] on div at bounding box center [650, 196] width 7 height 7
click at [646, 224] on div at bounding box center [629, 221] width 79 height 8
click at [646, 217] on div at bounding box center [650, 220] width 7 height 7
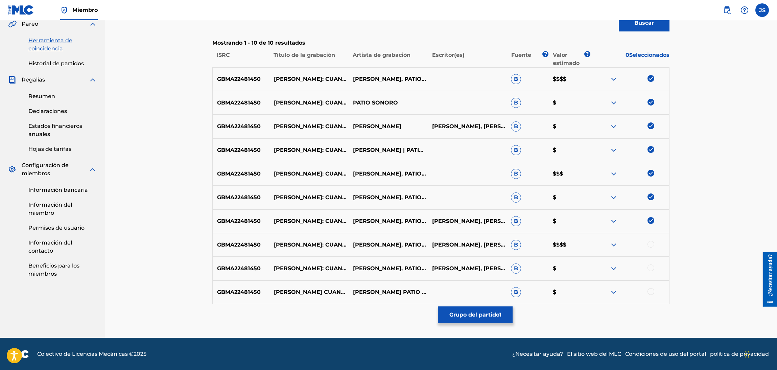
drag, startPoint x: 652, startPoint y: 243, endPoint x: 650, endPoint y: 255, distance: 12.1
click at [646, 244] on div at bounding box center [650, 244] width 7 height 7
click at [646, 264] on div "GBMA22481450 EMILY GALAVIZ: CUANDO HAY AMOR / FIESTA VENEZOLANA / TE LO JURO / …" at bounding box center [440, 269] width 457 height 24
click at [646, 269] on div at bounding box center [650, 267] width 7 height 7
click at [646, 290] on div at bounding box center [650, 291] width 7 height 7
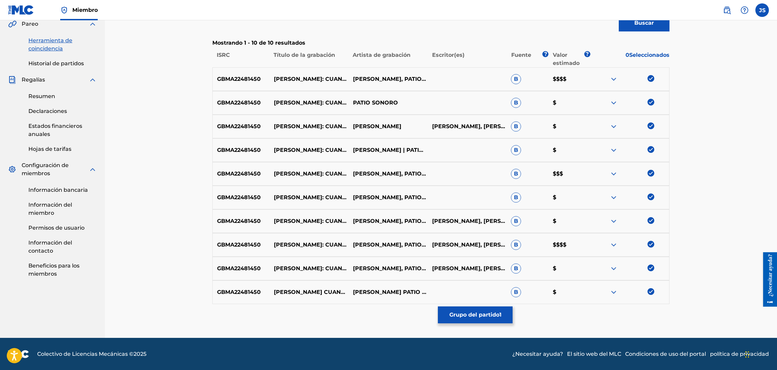
click at [474, 308] on div "Herramienta de coincidencia La Herramienta de Coincidencia permite a los Miembr…" at bounding box center [440, 88] width 457 height 500
click at [499, 308] on button "Grupo del partido 1" at bounding box center [475, 314] width 75 height 17
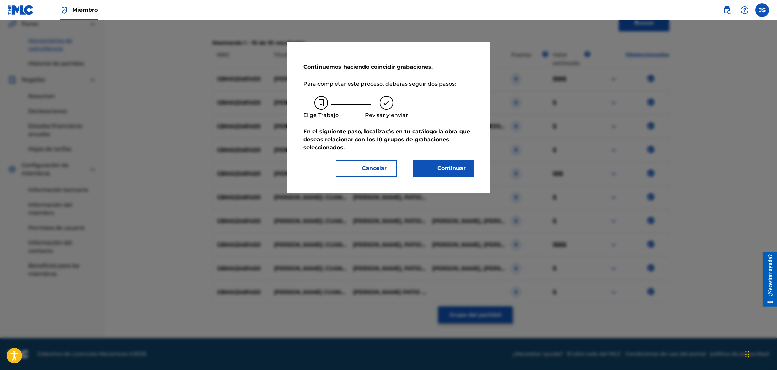
click at [427, 161] on button "Continuar" at bounding box center [443, 168] width 61 height 17
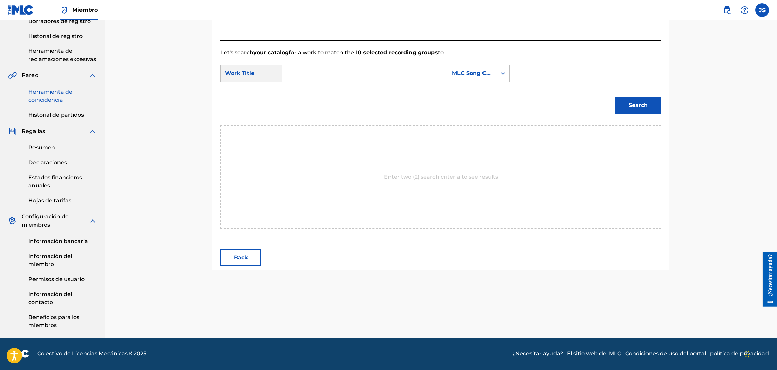
scroll to position [147, 0]
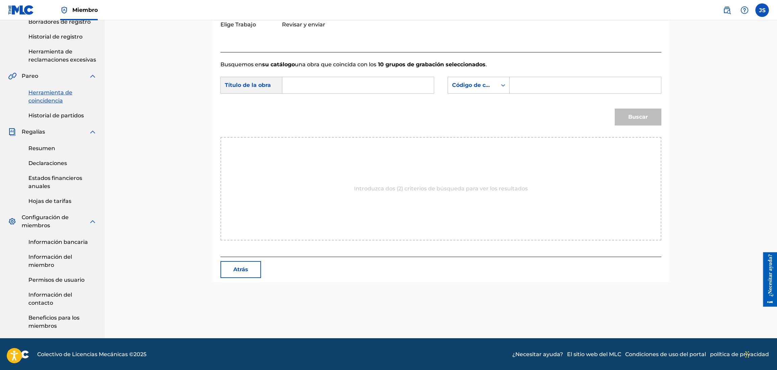
click at [315, 78] on input "Formulario de búsqueda" at bounding box center [358, 85] width 140 height 16
paste input "CUANDO HAY AMOR"
type input "CUANDO HAY AMOR"
click at [480, 87] on font "Código de canción MLC" at bounding box center [485, 85] width 67 height 6
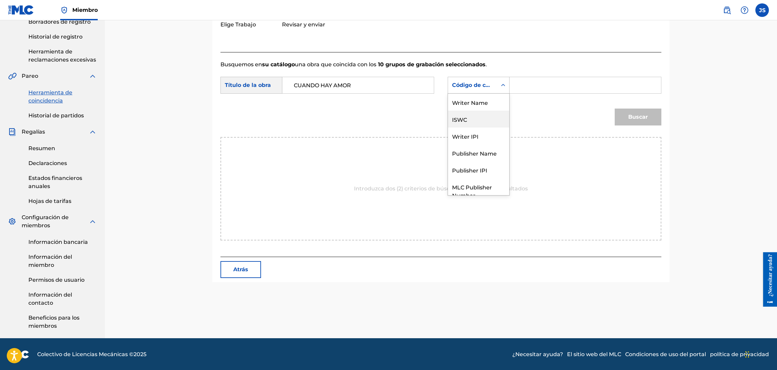
click at [482, 118] on div "ISWC" at bounding box center [478, 119] width 61 height 17
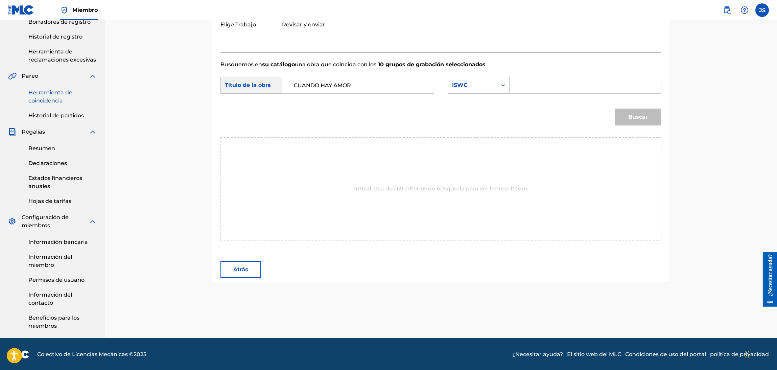
click at [534, 80] on input "Formulario de búsqueda" at bounding box center [585, 85] width 140 height 16
click at [469, 81] on div "ISWC" at bounding box center [472, 85] width 41 height 8
click at [481, 161] on div "MLC Publisher Number" at bounding box center [478, 165] width 61 height 25
click at [524, 86] on input "Formulario de búsqueda" at bounding box center [585, 85] width 140 height 16
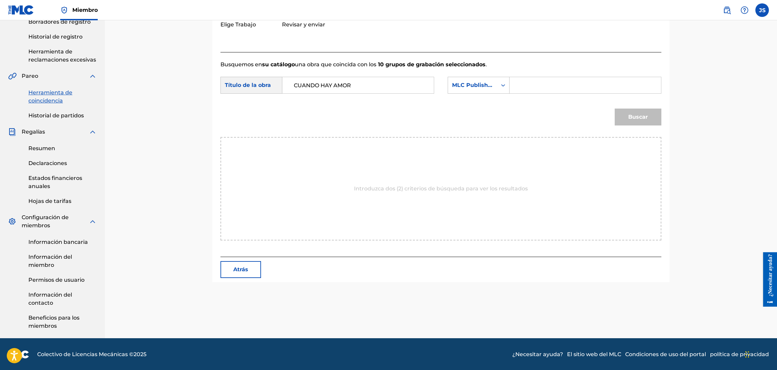
paste input "CI60TX"
type input "CI60TX"
drag, startPoint x: 615, startPoint y: 107, endPoint x: 618, endPoint y: 111, distance: 4.7
click at [615, 107] on div "Buscar" at bounding box center [636, 115] width 50 height 27
click at [626, 114] on button "Buscar" at bounding box center [638, 117] width 47 height 17
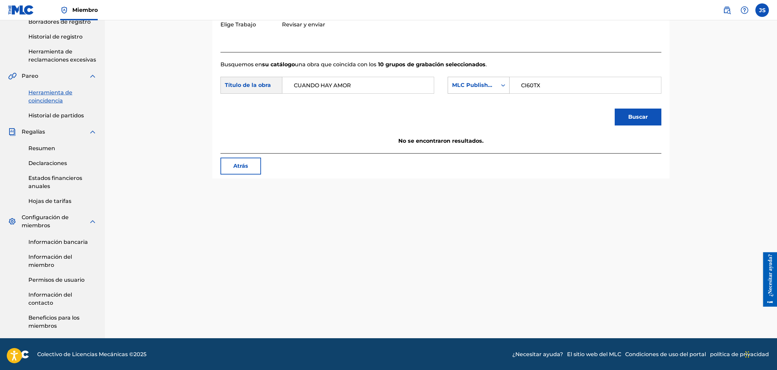
click at [494, 93] on div "MLC Publisher Number" at bounding box center [479, 85] width 62 height 17
click at [495, 95] on div "ISWC" at bounding box center [478, 94] width 61 height 17
click at [520, 82] on input "Formulario de búsqueda" at bounding box center [585, 85] width 140 height 16
paste input "T3310203777"
type input "T3310203777"
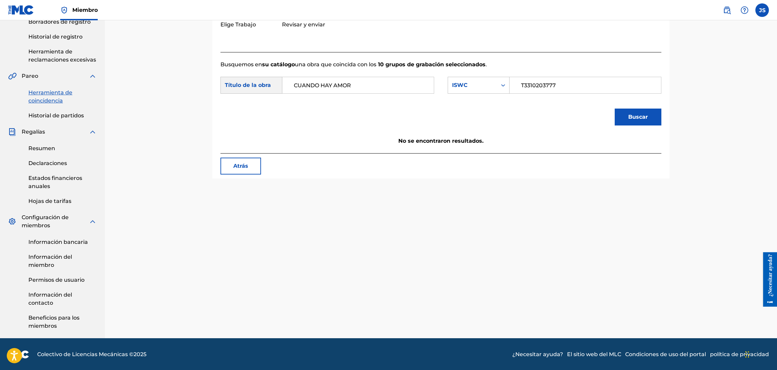
click at [638, 116] on font "Buscar" at bounding box center [638, 117] width 20 height 6
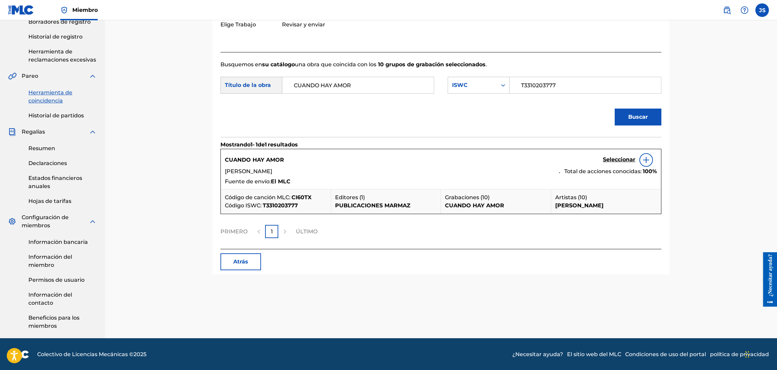
click at [621, 157] on font "Seleccionar" at bounding box center [619, 159] width 32 height 6
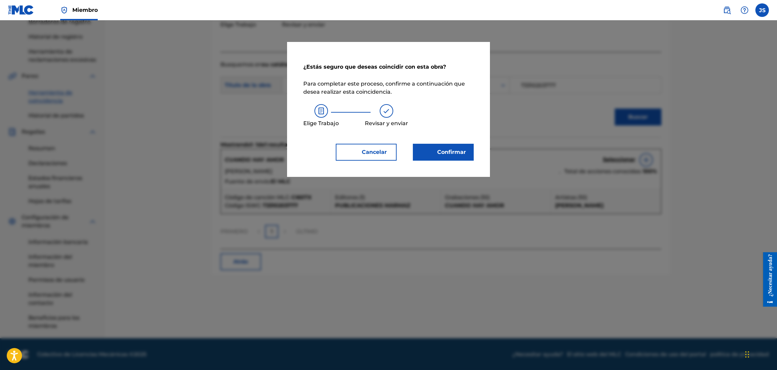
click at [447, 154] on font "Confirmar" at bounding box center [451, 152] width 29 height 6
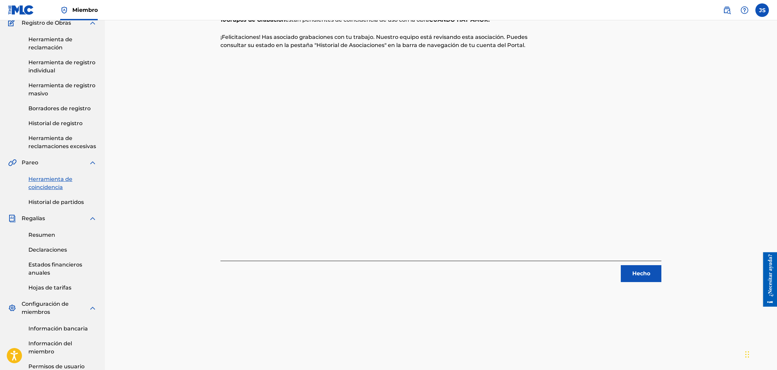
scroll to position [0, 0]
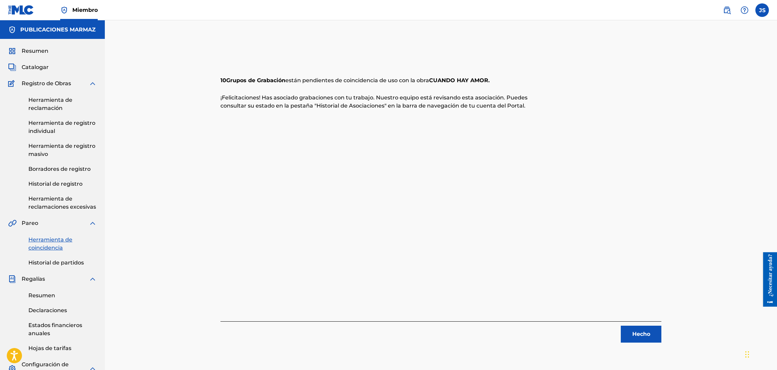
click at [646, 308] on button "Hecho" at bounding box center [641, 334] width 41 height 17
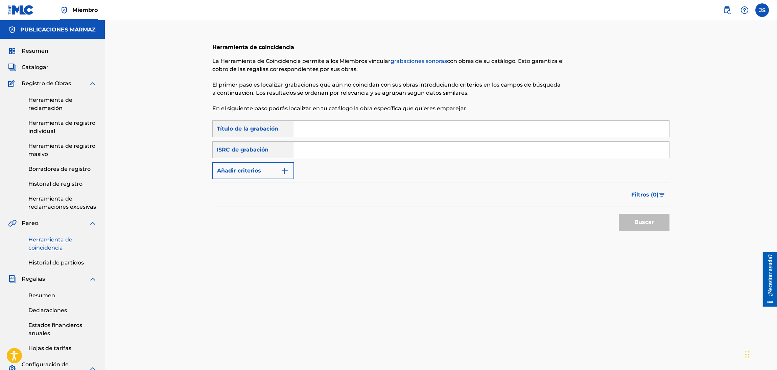
click at [68, 183] on font "Historial de registro" at bounding box center [55, 184] width 54 height 6
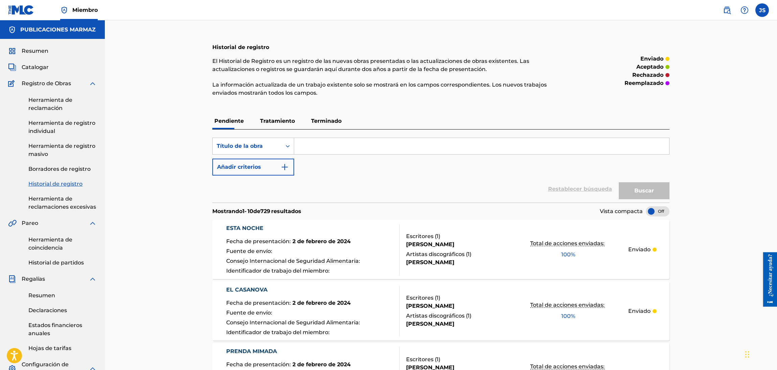
drag, startPoint x: 354, startPoint y: 145, endPoint x: 357, endPoint y: 143, distance: 3.7
click at [354, 145] on input "Formulario de búsqueda" at bounding box center [481, 146] width 375 height 16
paste input "FIESTA VENEZOLANA"
type input "FIESTA VENEZOLANA"
click at [646, 192] on font "Buscar" at bounding box center [644, 190] width 20 height 6
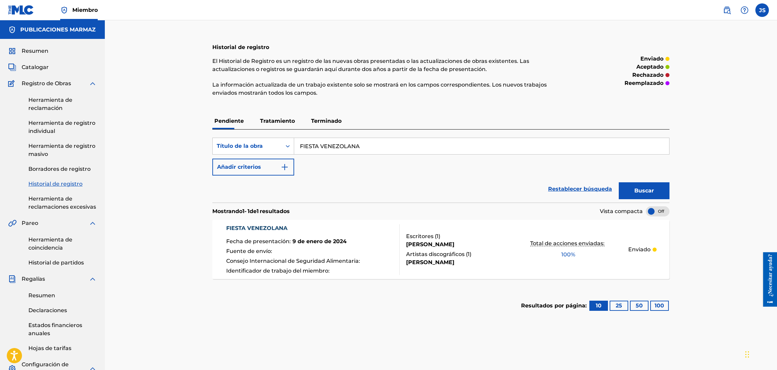
click at [319, 122] on font "Terminado" at bounding box center [326, 121] width 30 height 6
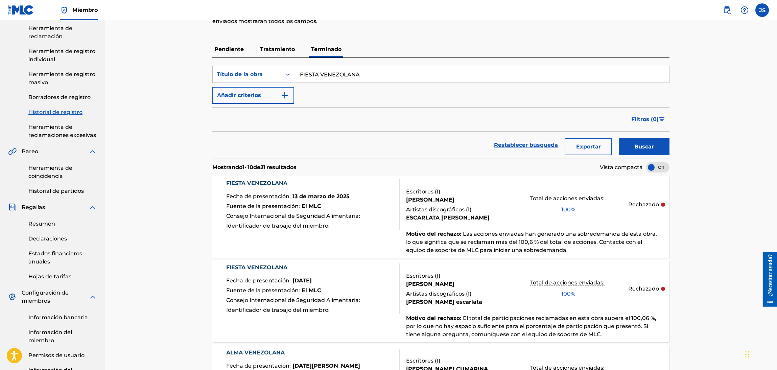
scroll to position [51, 0]
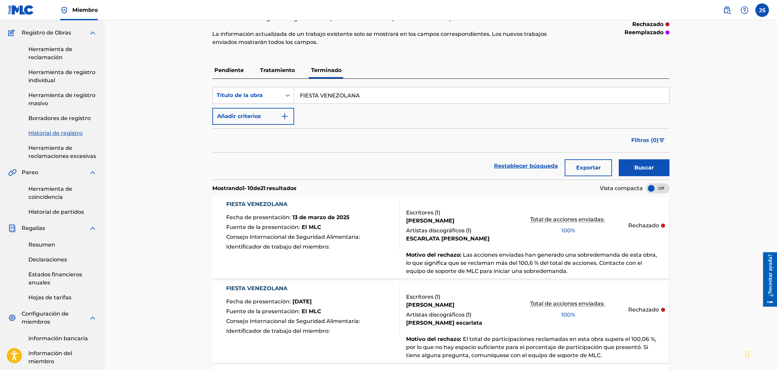
click at [277, 70] on font "Tratamiento" at bounding box center [277, 70] width 35 height 6
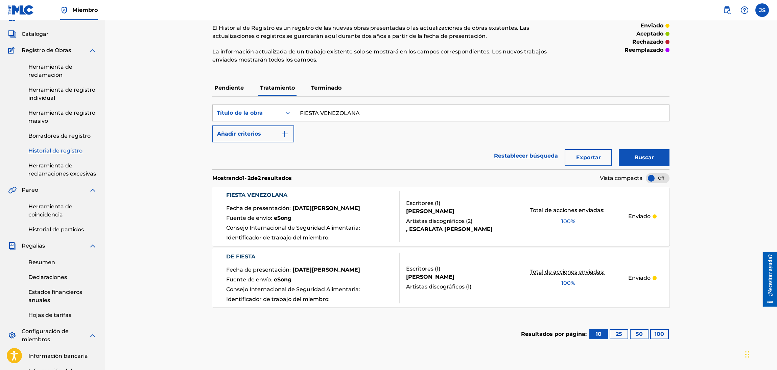
scroll to position [51, 0]
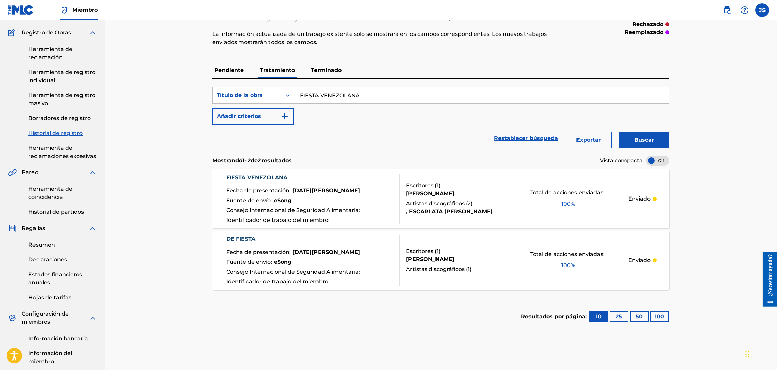
click at [271, 177] on font "FIESTA VENEZOLANA" at bounding box center [256, 177] width 61 height 6
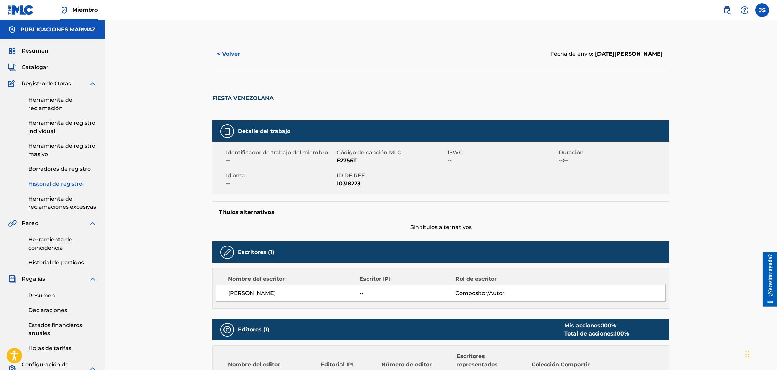
click at [350, 161] on font "F2756T" at bounding box center [347, 160] width 20 height 6
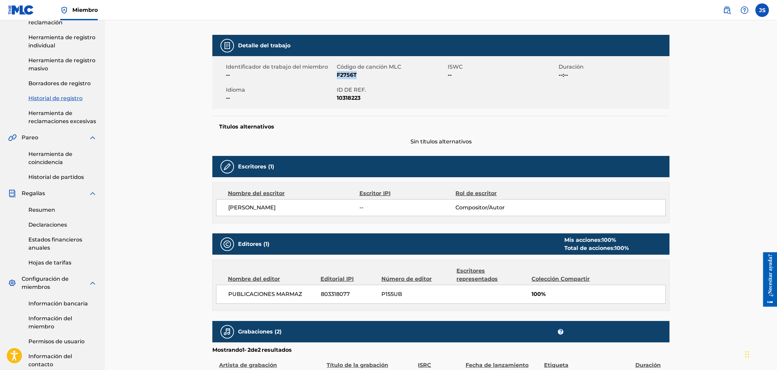
scroll to position [181, 0]
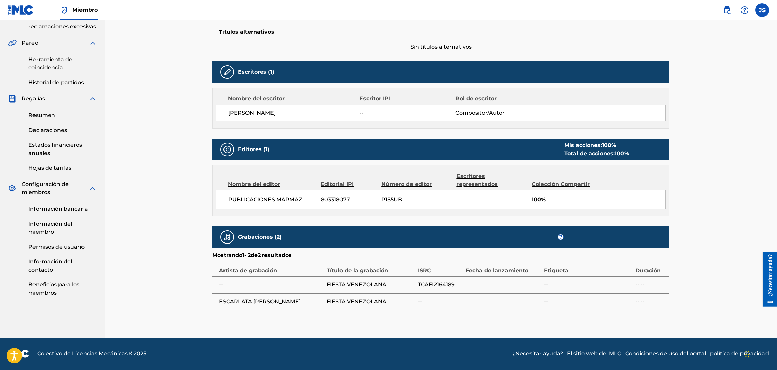
click at [449, 282] on font "TCAFI2164189" at bounding box center [436, 284] width 37 height 6
copy font "TCAFI2164189"
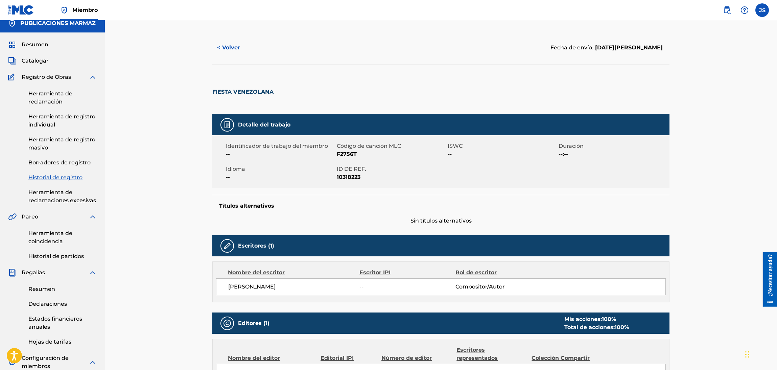
scroll to position [0, 0]
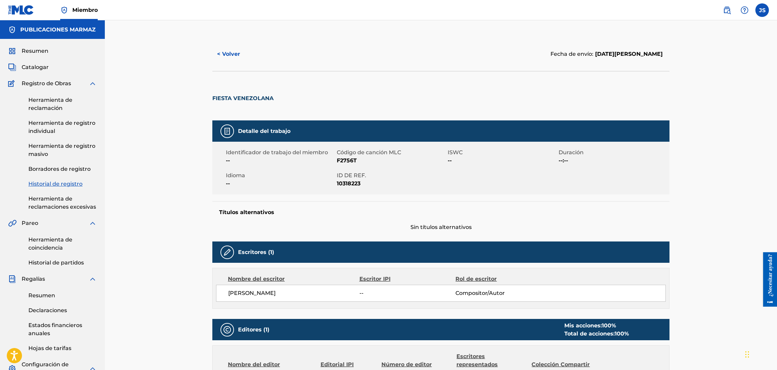
click at [256, 96] on font "FIESTA VENEZOLANA" at bounding box center [242, 98] width 61 height 6
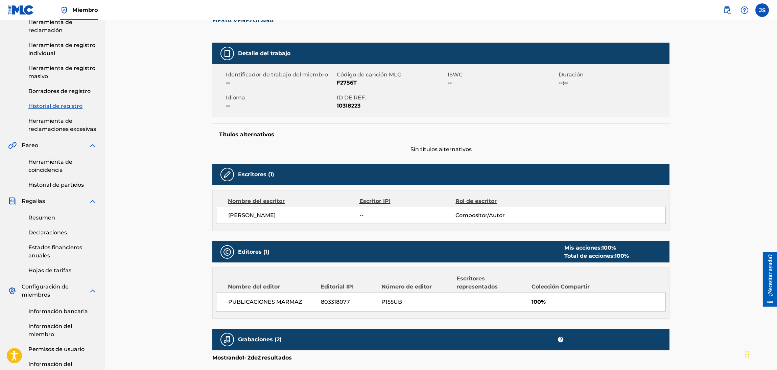
scroll to position [152, 0]
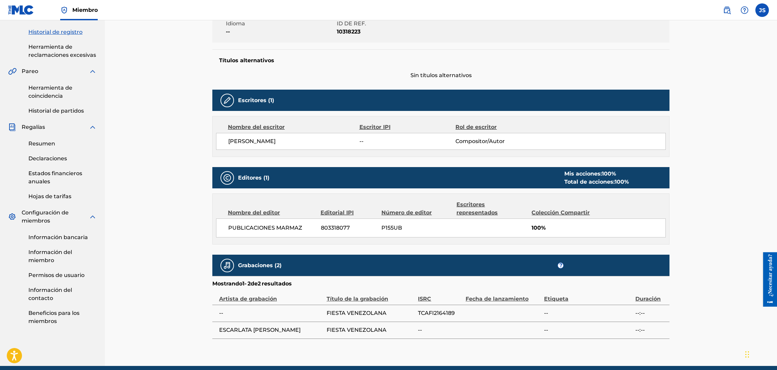
click at [437, 308] on font "TCAFI2164189" at bounding box center [436, 313] width 37 height 6
copy font "TCAFI2164189"
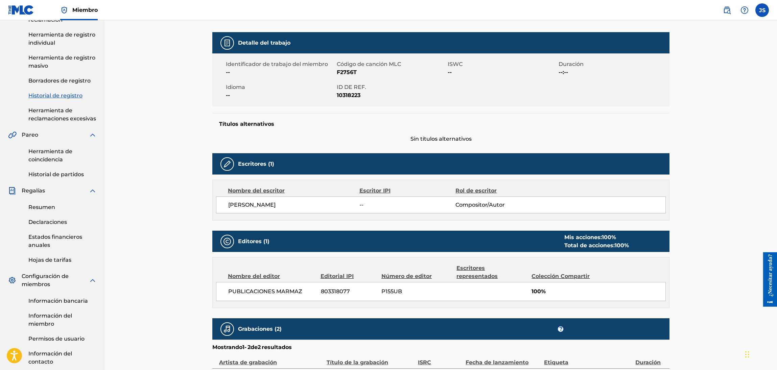
scroll to position [0, 0]
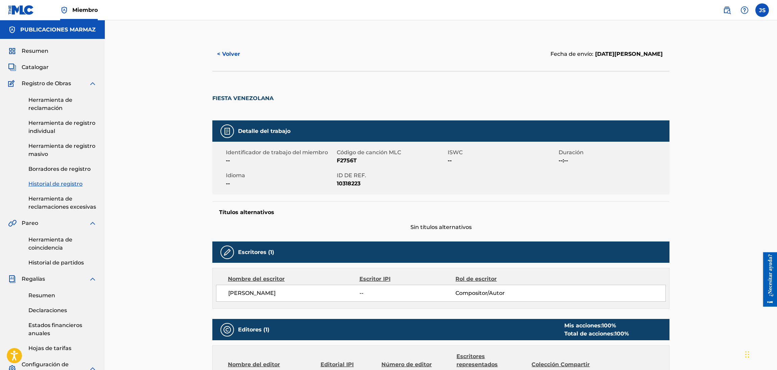
click at [232, 51] on font "< Volver" at bounding box center [228, 54] width 23 height 6
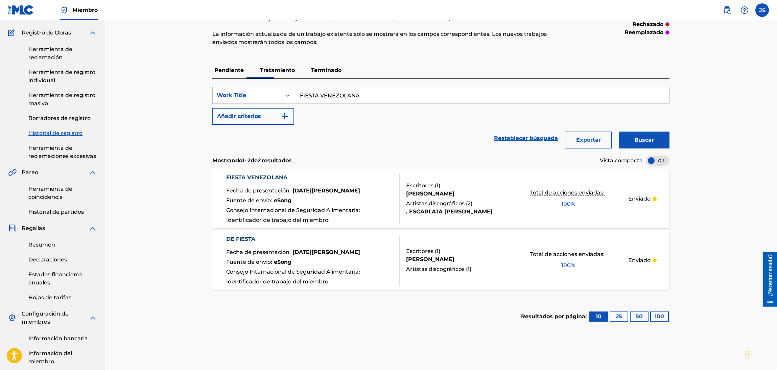
click at [271, 175] on font "FIESTA VENEZOLANA" at bounding box center [256, 177] width 61 height 6
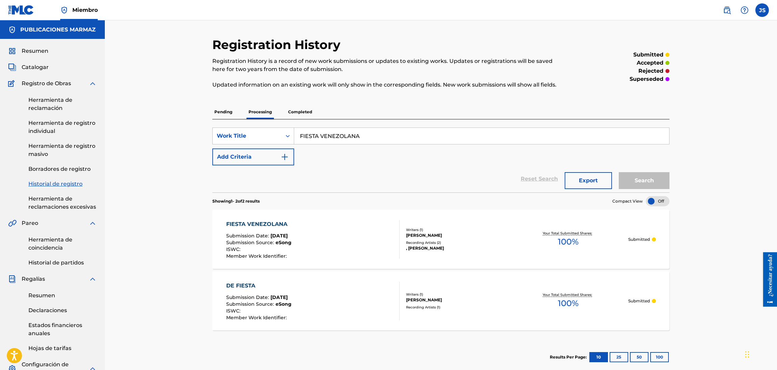
scroll to position [51, 0]
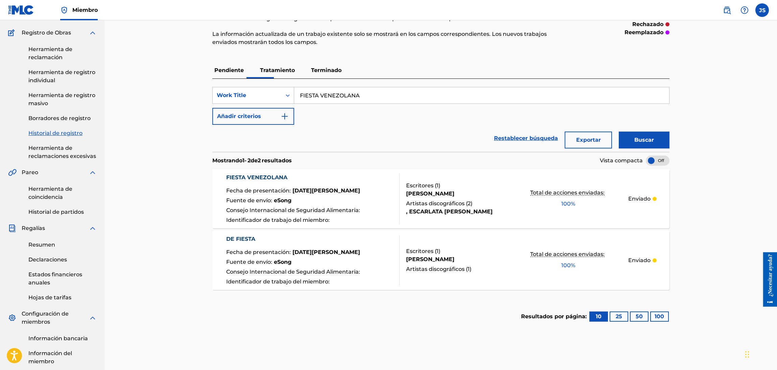
click at [325, 70] on font "Terminado" at bounding box center [326, 70] width 30 height 6
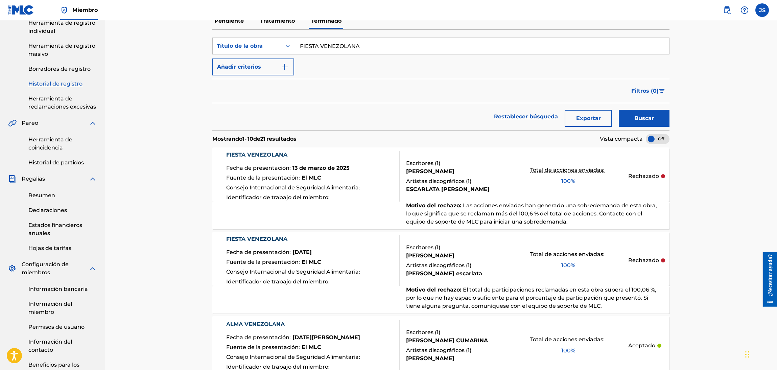
scroll to position [101, 0]
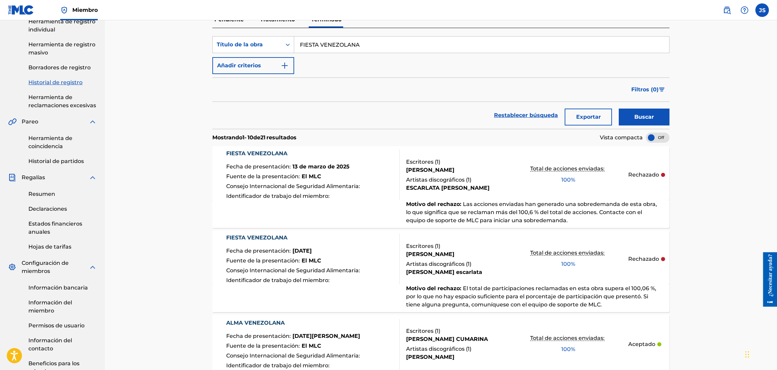
click at [266, 151] on font "FIESTA VENEZOLANA" at bounding box center [256, 153] width 61 height 6
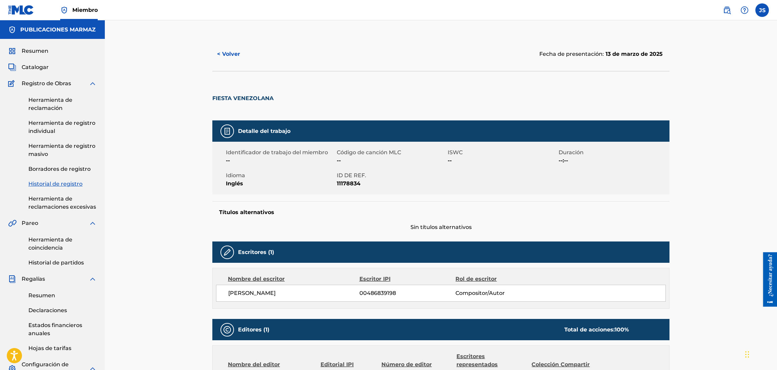
click at [236, 48] on button "< Volver" at bounding box center [232, 54] width 41 height 17
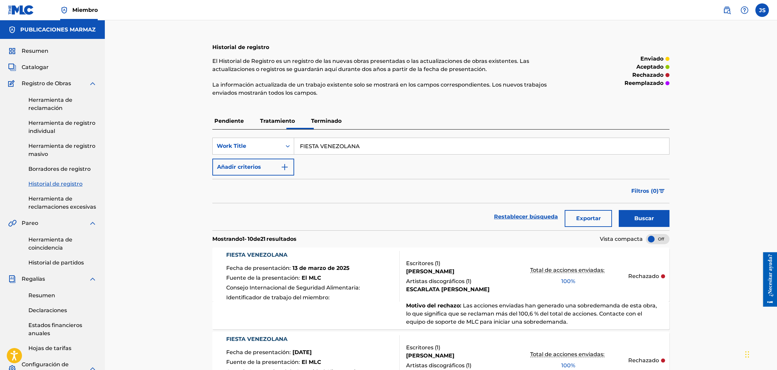
click at [231, 119] on font "Pendiente" at bounding box center [228, 121] width 29 height 6
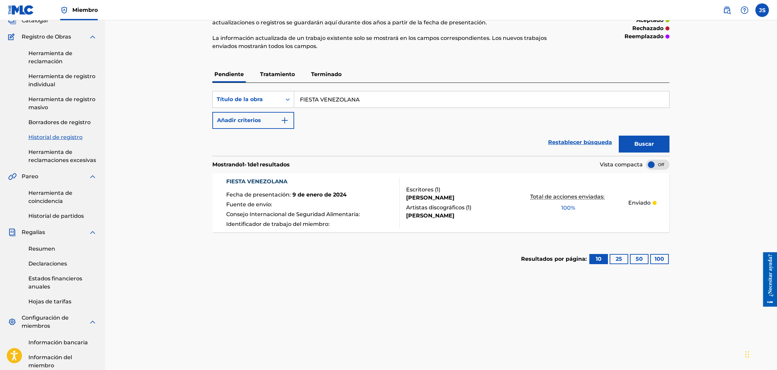
scroll to position [101, 0]
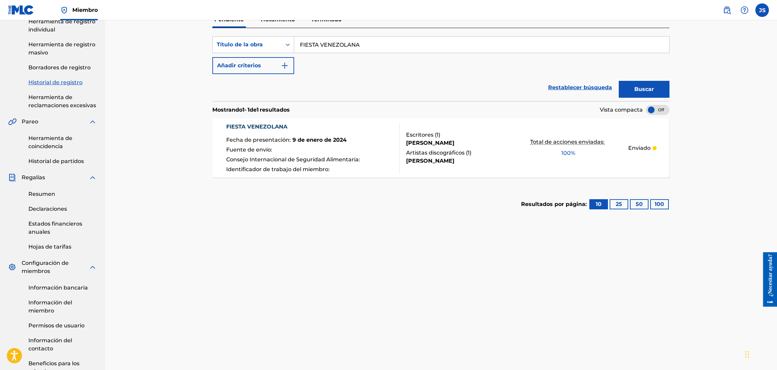
click at [57, 143] on font "Herramienta de coincidencia" at bounding box center [50, 142] width 44 height 15
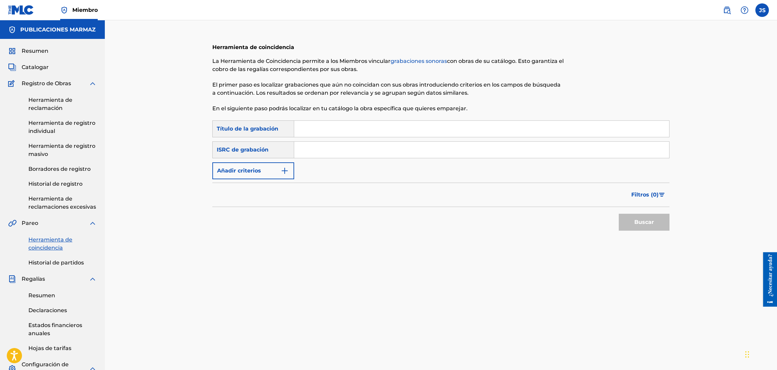
click at [340, 145] on input "Formulario de búsqueda" at bounding box center [481, 150] width 375 height 16
click at [359, 126] on input "Formulario de búsqueda" at bounding box center [481, 129] width 375 height 16
paste input "GUAYABO ZARANDIAO"
type input "GUAYABO ZARANDIAO"
click at [528, 94] on p "El primer paso es localizar grabaciones que aún no coincidan con sus obras intr…" at bounding box center [388, 89] width 352 height 16
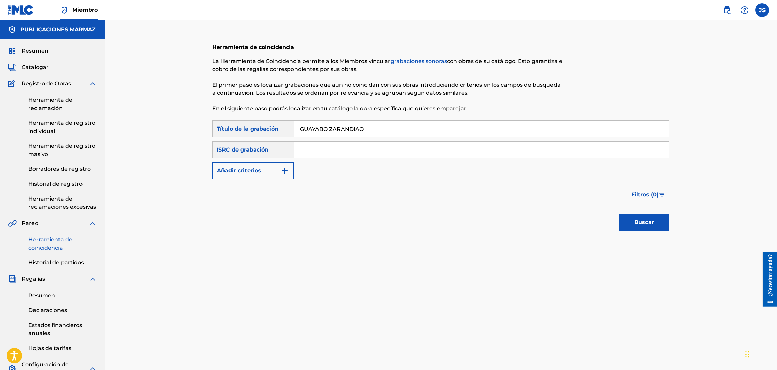
click at [463, 153] on input "Formulario de búsqueda" at bounding box center [481, 150] width 375 height 16
click at [640, 223] on font "Buscar" at bounding box center [644, 222] width 20 height 6
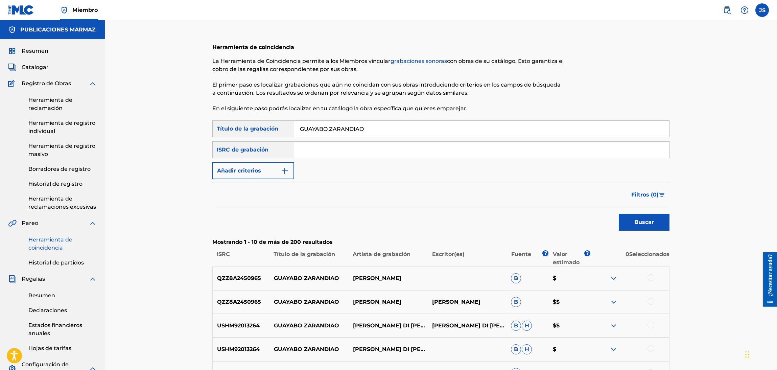
click at [268, 147] on div "ISRC de grabación" at bounding box center [253, 149] width 82 height 17
click at [291, 172] on button "Añadir criterios" at bounding box center [253, 170] width 82 height 17
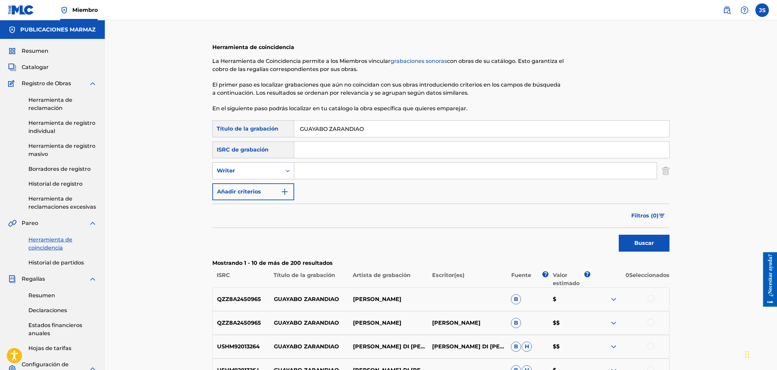
click at [285, 173] on icon "Formulario de búsqueda" at bounding box center [287, 170] width 7 height 7
drag, startPoint x: 275, startPoint y: 195, endPoint x: 276, endPoint y: 191, distance: 3.7
click at [275, 195] on div "Recording Artist" at bounding box center [253, 187] width 81 height 17
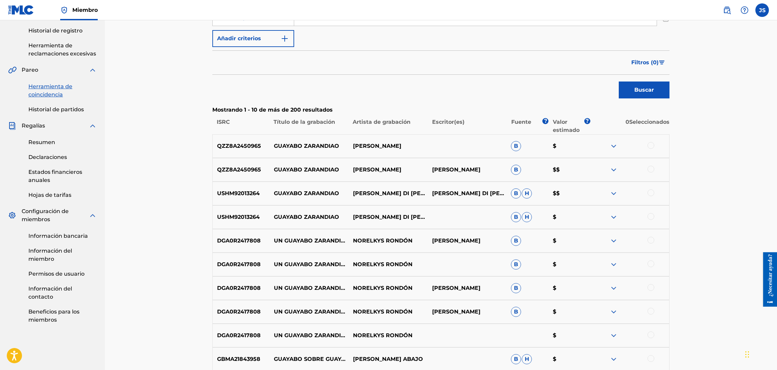
scroll to position [136, 0]
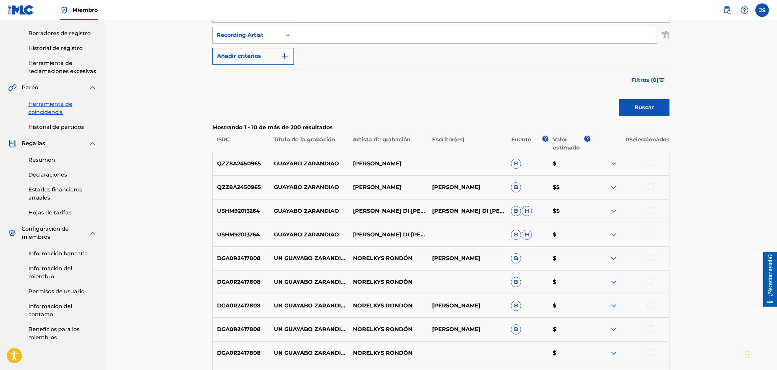
click at [636, 81] on font "Filtros (" at bounding box center [642, 80] width 22 height 6
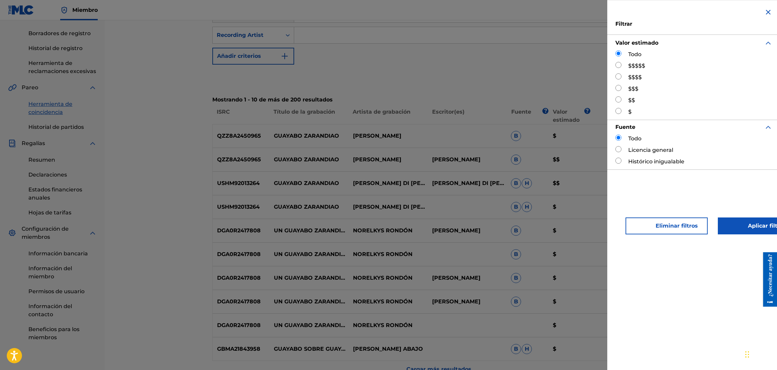
click at [625, 67] on div "$$$$$" at bounding box center [693, 66] width 157 height 8
click at [617, 63] on input "Formulario de búsqueda" at bounding box center [618, 65] width 6 height 6
radio input "true"
click at [646, 224] on button "Aplicar filtros" at bounding box center [757, 225] width 78 height 17
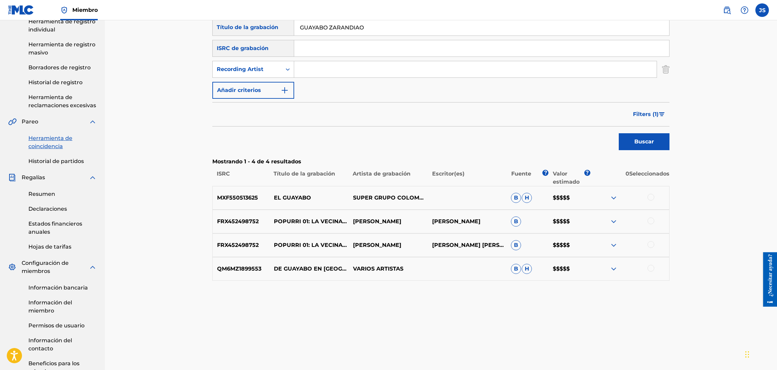
scroll to position [147, 0]
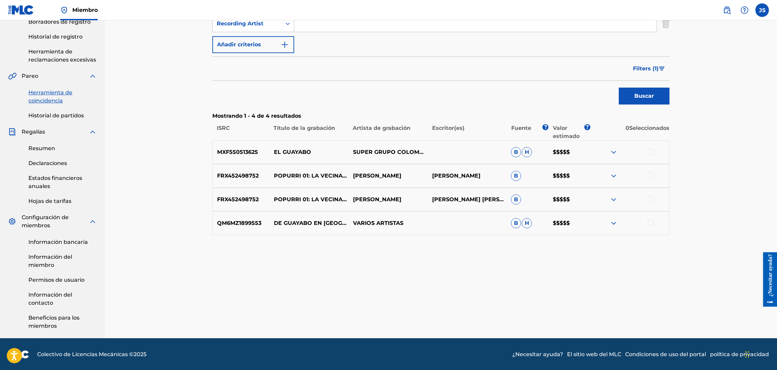
click at [646, 172] on div at bounding box center [650, 175] width 7 height 7
click at [646, 199] on div at bounding box center [650, 198] width 7 height 7
click at [646, 224] on div at bounding box center [650, 222] width 7 height 7
click at [486, 308] on font "Grupo del partido" at bounding box center [474, 314] width 50 height 6
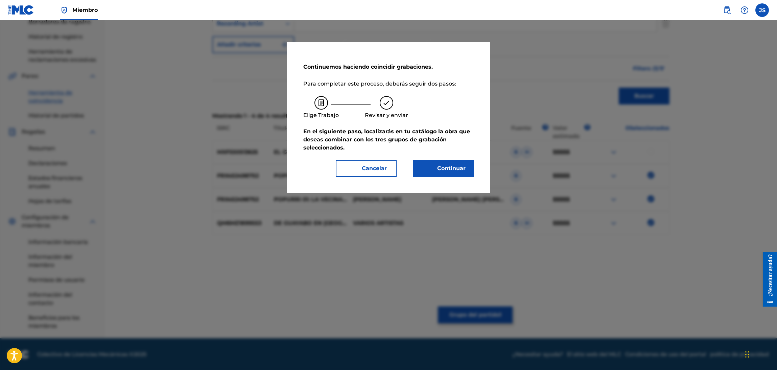
click at [459, 162] on button "Continuar" at bounding box center [443, 168] width 61 height 17
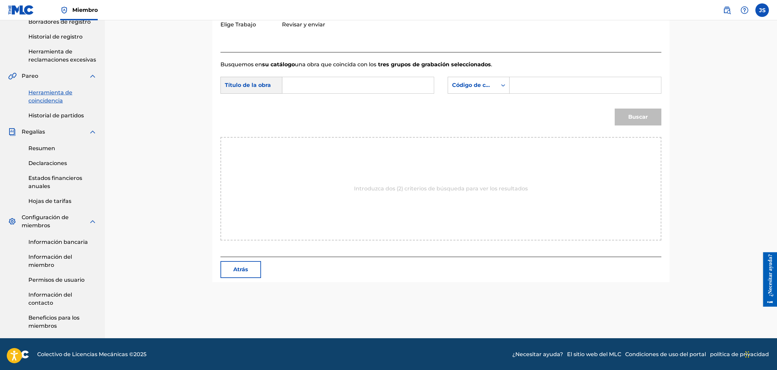
click at [368, 86] on input "Formulario de búsqueda" at bounding box center [358, 85] width 140 height 16
click at [313, 102] on strong "guayabo" at bounding box center [306, 100] width 25 height 6
type input "guayabo zarandeao"
drag, startPoint x: 383, startPoint y: 86, endPoint x: 231, endPoint y: 75, distance: 152.5
click at [231, 75] on form "Búsqueda con criterios 25fd7d30-a2ff-49f7-ac74-bdb72d3e3346 Título de la obra g…" at bounding box center [440, 103] width 441 height 68
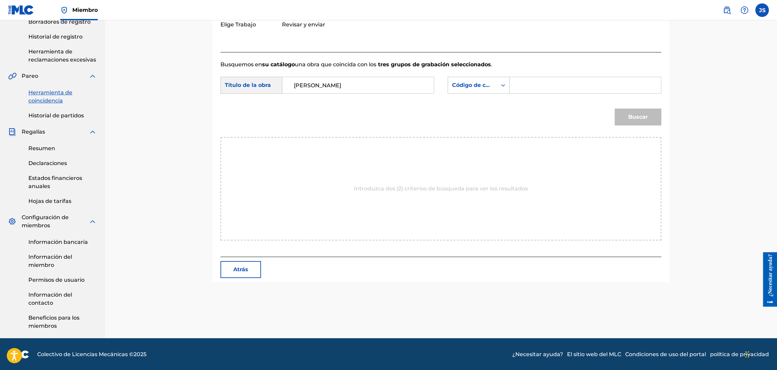
click at [374, 107] on div "Buscar" at bounding box center [440, 119] width 441 height 35
click at [369, 84] on input "guayabo zarandeao" at bounding box center [358, 85] width 140 height 16
click at [472, 92] on div "Código de canción MLC" at bounding box center [479, 85] width 62 height 17
click at [478, 126] on div "Publisher Name" at bounding box center [478, 128] width 61 height 17
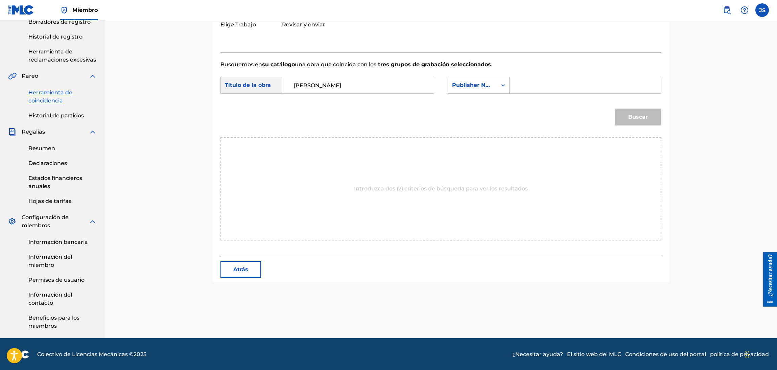
click at [531, 76] on form "Búsqueda con criterios 25fd7d30-a2ff-49f7-ac74-bdb72d3e3346 Título de la obra g…" at bounding box center [440, 103] width 441 height 68
click at [545, 83] on input "Formulario de búsqueda" at bounding box center [585, 85] width 140 height 16
type input "MARMAZ"
click at [615, 109] on button "Buscar" at bounding box center [638, 117] width 47 height 17
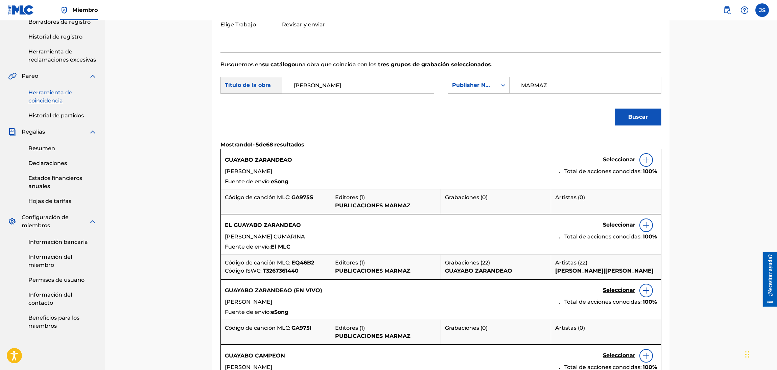
click at [300, 195] on font "GA975S" at bounding box center [302, 197] width 22 height 6
click at [613, 157] on font "Seleccionar" at bounding box center [619, 159] width 32 height 6
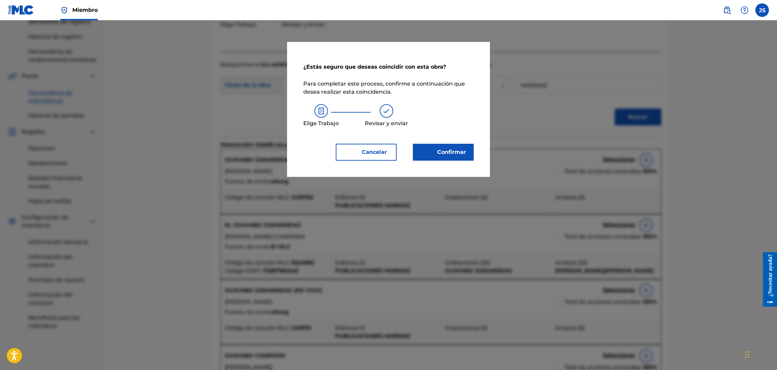
click at [435, 151] on font "Confirmar" at bounding box center [447, 152] width 37 height 8
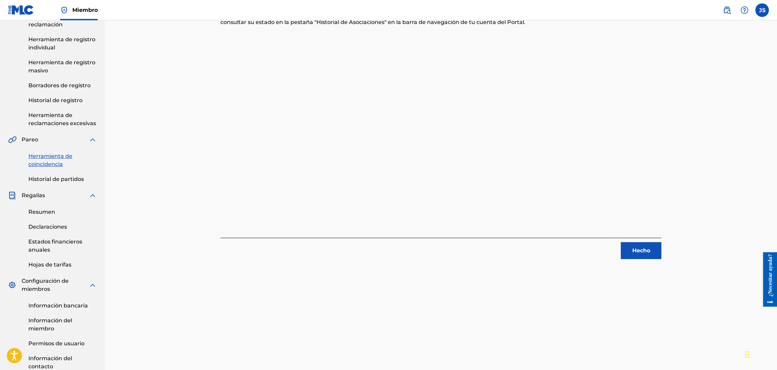
scroll to position [0, 0]
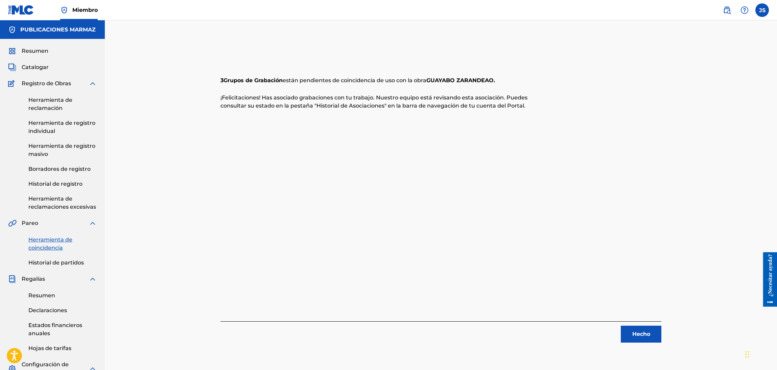
click at [646, 308] on font "Hecho" at bounding box center [641, 334] width 18 height 6
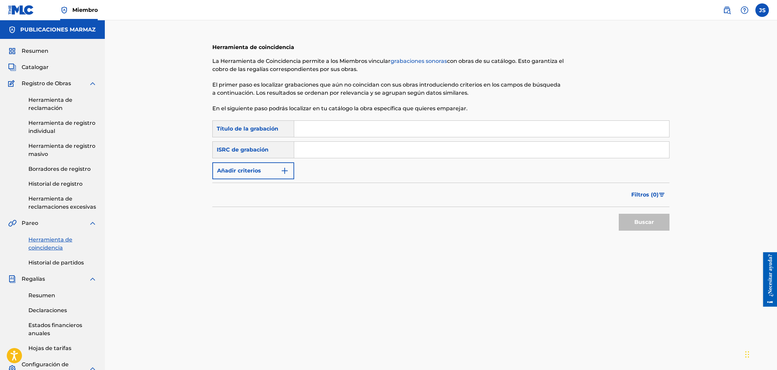
click at [355, 152] on input "Formulario de búsqueda" at bounding box center [481, 150] width 375 height 16
click at [343, 130] on input "Formulario de búsqueda" at bounding box center [481, 129] width 375 height 16
paste input "POPURRI 03"
click at [636, 114] on div at bounding box center [616, 78] width 105 height 83
click at [646, 221] on div "Herramienta de coincidencia La Herramienta de Coincidencia permite a los Miembr…" at bounding box center [440, 261] width 473 height 448
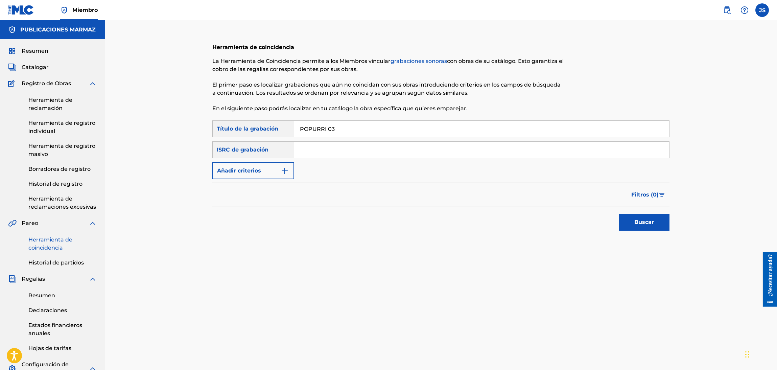
click at [630, 219] on button "Buscar" at bounding box center [644, 222] width 51 height 17
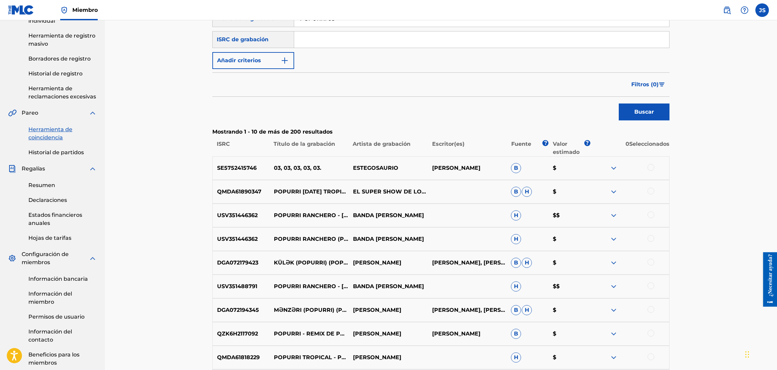
scroll to position [64, 0]
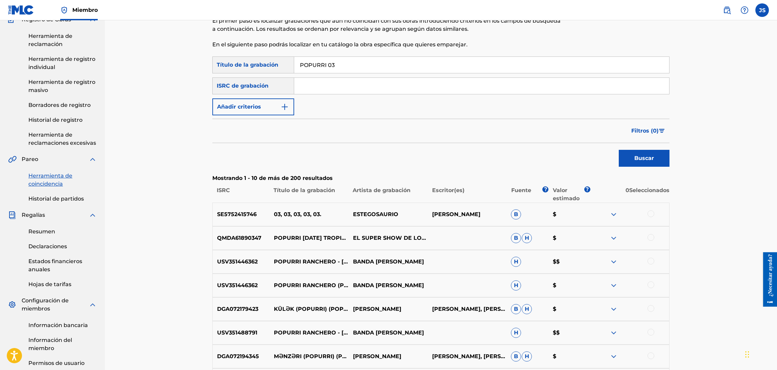
click at [341, 67] on input "POPURRI 03" at bounding box center [481, 65] width 375 height 16
type input "POPURRI 04"
click at [619, 150] on button "Buscar" at bounding box center [644, 158] width 51 height 17
click at [273, 103] on button "Añadir criterios" at bounding box center [253, 106] width 82 height 17
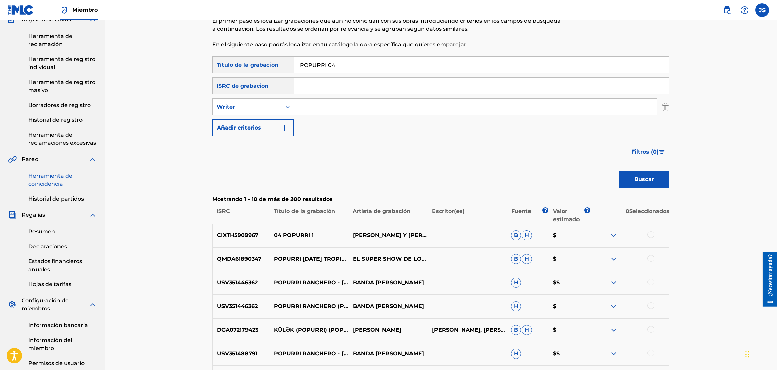
click at [347, 111] on input "Formulario de búsqueda" at bounding box center [475, 107] width 362 height 16
click at [269, 102] on div "Writer" at bounding box center [247, 106] width 69 height 13
click at [271, 125] on div "Recording Artist" at bounding box center [253, 123] width 81 height 17
click at [332, 106] on input "Formulario de búsqueda" at bounding box center [475, 107] width 362 height 16
type input "[PERSON_NAME]"
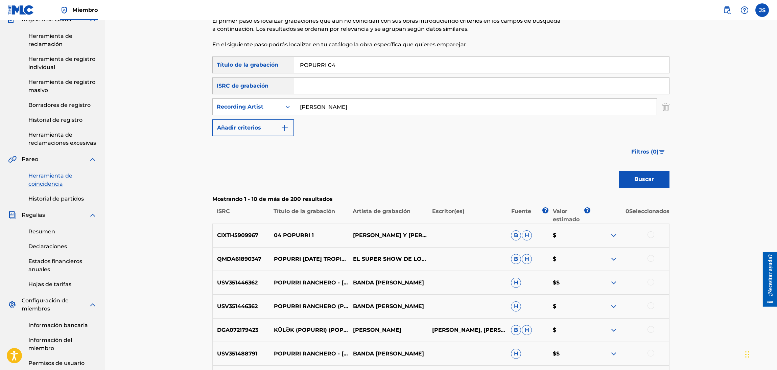
click at [634, 183] on font "Buscar" at bounding box center [644, 179] width 20 height 8
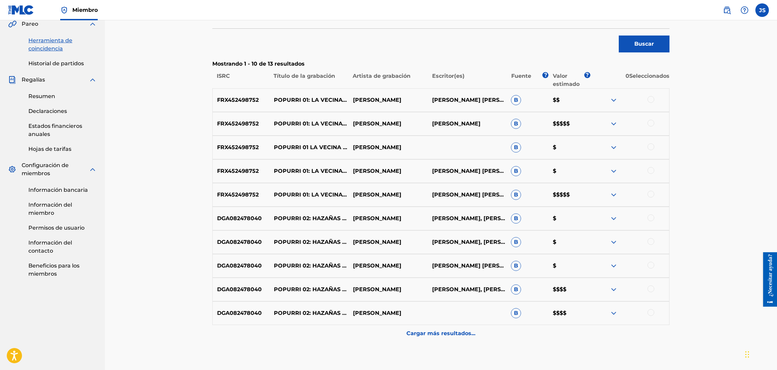
scroll to position [237, 0]
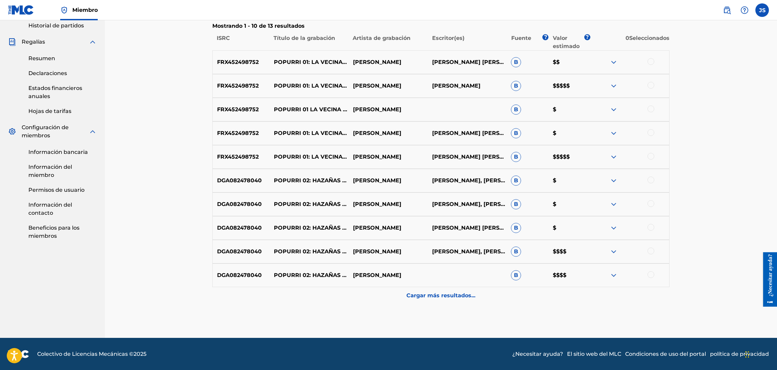
click at [454, 300] on div "Cargar más resultados..." at bounding box center [440, 295] width 457 height 17
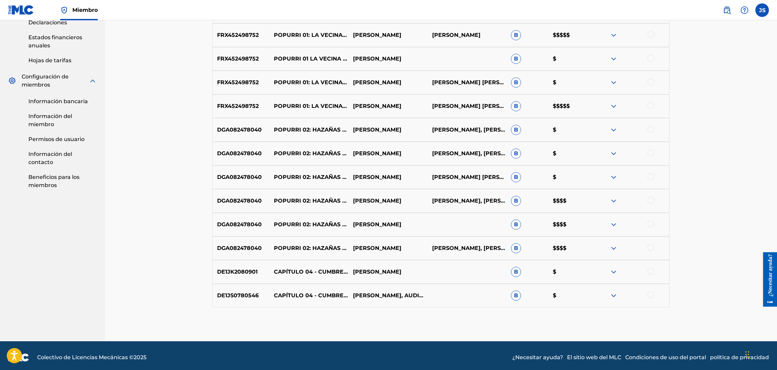
scroll to position [291, 0]
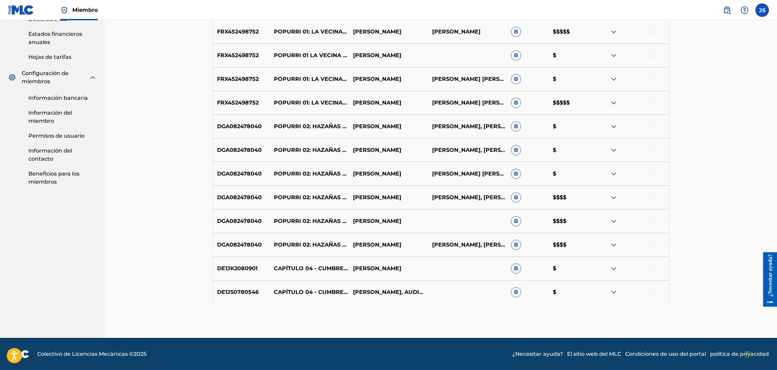
click at [611, 244] on img at bounding box center [613, 245] width 8 height 8
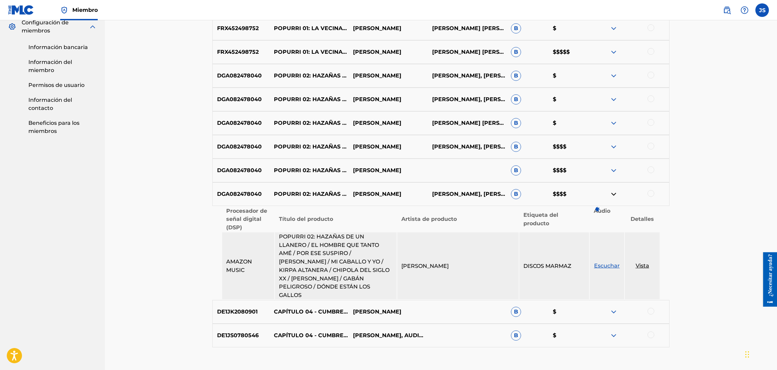
scroll to position [324, 0]
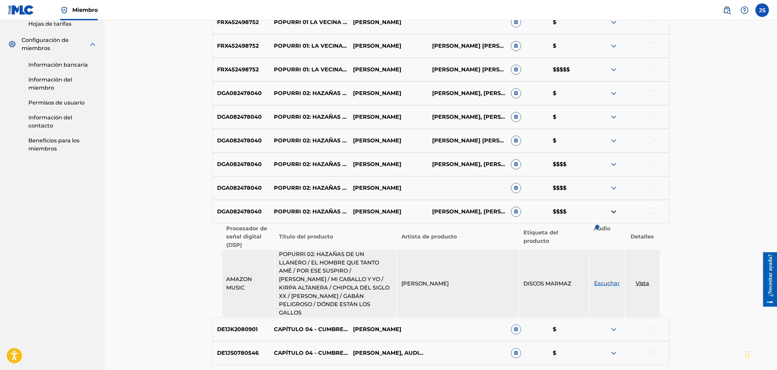
click at [337, 212] on font "POPURRI 02: HAZAÑAS DE UN LLANERO / EL HOMBRE QUE TANTO AMÉ / POR ESE SUSPIRO /…" at bounding box center [641, 211] width 735 height 6
click at [382, 181] on div "DGA082478040 POPURRI 02: HAZAÑAS DE UN LLANERO / EL HOMBRE QUE TANTO AMÉ / POR …" at bounding box center [440, 188] width 457 height 24
click at [378, 189] on font "Emily Galaviz" at bounding box center [377, 188] width 48 height 6
click at [311, 187] on p "POPURRI 02: HAZAÑAS DE UN LLANERO / EL HOMBRE QUE TANTO AMÉ / POR ESE SUSPIRO /…" at bounding box center [308, 188] width 79 height 8
click at [238, 185] on font "DGA082478040" at bounding box center [239, 188] width 45 height 6
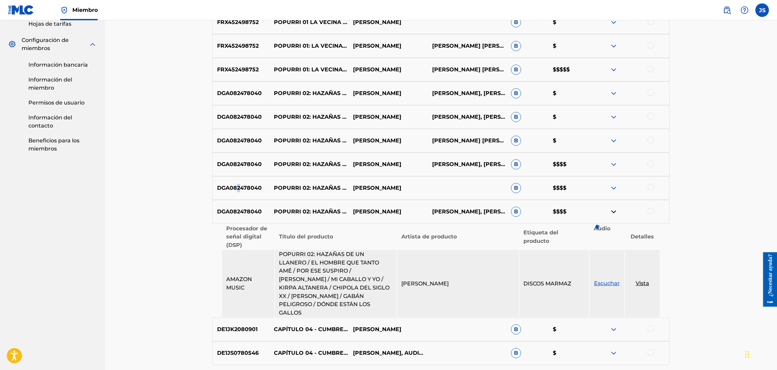
click at [612, 190] on img at bounding box center [613, 188] width 8 height 8
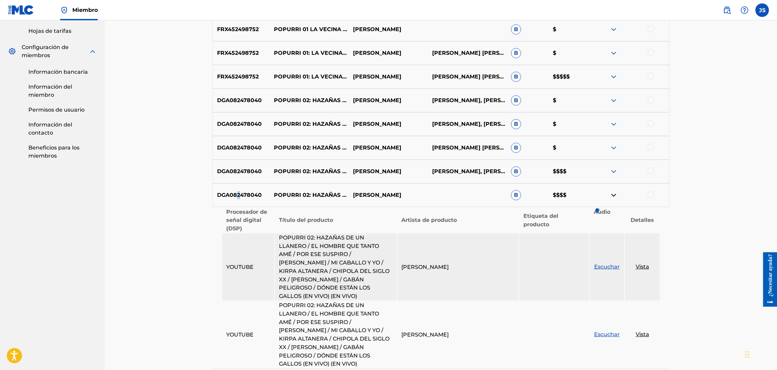
scroll to position [121, 0]
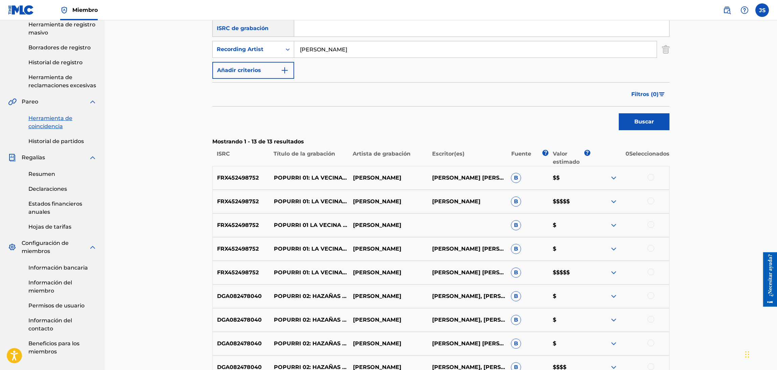
click at [608, 199] on div at bounding box center [629, 201] width 79 height 8
click at [612, 203] on img at bounding box center [613, 201] width 8 height 8
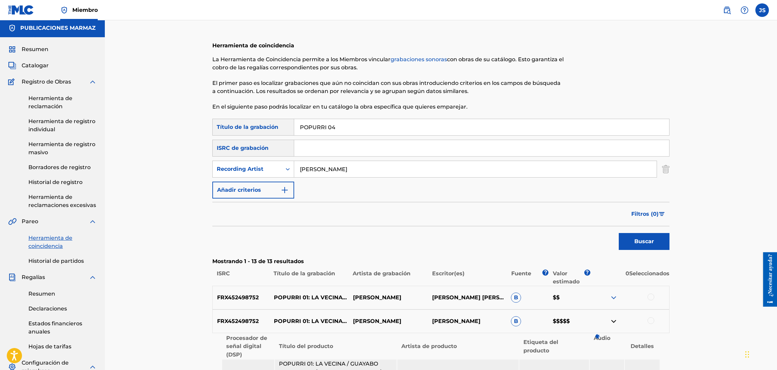
scroll to position [0, 0]
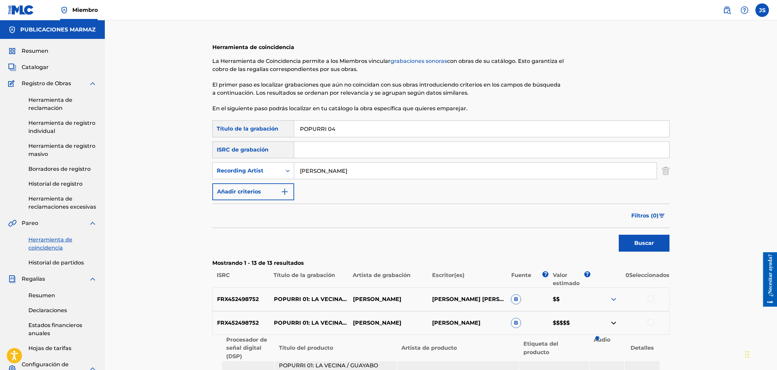
drag, startPoint x: 351, startPoint y: 124, endPoint x: 248, endPoint y: 135, distance: 102.9
click at [248, 135] on div "Búsqueda con criterios 94b22b81-0bae-44da-b916-788c72eb624a Título de la grabac…" at bounding box center [440, 128] width 457 height 17
click at [350, 149] on input "Formulario de búsqueda" at bounding box center [481, 150] width 375 height 16
paste input "FRX452498752"
type input "FRX452498752"
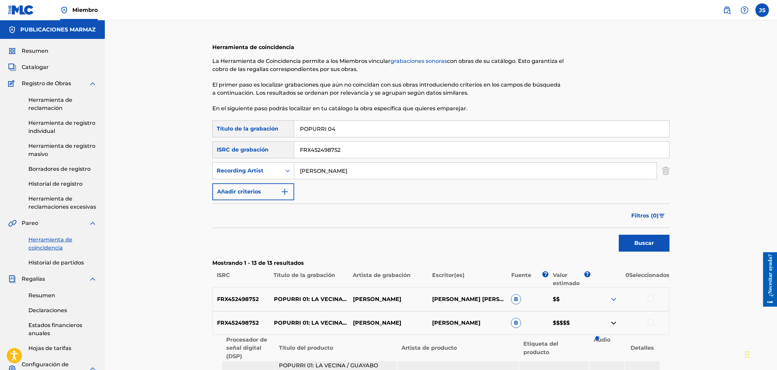
drag, startPoint x: 362, startPoint y: 130, endPoint x: 236, endPoint y: 134, distance: 126.1
click at [236, 134] on div "Búsqueda con criterios 94b22b81-0bae-44da-b916-788c72eb624a Título de la grabac…" at bounding box center [440, 128] width 457 height 17
drag, startPoint x: 329, startPoint y: 172, endPoint x: 273, endPoint y: 171, distance: 55.4
click at [273, 171] on div "SearchWithCriteriaaee11d17-a041-4f5d-a6ed-e2db3bf00661 Recording Artist emily g…" at bounding box center [440, 170] width 457 height 17
click at [535, 234] on form "Búsqueda con criterios 94b22b81-0bae-44da-b916-788c72eb624a Título de la grabac…" at bounding box center [440, 187] width 457 height 135
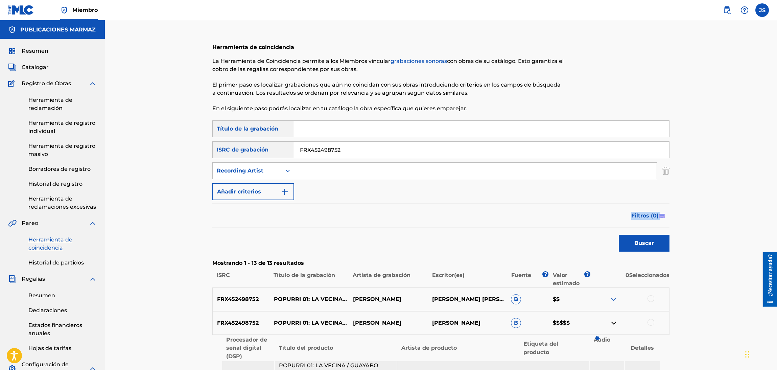
click at [627, 245] on button "Buscar" at bounding box center [644, 243] width 51 height 17
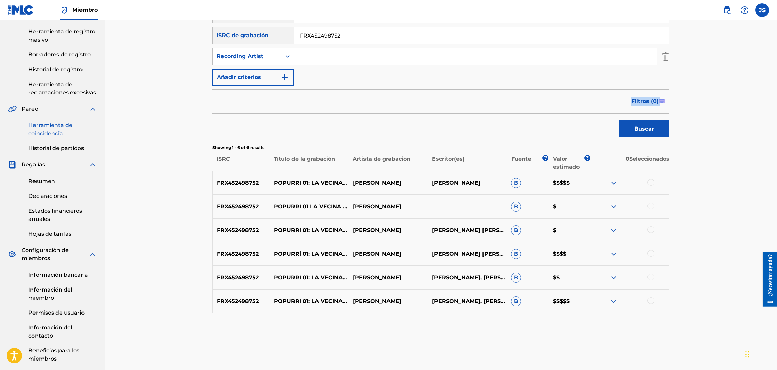
scroll to position [147, 0]
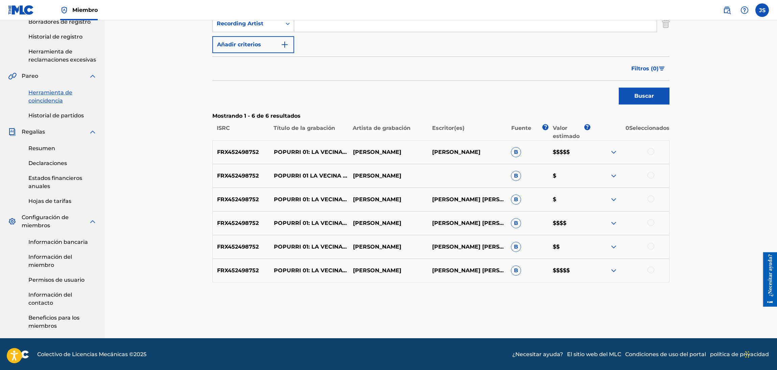
click at [646, 153] on div at bounding box center [650, 151] width 7 height 7
drag, startPoint x: 652, startPoint y: 177, endPoint x: 651, endPoint y: 180, distance: 3.5
click at [646, 178] on div at bounding box center [650, 175] width 7 height 7
click at [646, 197] on div at bounding box center [650, 198] width 7 height 7
drag, startPoint x: 651, startPoint y: 223, endPoint x: 652, endPoint y: 234, distance: 10.9
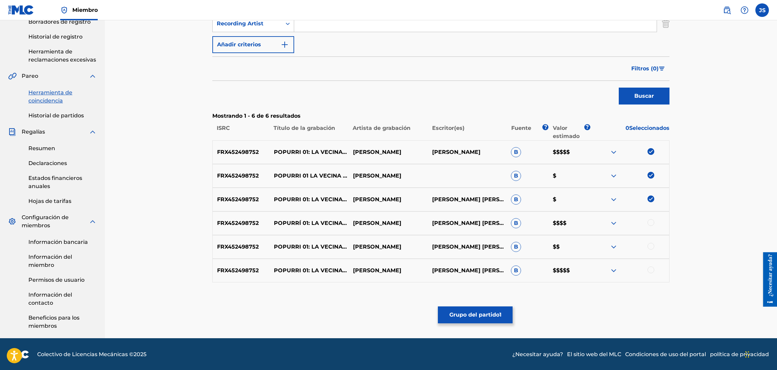
click at [646, 225] on div at bounding box center [650, 222] width 7 height 7
drag, startPoint x: 654, startPoint y: 247, endPoint x: 654, endPoint y: 254, distance: 6.1
click at [646, 248] on div at bounding box center [629, 247] width 79 height 8
click at [646, 249] on div at bounding box center [629, 247] width 79 height 8
click at [646, 247] on div at bounding box center [650, 246] width 7 height 7
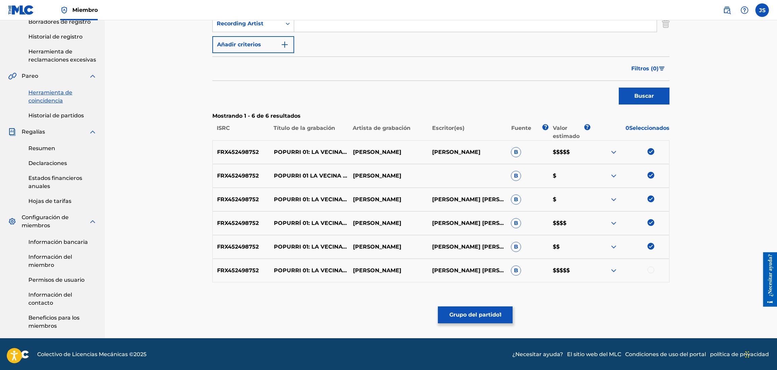
click at [646, 267] on div at bounding box center [650, 269] width 7 height 7
click at [494, 308] on button "Grupo del partido 1" at bounding box center [475, 314] width 75 height 17
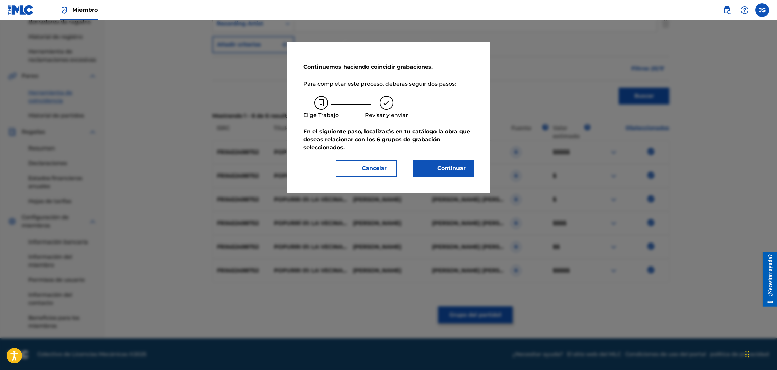
click at [447, 168] on font "Continuar" at bounding box center [451, 168] width 28 height 6
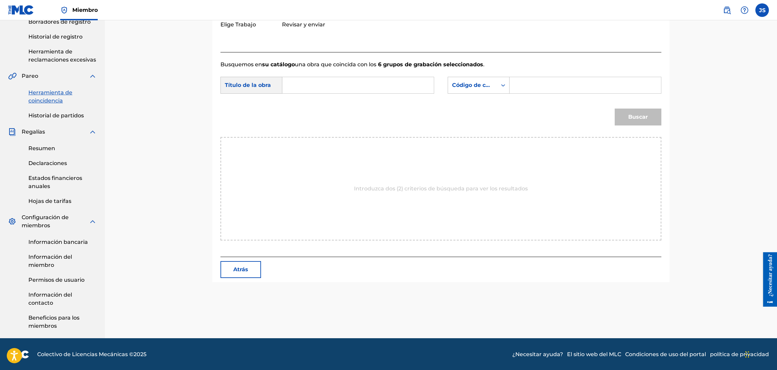
click at [352, 88] on input "Formulario de búsqueda" at bounding box center [358, 85] width 140 height 16
paste input "POPURRI 01"
type input "POPURRI 01"
click at [474, 83] on font "Código de canción MLC" at bounding box center [485, 85] width 67 height 6
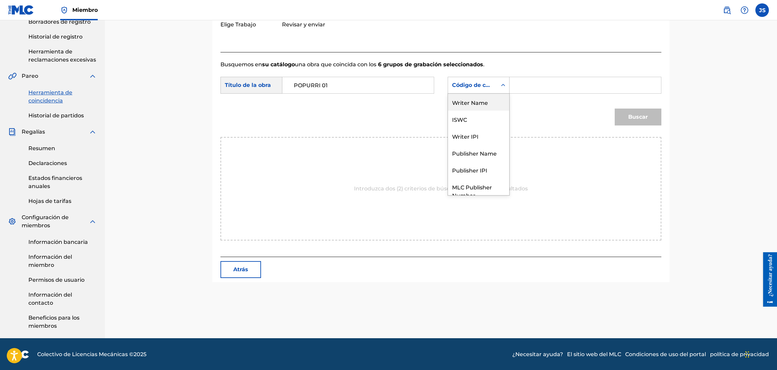
click at [478, 106] on div "Writer Name" at bounding box center [478, 102] width 61 height 17
click at [528, 87] on input "Formulario de búsqueda" at bounding box center [585, 85] width 140 height 16
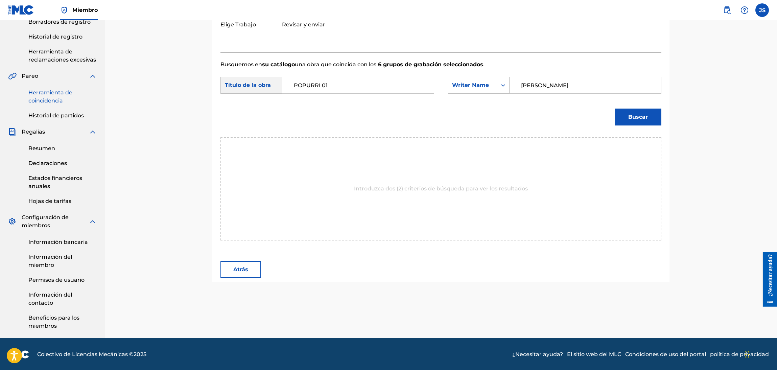
type input "[PERSON_NAME]"
click at [615, 109] on button "Buscar" at bounding box center [638, 117] width 47 height 17
click at [470, 96] on div "Búsqueda con criterios 25fd7d30-a2ff-49f7-ac74-bdb72d3e3346 Título de la obra P…" at bounding box center [440, 87] width 441 height 21
click at [473, 84] on div "Writer Name" at bounding box center [472, 85] width 41 height 8
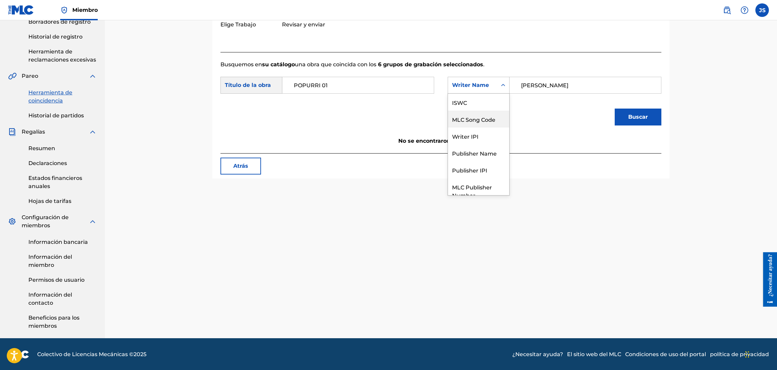
scroll to position [25, 0]
click at [484, 132] on div "Publisher Name" at bounding box center [478, 128] width 61 height 17
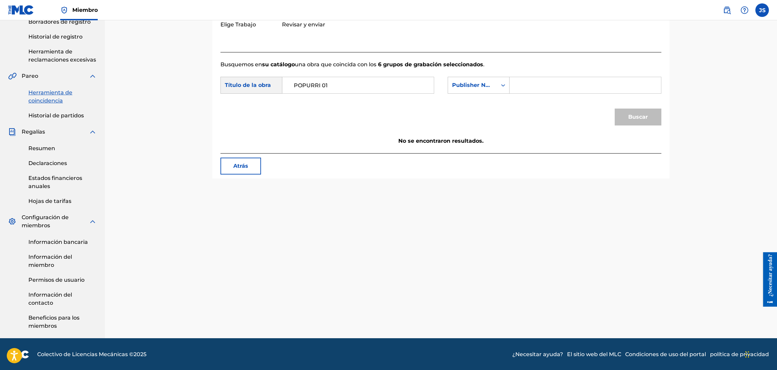
click at [560, 90] on input "Formulario de búsqueda" at bounding box center [585, 85] width 140 height 16
type input "MARMAZ"
click at [615, 109] on button "Buscar" at bounding box center [638, 117] width 47 height 17
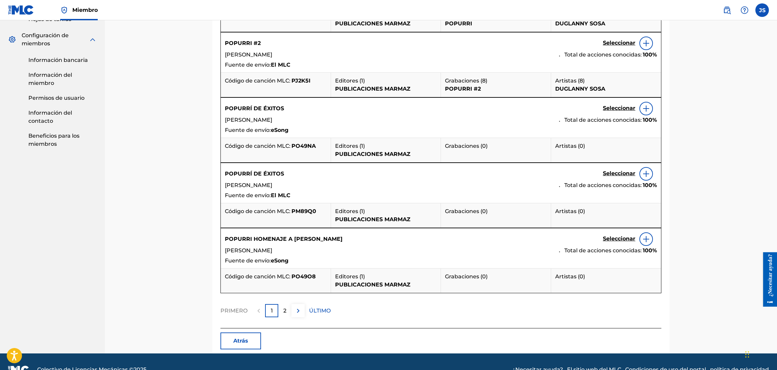
scroll to position [345, 0]
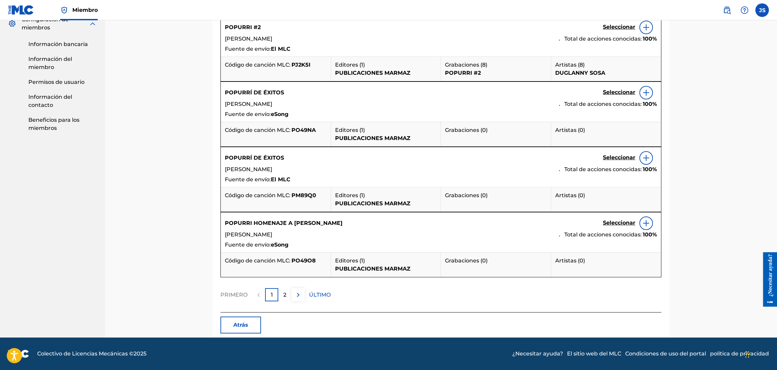
click at [283, 296] on font "2" at bounding box center [284, 294] width 3 height 6
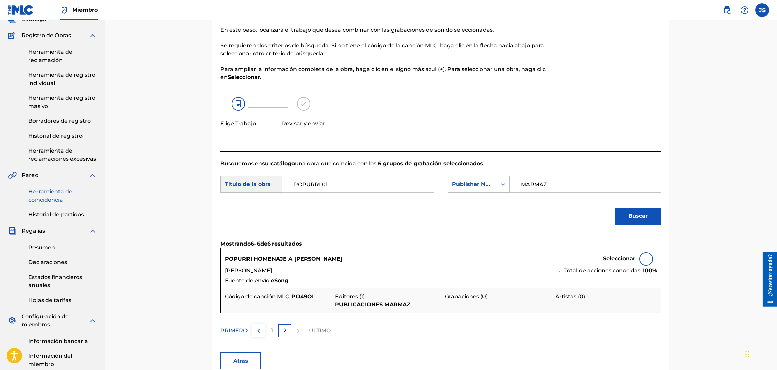
scroll to position [46, 0]
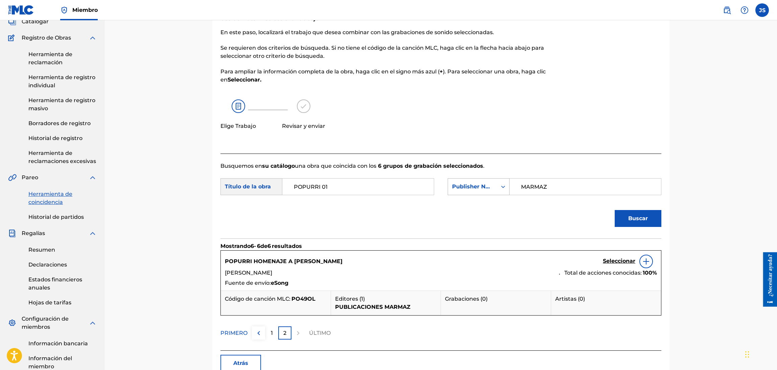
click at [496, 183] on div "Publisher Name" at bounding box center [472, 186] width 49 height 13
click at [483, 221] on div "ISWC" at bounding box center [478, 220] width 61 height 17
click at [558, 178] on input "Formulario de búsqueda" at bounding box center [585, 186] width 140 height 16
paste input "FRX452498752"
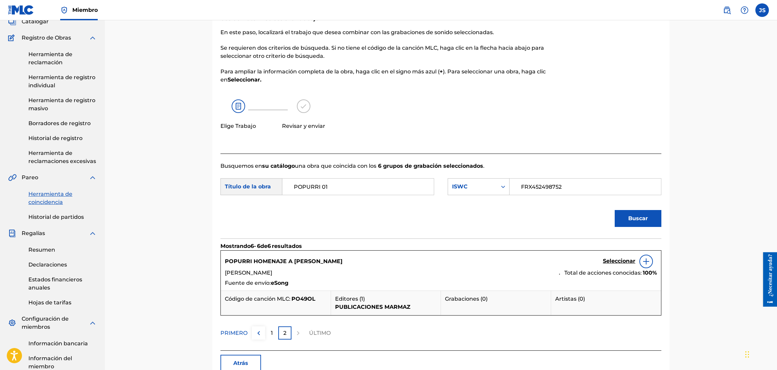
type input "FRX452498752"
click at [622, 122] on div at bounding box center [610, 80] width 101 height 145
click at [645, 217] on font "Buscar" at bounding box center [638, 218] width 20 height 6
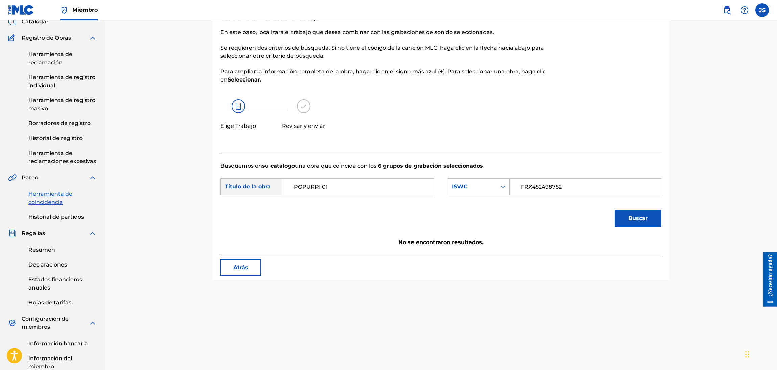
drag, startPoint x: 372, startPoint y: 190, endPoint x: 217, endPoint y: 197, distance: 154.3
click at [215, 200] on div "Uso de Match - Seleccionar trabajo En este paso, localizará el trabajo que dese…" at bounding box center [440, 143] width 457 height 271
paste input "POPURRI 01"
type input "POPURRI 01"
click at [646, 217] on button "Buscar" at bounding box center [638, 218] width 47 height 17
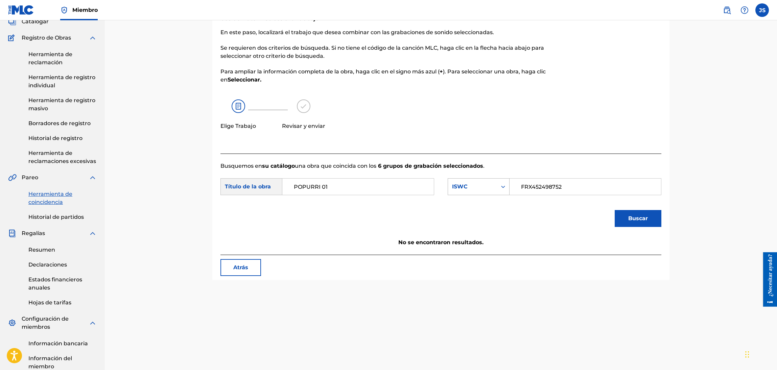
click at [498, 184] on div "Formulario de búsqueda" at bounding box center [503, 187] width 12 height 12
click at [554, 222] on div "Buscar" at bounding box center [440, 220] width 441 height 35
click at [241, 266] on font "Atrás" at bounding box center [240, 267] width 15 height 6
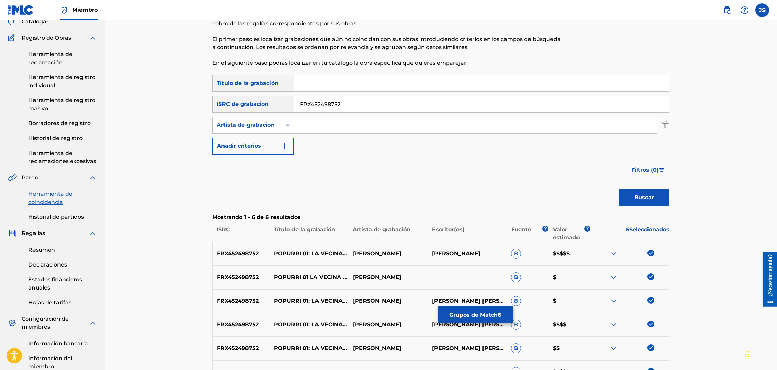
drag, startPoint x: 353, startPoint y: 103, endPoint x: 190, endPoint y: 104, distance: 162.6
click at [190, 104] on div "Herramienta de coincidencia La Herramienta de Coincidencia permite a los Miembr…" at bounding box center [441, 207] width 672 height 465
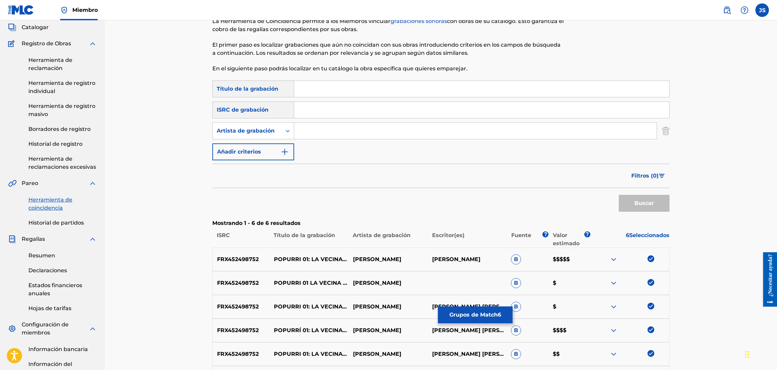
scroll to position [0, 0]
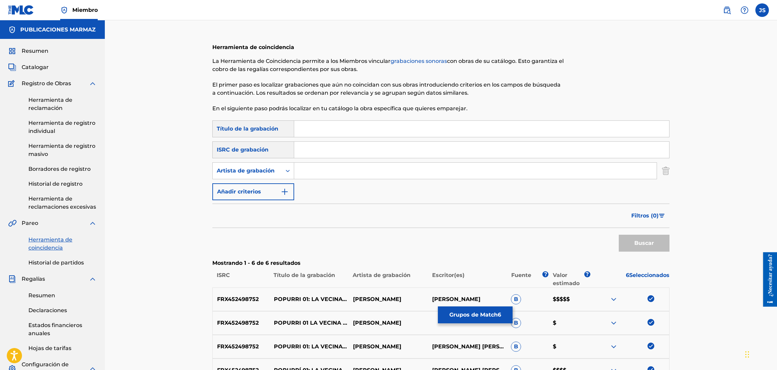
drag, startPoint x: 339, startPoint y: 169, endPoint x: 342, endPoint y: 165, distance: 4.5
click at [338, 169] on input "Formulario de búsqueda" at bounding box center [475, 171] width 362 height 16
paste input "LLANO QUERIDO"
type input "LLANO QUERIDO"
click at [343, 120] on div "Formulario de búsqueda" at bounding box center [481, 128] width 375 height 17
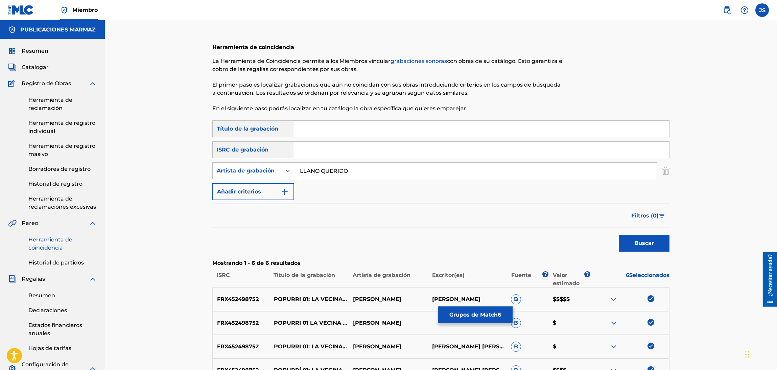
click at [349, 126] on input "Formulario de búsqueda" at bounding box center [481, 129] width 375 height 16
paste input "LLANO QUERIDO"
type input "LLANO QUERIDO"
drag, startPoint x: 362, startPoint y: 169, endPoint x: 274, endPoint y: 173, distance: 87.3
click at [269, 173] on div "Búsqueda con criteriosaee11d17-a041-4f5d-a6ed-e2db3bf00661 Artista de grabación…" at bounding box center [440, 170] width 457 height 17
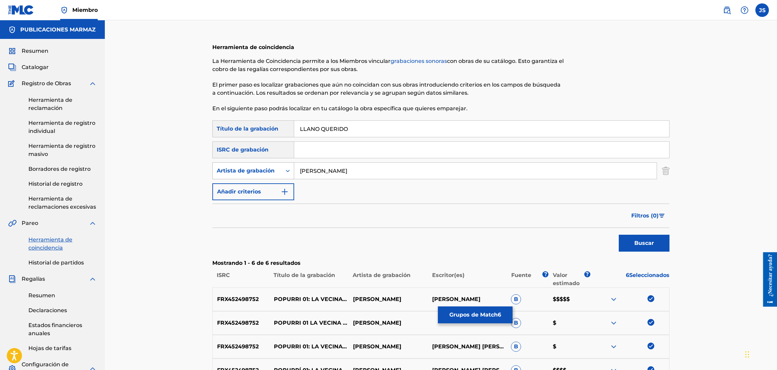
type input "[PERSON_NAME]"
click at [619, 235] on button "Buscar" at bounding box center [644, 243] width 51 height 17
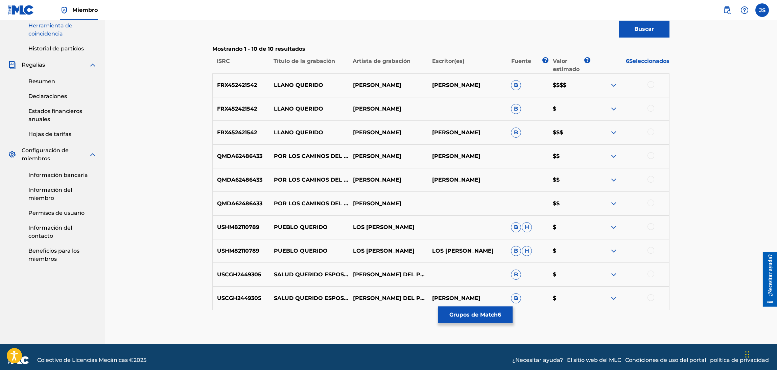
scroll to position [220, 0]
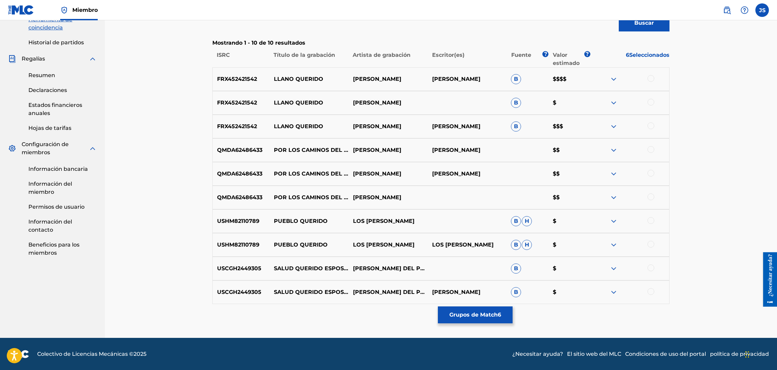
drag, startPoint x: 652, startPoint y: 79, endPoint x: 652, endPoint y: 85, distance: 5.7
click at [646, 79] on div at bounding box center [650, 78] width 7 height 7
drag, startPoint x: 652, startPoint y: 101, endPoint x: 649, endPoint y: 112, distance: 11.2
click at [646, 102] on div at bounding box center [650, 102] width 7 height 7
click at [646, 127] on div at bounding box center [650, 125] width 7 height 7
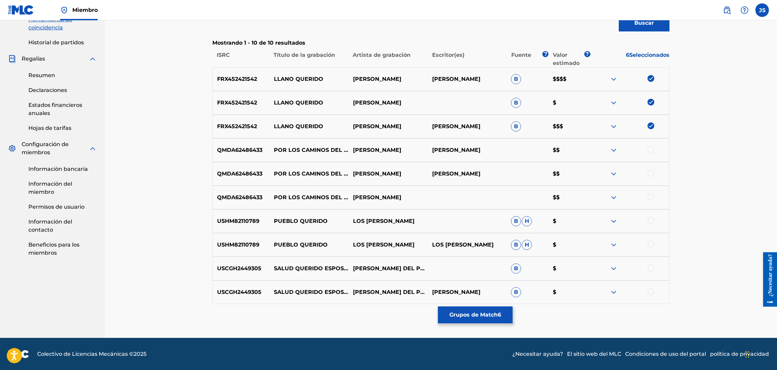
click at [646, 150] on div at bounding box center [650, 149] width 7 height 7
click at [646, 175] on div at bounding box center [650, 173] width 7 height 7
click at [646, 194] on div at bounding box center [650, 196] width 7 height 7
drag, startPoint x: 651, startPoint y: 221, endPoint x: 652, endPoint y: 231, distance: 10.5
click at [646, 221] on div at bounding box center [650, 220] width 7 height 7
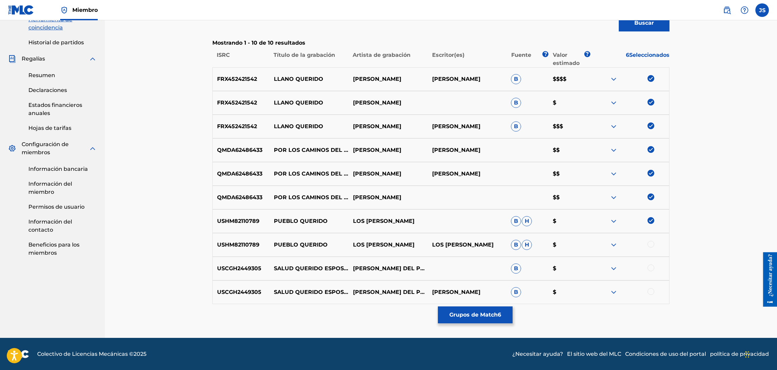
click at [646, 246] on div at bounding box center [650, 244] width 7 height 7
click at [646, 268] on div at bounding box center [650, 267] width 7 height 7
click at [646, 291] on div at bounding box center [650, 291] width 7 height 7
click at [496, 308] on font "Grupos de Match" at bounding box center [473, 314] width 48 height 6
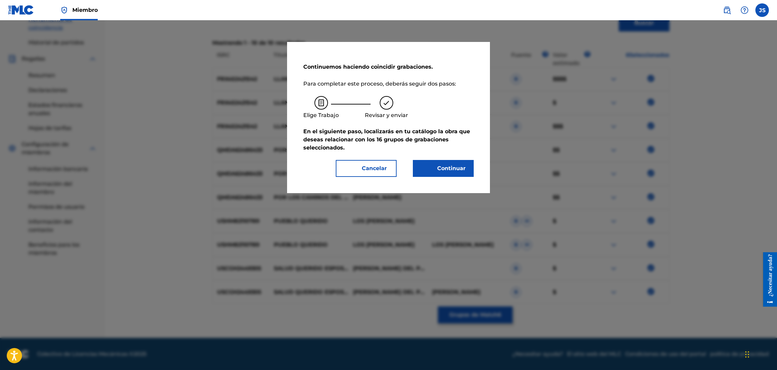
click at [455, 165] on font "Continuar" at bounding box center [451, 168] width 28 height 6
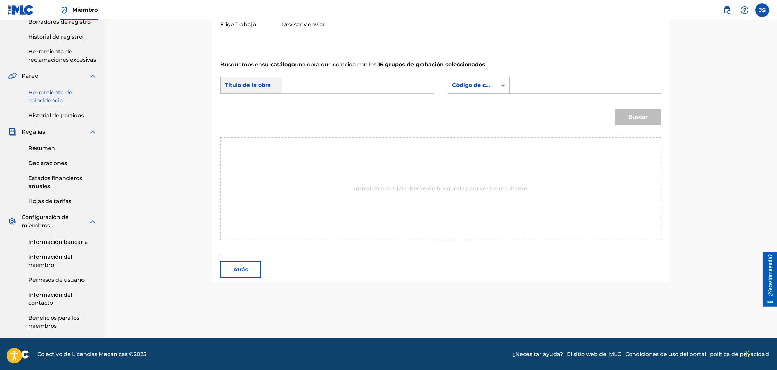
click at [352, 80] on input "Formulario de búsqueda" at bounding box center [358, 85] width 140 height 16
paste input "LLANO QUERIDO"
type input "LLANO QUERIDO"
click at [502, 90] on div "Formulario de búsqueda" at bounding box center [503, 85] width 12 height 12
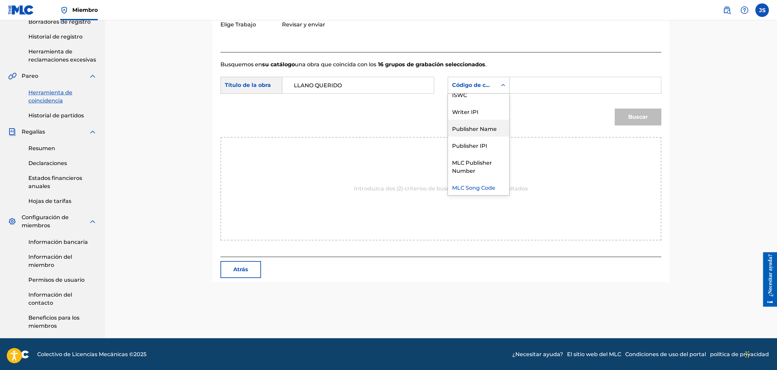
click at [487, 125] on div "Publisher Name" at bounding box center [478, 128] width 61 height 17
click at [538, 92] on input "Formulario de búsqueda" at bounding box center [585, 85] width 140 height 16
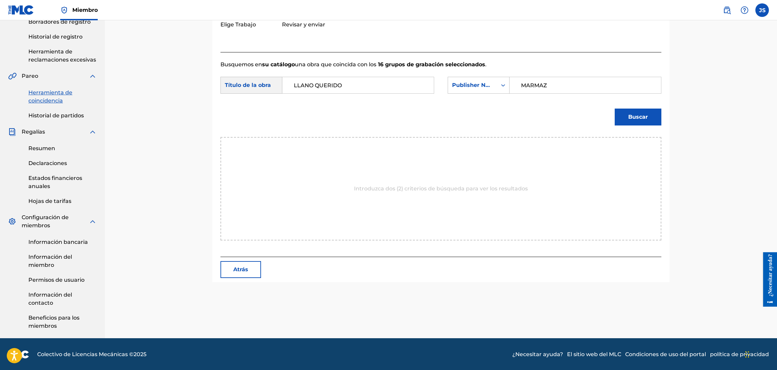
type input "MARMAZ"
click at [615, 109] on button "Buscar" at bounding box center [638, 117] width 47 height 17
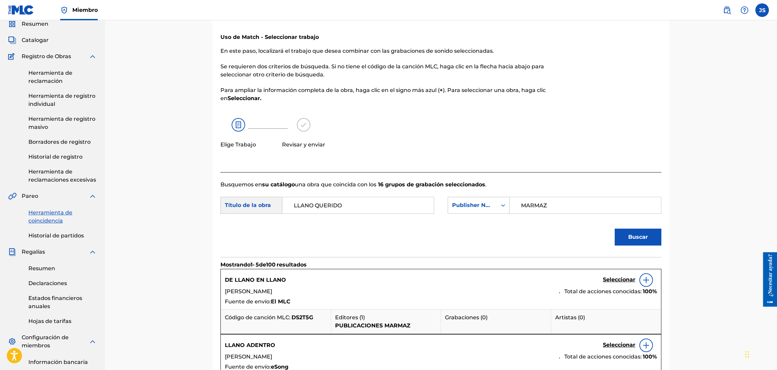
scroll to position [0, 0]
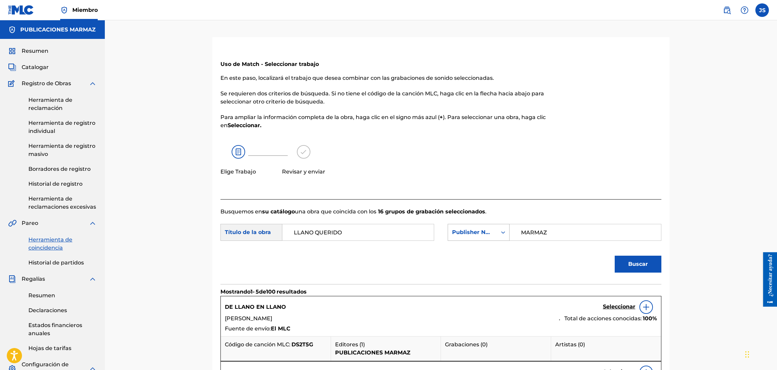
drag, startPoint x: 489, startPoint y: 225, endPoint x: 488, endPoint y: 228, distance: 3.4
click at [488, 226] on div "Publisher Name" at bounding box center [479, 232] width 62 height 17
click at [485, 248] on div "Writer Name" at bounding box center [478, 249] width 61 height 17
click at [555, 233] on input "Formulario de búsqueda" at bounding box center [585, 232] width 140 height 16
type input "[PERSON_NAME]"
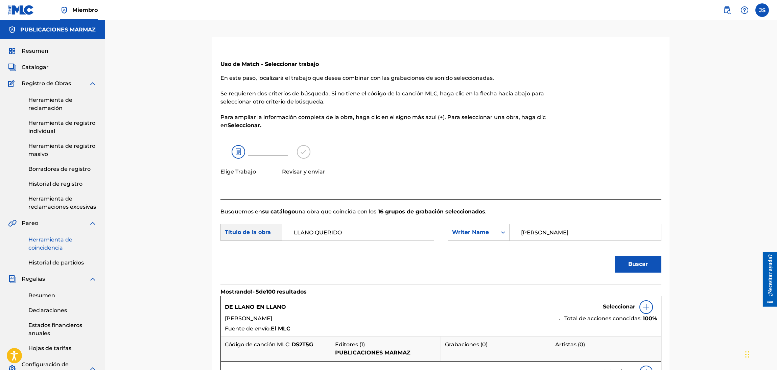
click at [615, 256] on button "Buscar" at bounding box center [638, 264] width 47 height 17
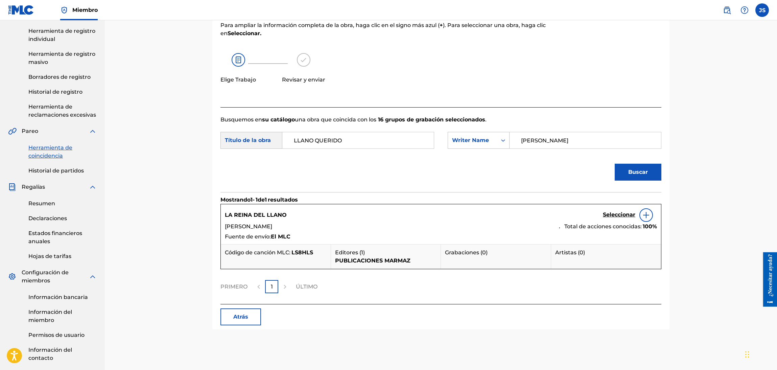
scroll to position [101, 0]
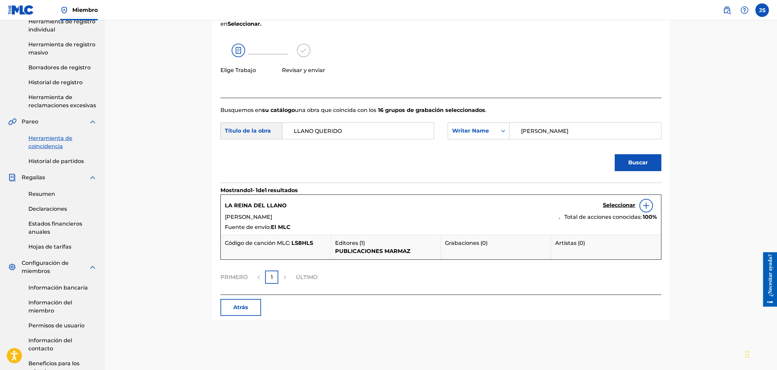
click at [254, 307] on button "Atrás" at bounding box center [240, 307] width 41 height 17
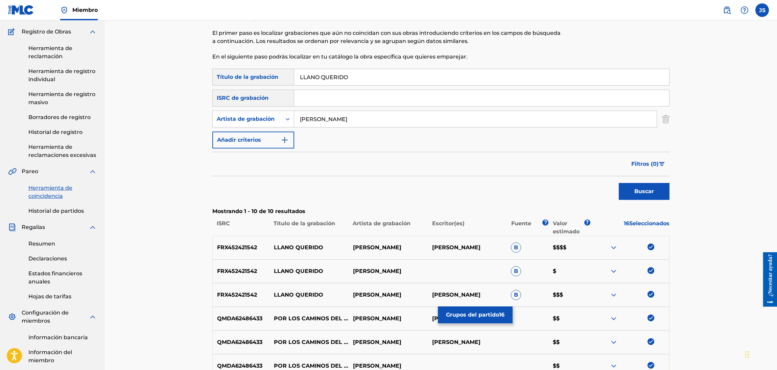
scroll to position [0, 0]
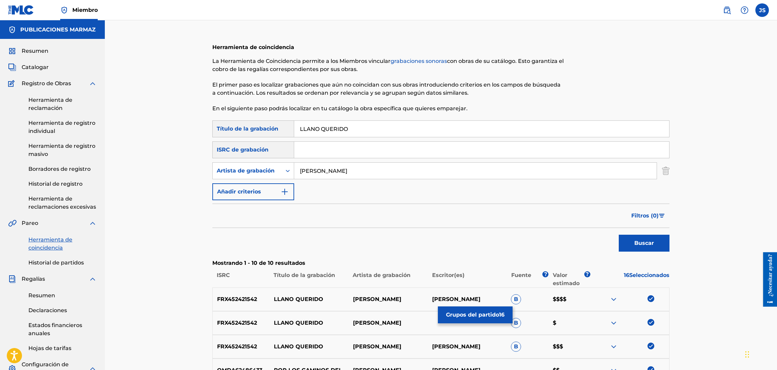
drag, startPoint x: 360, startPoint y: 130, endPoint x: 268, endPoint y: 135, distance: 91.7
click at [269, 135] on div "Búsqueda con criterios 94b22b81-0bae-44da-b916-788c72eb624a Título de la grabac…" at bounding box center [440, 128] width 457 height 17
type input "LA REINA DEL LLANO"
click at [646, 249] on button "Buscar" at bounding box center [644, 243] width 51 height 17
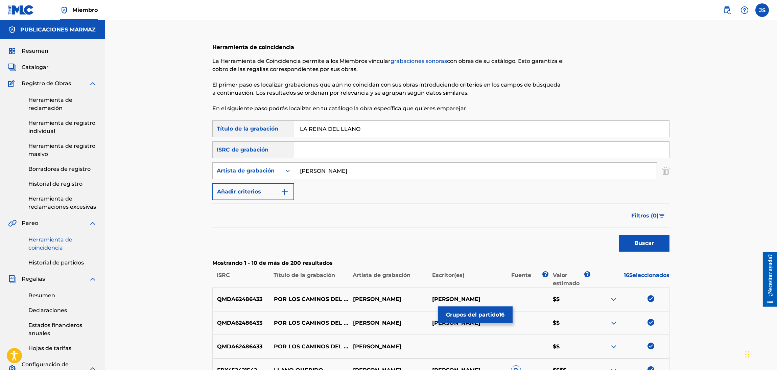
click at [645, 238] on button "Buscar" at bounding box center [644, 243] width 51 height 17
drag, startPoint x: 380, startPoint y: 129, endPoint x: 239, endPoint y: 116, distance: 141.5
click at [239, 116] on div "Herramienta de coincidencia La Herramienta de Coincidencia permite a los Miembr…" at bounding box center [440, 305] width 457 height 537
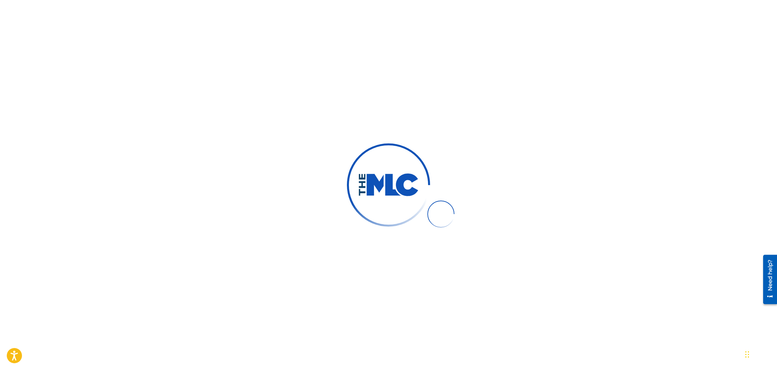
scroll to position [49, 0]
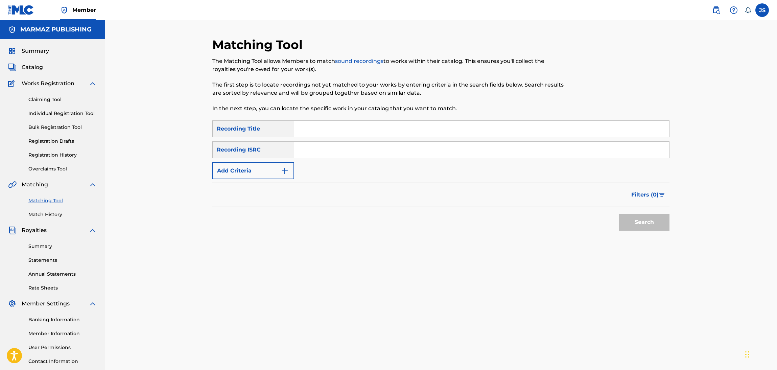
click at [49, 201] on link "Matching Tool" at bounding box center [62, 200] width 68 height 7
click at [326, 131] on input "Search Form" at bounding box center [481, 129] width 375 height 16
type input "la reina del llano"
click at [287, 167] on img "Search Form" at bounding box center [285, 171] width 8 height 8
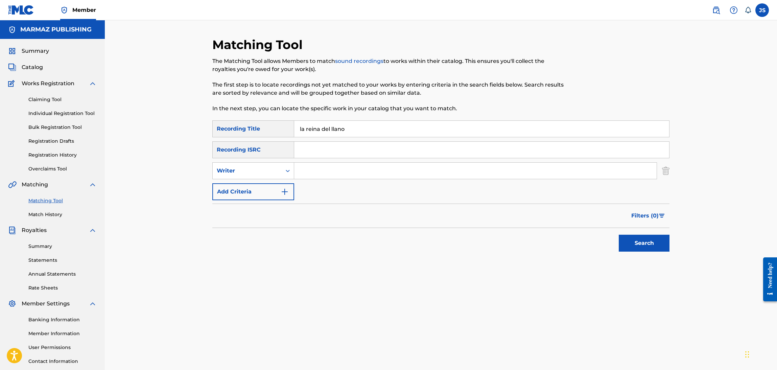
click at [333, 169] on input "Search Form" at bounding box center [475, 171] width 362 height 16
type input "[PERSON_NAME]"
click at [619, 235] on button "Search" at bounding box center [644, 243] width 51 height 17
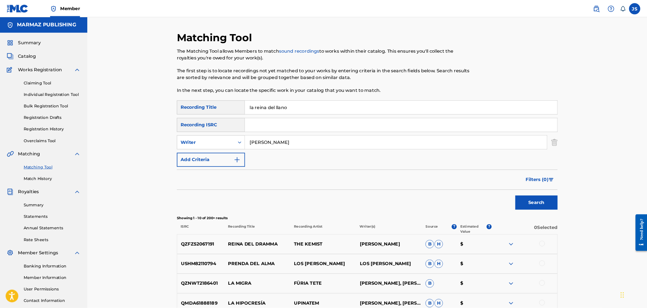
scroll to position [51, 0]
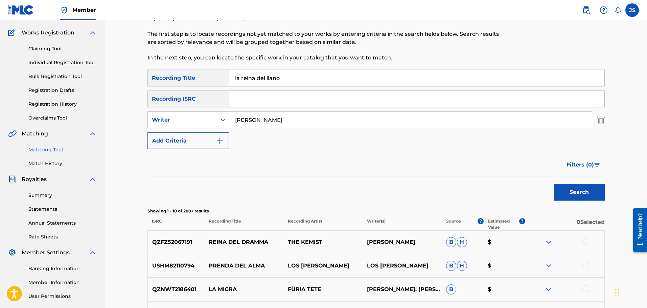
drag, startPoint x: 61, startPoint y: 106, endPoint x: 72, endPoint y: 114, distance: 13.2
click at [61, 106] on link "Registration History" at bounding box center [62, 104] width 68 height 7
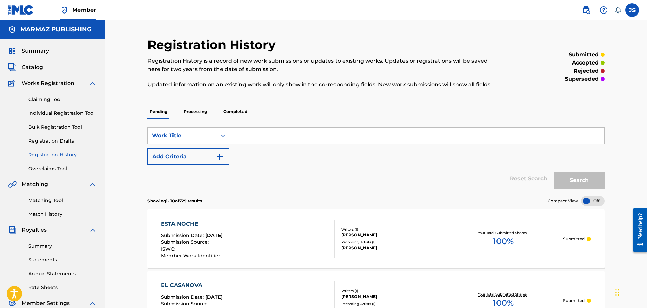
click at [296, 129] on input "Search Form" at bounding box center [416, 136] width 375 height 16
paste input "LLANO QUERIDO"
type input "LLANO QUERIDO"
click at [208, 159] on button "Add Criteria" at bounding box center [188, 156] width 82 height 17
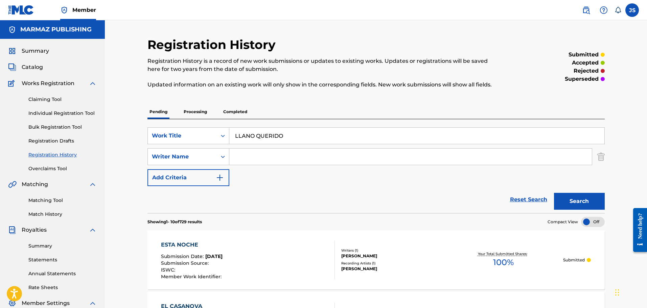
click at [246, 160] on input "Search Form" at bounding box center [410, 157] width 362 height 16
click at [554, 193] on button "Search" at bounding box center [579, 201] width 51 height 17
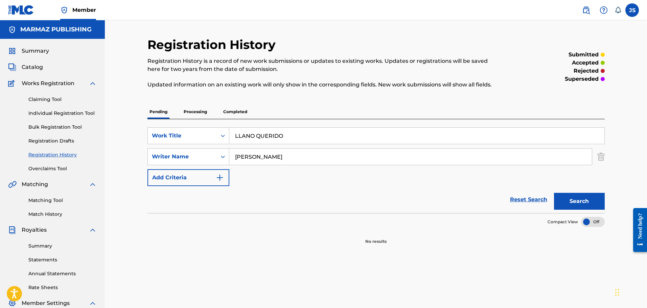
drag, startPoint x: 275, startPoint y: 162, endPoint x: 233, endPoint y: 162, distance: 42.6
click at [226, 160] on div "SearchWithCriteria8e451d5c-571b-4ac3-b345-c014105d07ad Writer Name [PERSON_NAME]" at bounding box center [375, 156] width 457 height 17
type input "[PERSON_NAME]"
click at [183, 152] on div "Writer Name" at bounding box center [182, 156] width 69 height 13
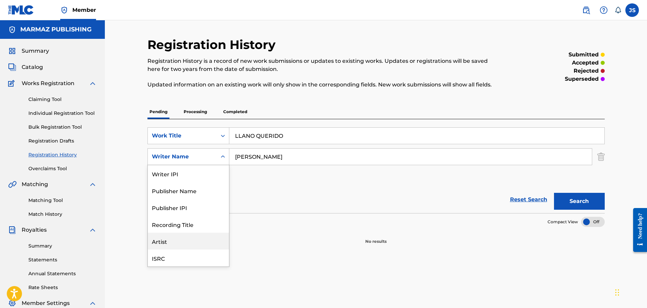
click at [193, 240] on div "Artist" at bounding box center [188, 241] width 81 height 17
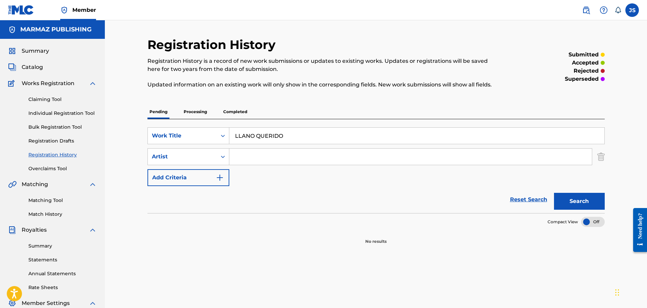
click at [288, 155] on input "Search Form" at bounding box center [410, 157] width 362 height 16
click at [554, 193] on button "Search" at bounding box center [579, 201] width 51 height 17
type input "[PERSON_NAME]"
click at [374, 189] on div "Reset Search Search" at bounding box center [375, 199] width 457 height 27
click at [576, 208] on button "Search" at bounding box center [579, 201] width 51 height 17
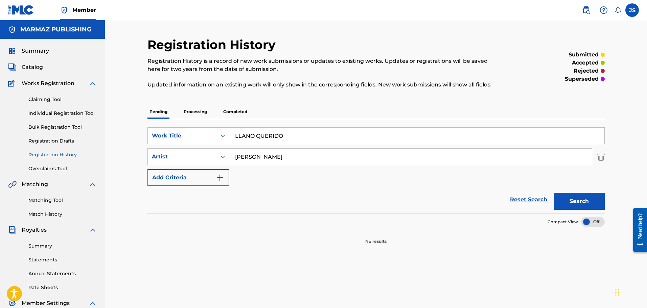
click at [229, 117] on p "Completed" at bounding box center [235, 112] width 28 height 14
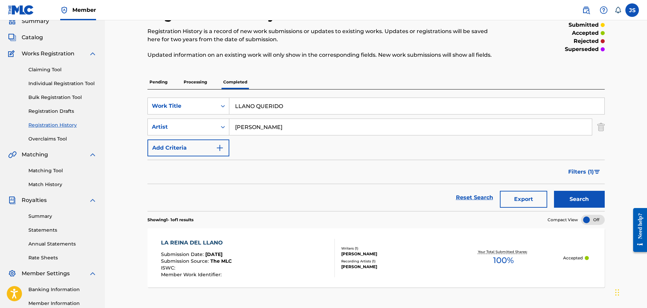
scroll to position [26, 0]
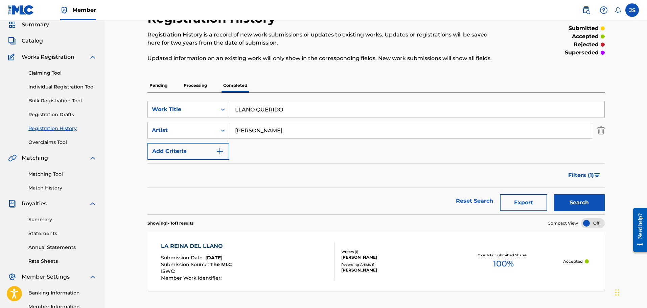
drag, startPoint x: 282, startPoint y: 109, endPoint x: 170, endPoint y: 87, distance: 114.5
click at [170, 87] on div "Pending Processing Completed SearchWithCriteria51290eda-c1bb-4bf1-b13a-dd5dff19…" at bounding box center [375, 205] width 457 height 255
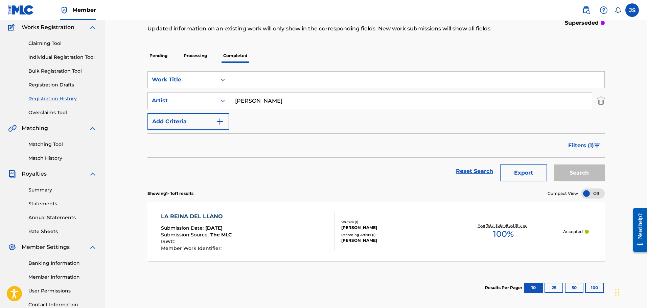
scroll to position [69, 0]
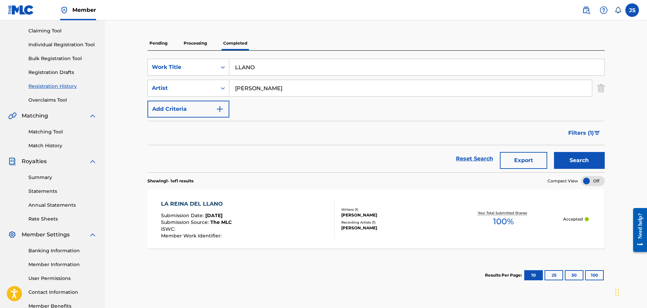
click at [554, 152] on button "Search" at bounding box center [579, 160] width 51 height 17
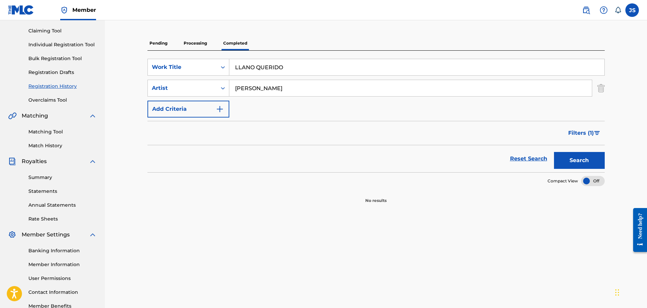
click at [584, 155] on button "Search" at bounding box center [579, 160] width 51 height 17
drag, startPoint x: 329, startPoint y: 64, endPoint x: 111, endPoint y: 36, distance: 219.8
click at [100, 39] on main "MARMAZ PUBLISHING Summary Catalog Works Registration Claiming Tool Individual R…" at bounding box center [323, 135] width 647 height 366
type input "LA REINA DEL LLANO"
click at [554, 152] on button "Search" at bounding box center [579, 160] width 51 height 17
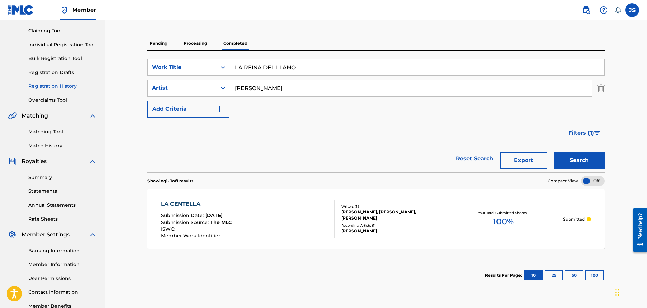
click at [202, 52] on div "SearchWithCriteria51290eda-c1bb-4bf1-b13a-dd5dff19cc01 Work Title LA [PERSON_NA…" at bounding box center [375, 112] width 457 height 122
click at [199, 38] on p "Processing" at bounding box center [195, 43] width 27 height 14
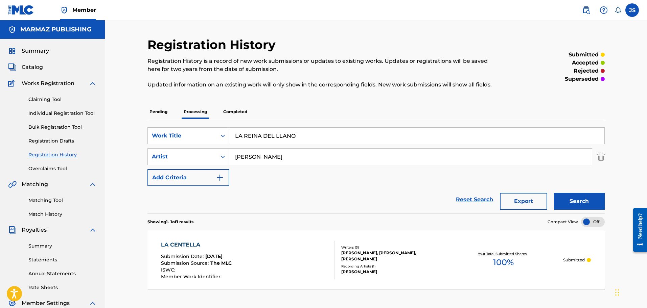
click at [164, 114] on p "Pending" at bounding box center [158, 112] width 22 height 14
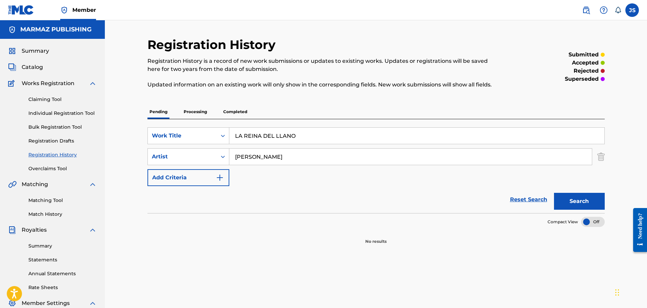
click at [199, 111] on p "Processing" at bounding box center [195, 112] width 27 height 14
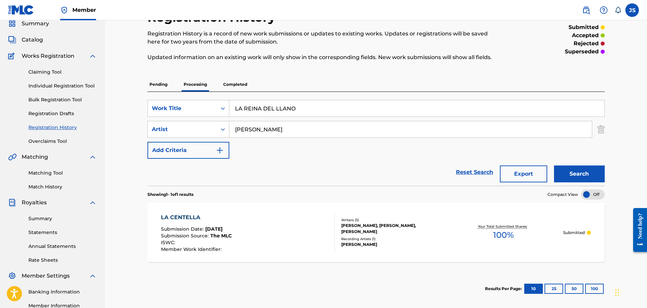
scroll to position [42, 0]
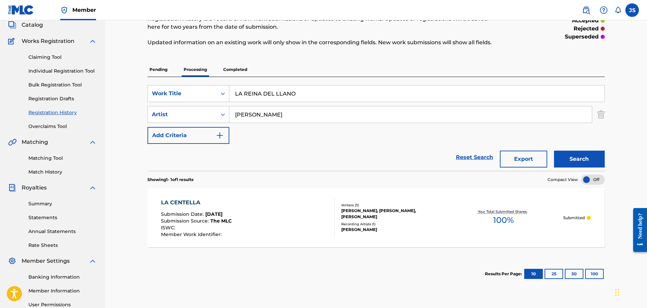
click at [234, 72] on p "Completed" at bounding box center [235, 70] width 28 height 14
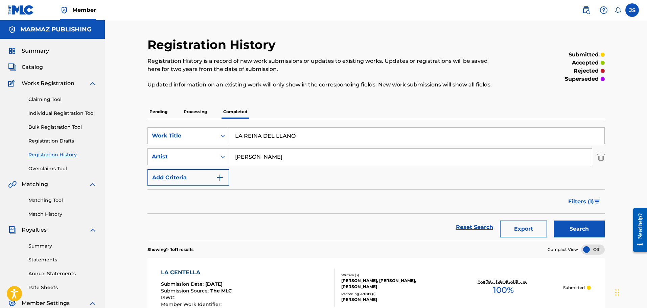
click at [273, 137] on input "LA REINA DEL LLANO" at bounding box center [416, 136] width 375 height 16
drag, startPoint x: 307, startPoint y: 135, endPoint x: 118, endPoint y: 136, distance: 189.3
click at [118, 136] on div "Registration History Registration History is a record of new work submissions o…" at bounding box center [376, 203] width 542 height 366
paste input "LLANO QUERIDO"
type input "LLANO QUERIDO"
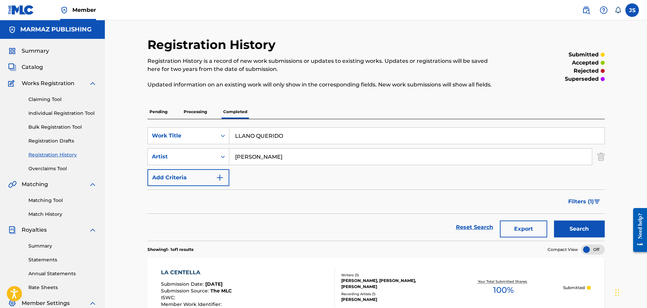
click at [554, 221] on button "Search" at bounding box center [579, 229] width 51 height 17
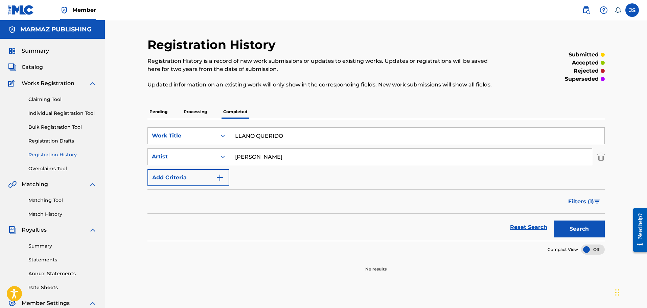
click at [572, 230] on button "Search" at bounding box center [579, 229] width 51 height 17
click at [55, 202] on link "Matching Tool" at bounding box center [62, 200] width 68 height 7
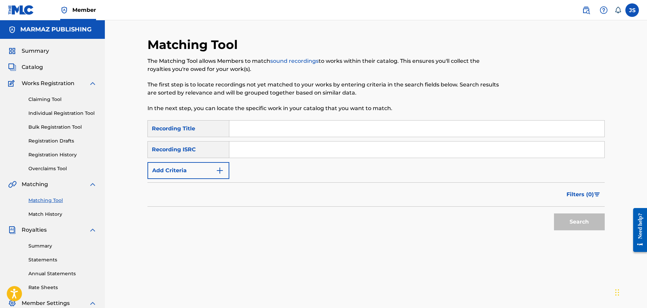
click at [212, 168] on button "Add Criteria" at bounding box center [188, 170] width 82 height 17
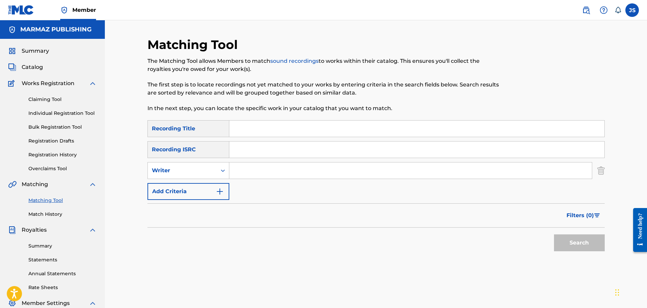
click at [262, 172] on input "Search Form" at bounding box center [410, 171] width 362 height 16
type input "[PERSON_NAME]"
click at [587, 244] on button "Search" at bounding box center [579, 243] width 51 height 17
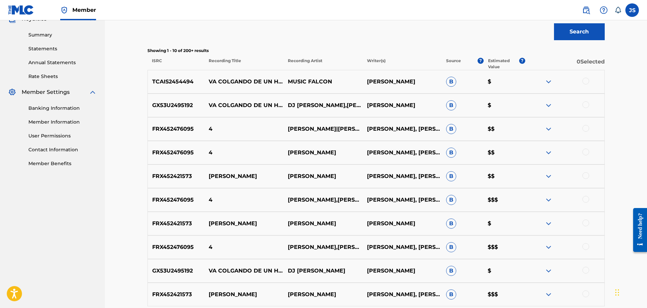
scroll to position [254, 0]
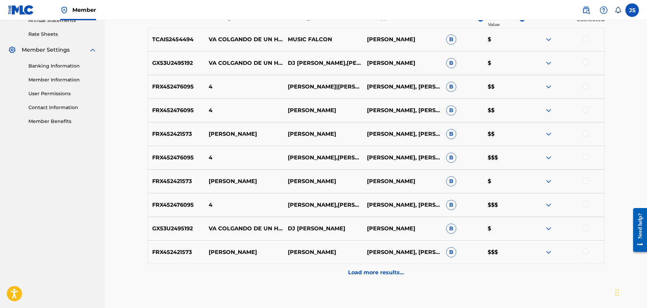
click at [386, 277] on div "Load more results..." at bounding box center [375, 272] width 457 height 17
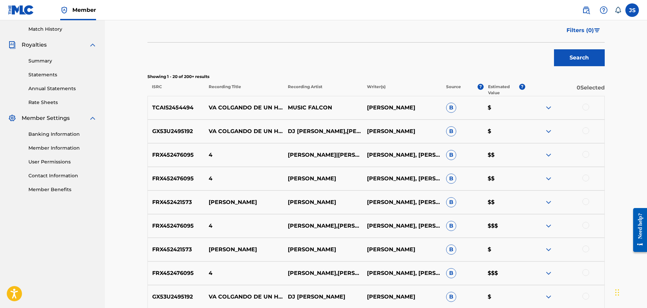
scroll to position [0, 0]
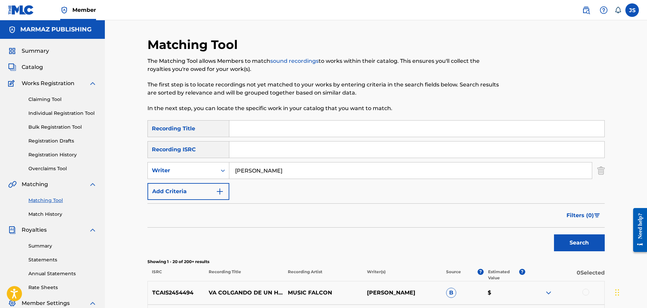
click at [52, 114] on link "Individual Registration Tool" at bounding box center [62, 113] width 68 height 7
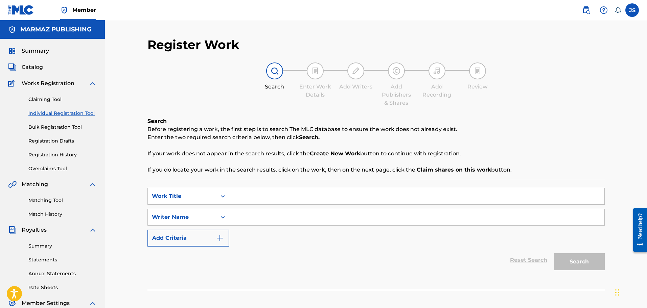
click at [256, 198] on input "Search Form" at bounding box center [416, 196] width 375 height 16
paste input "POPURRI 01: LA VECINA / GUAYABO ZARANDIAO / [GEOGRAPHIC_DATA] / TU ALMA Y LA MI…"
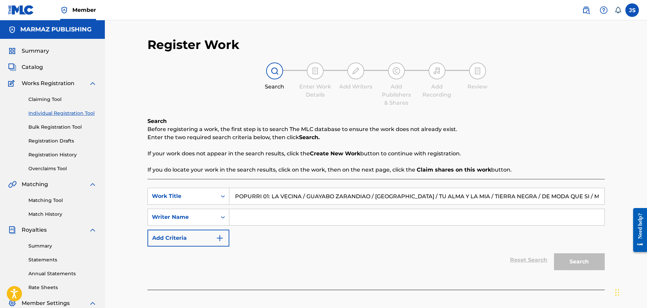
scroll to position [0, 19]
type input "POPURRI 01: LA VECINA / GUAYABO ZARANDIAO / [GEOGRAPHIC_DATA] / TU ALMA Y LA MI…"
click at [267, 211] on input "Search Form" at bounding box center [416, 217] width 375 height 16
click at [195, 216] on div "Writer Name" at bounding box center [182, 217] width 61 height 8
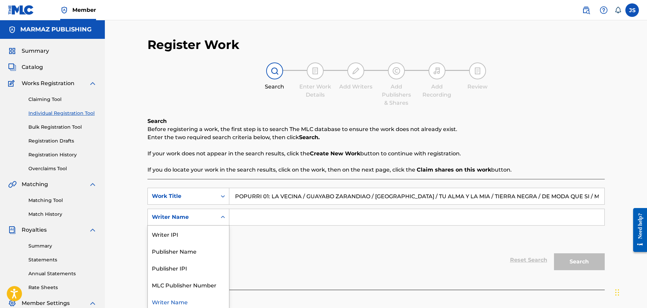
scroll to position [2, 0]
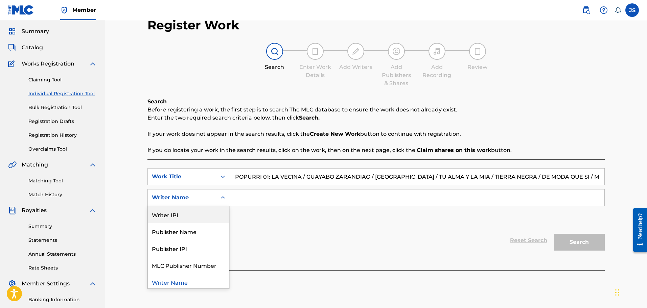
click at [245, 214] on div "SearchWithCriteria2e4c7dc9-97df-4d32-9f36-28dc67173031 Work Title POPURRI 01: L…" at bounding box center [375, 197] width 457 height 59
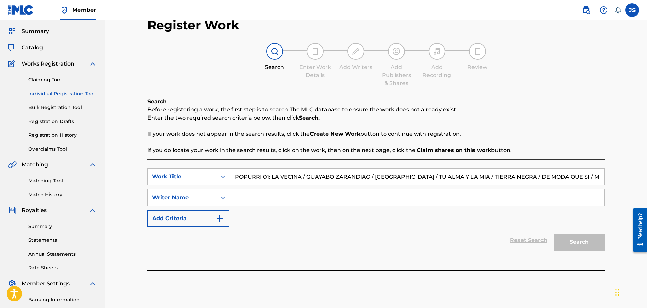
scroll to position [45, 0]
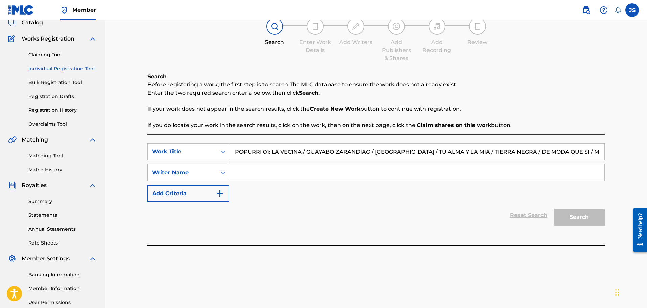
click at [207, 171] on div "Writer Name" at bounding box center [182, 173] width 61 height 8
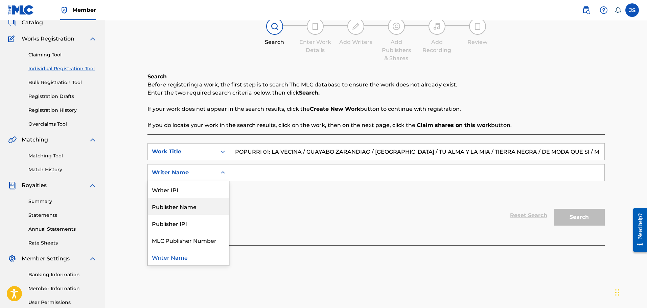
click at [192, 209] on div "Publisher Name" at bounding box center [188, 206] width 81 height 17
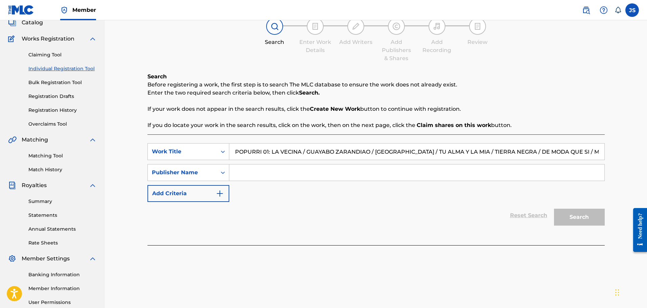
click at [246, 173] on input "Search Form" at bounding box center [416, 173] width 375 height 16
type input "MARMAZ"
click at [222, 197] on img "Search Form" at bounding box center [220, 194] width 8 height 8
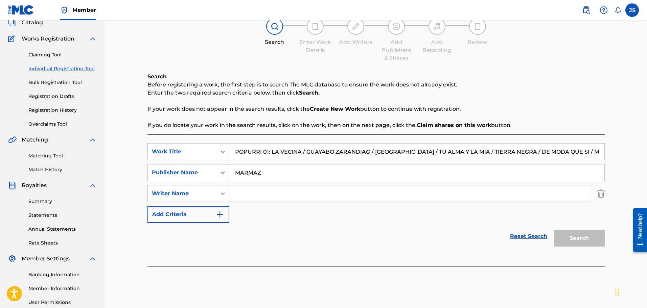
click at [603, 188] on img "Search Form" at bounding box center [600, 193] width 7 height 17
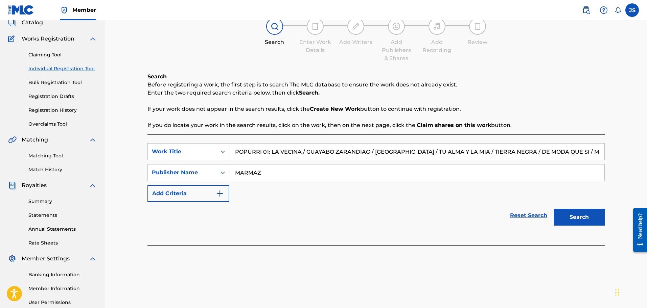
click at [589, 226] on div "Search" at bounding box center [577, 215] width 54 height 27
click at [591, 219] on button "Search" at bounding box center [579, 217] width 51 height 17
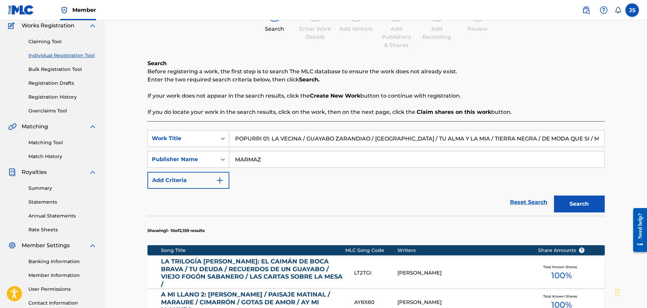
scroll to position [0, 0]
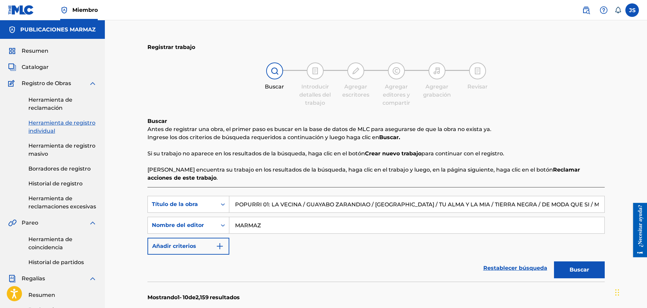
click at [176, 73] on div "Buscar Introducir detalles del trabajo Agregar escritores Agregar editores y co…" at bounding box center [375, 85] width 457 height 45
click at [42, 125] on font "Herramienta de registro individual" at bounding box center [61, 127] width 67 height 15
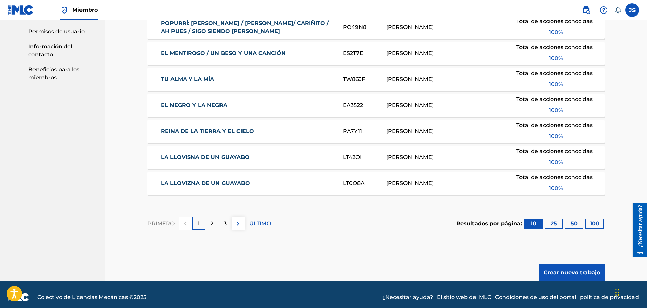
scroll to position [401, 0]
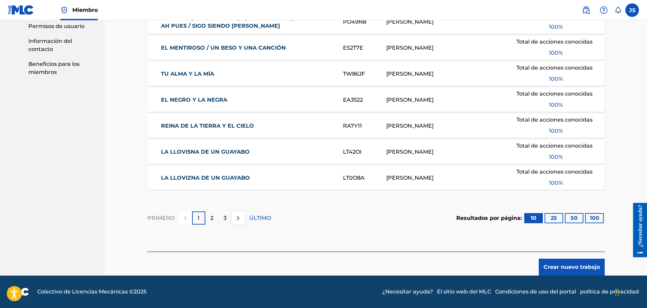
click at [566, 276] on footer "Colectivo de Licencias Mecánicas © 2025 ¿Necesitar ayuda? El sitio web del MLC …" at bounding box center [323, 292] width 647 height 32
click at [561, 270] on font "Crear nuevo trabajo" at bounding box center [571, 267] width 56 height 6
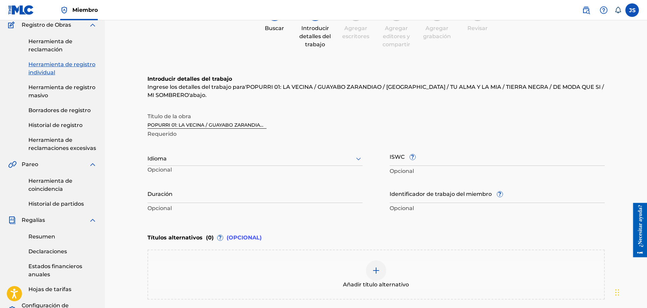
scroll to position [40, 0]
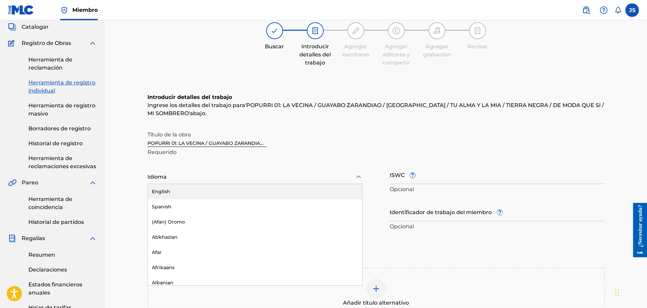
click at [313, 176] on div at bounding box center [254, 177] width 215 height 8
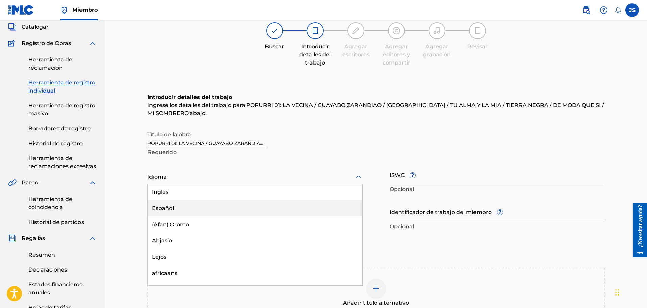
click at [244, 206] on div "Español" at bounding box center [255, 208] width 214 height 16
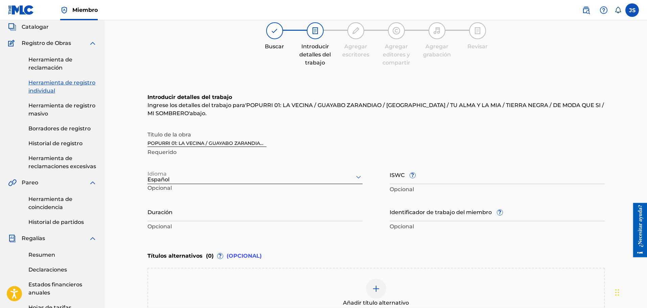
click at [464, 185] on div "ISWC ? Opcional" at bounding box center [496, 180] width 215 height 30
click at [471, 180] on input "ISWC ?" at bounding box center [496, 174] width 215 height 19
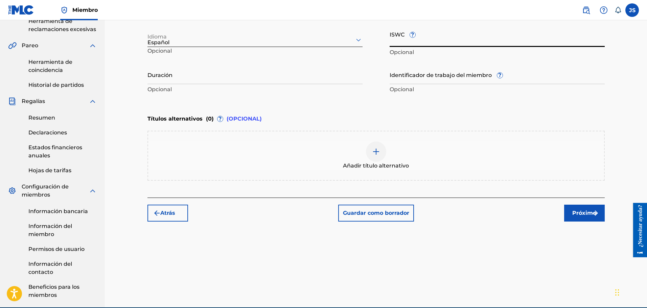
scroll to position [209, 0]
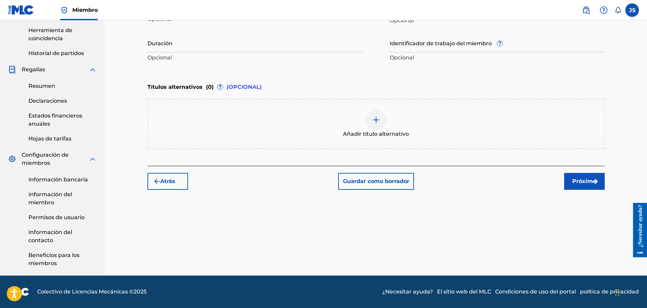
click at [378, 128] on div at bounding box center [376, 120] width 20 height 20
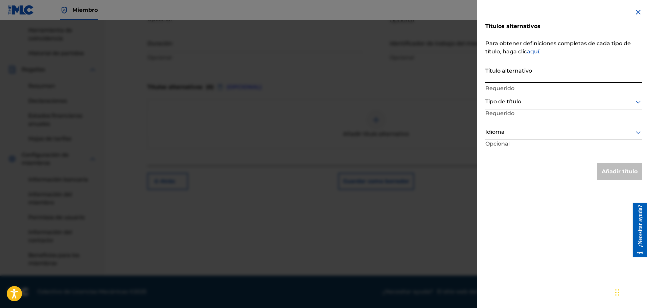
click at [542, 79] on input "Título alternativo" at bounding box center [563, 73] width 157 height 19
type input "POPURRI 01"
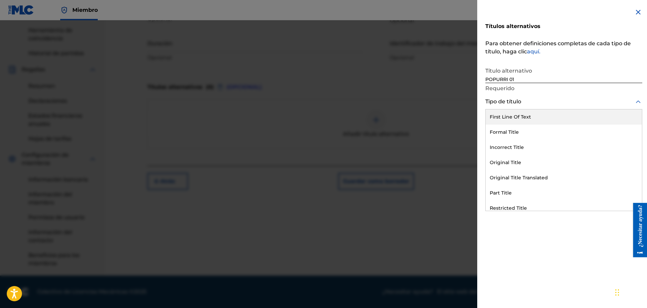
click at [549, 98] on div at bounding box center [563, 102] width 157 height 8
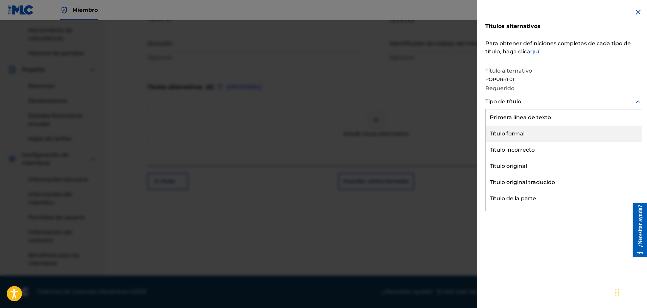
click at [550, 128] on div "Título formal" at bounding box center [563, 134] width 156 height 16
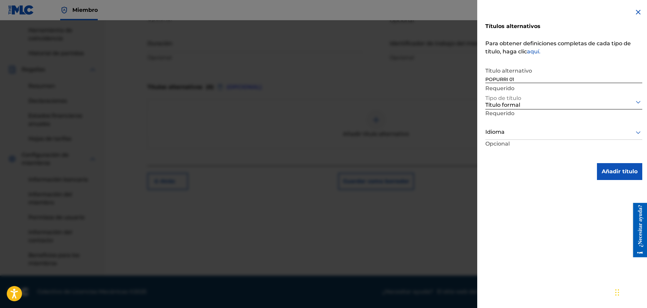
click at [553, 132] on div at bounding box center [563, 132] width 157 height 8
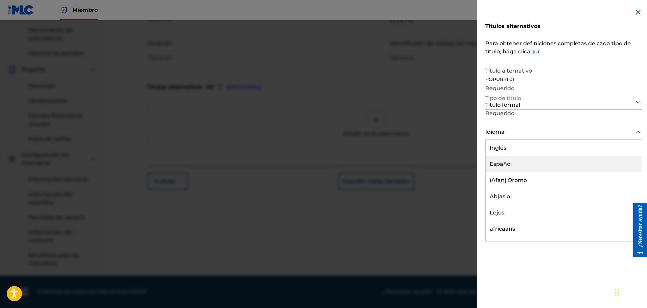
click at [545, 159] on div "Español" at bounding box center [563, 164] width 156 height 16
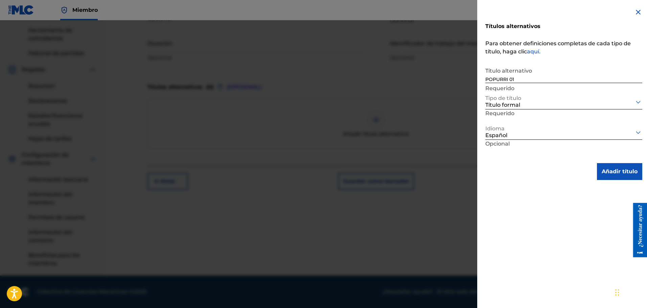
click at [609, 172] on font "Añadir título" at bounding box center [619, 171] width 36 height 6
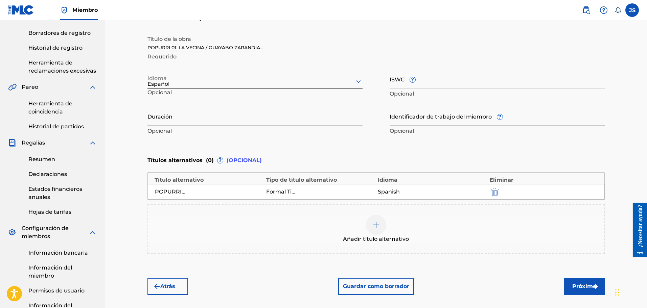
scroll to position [82, 0]
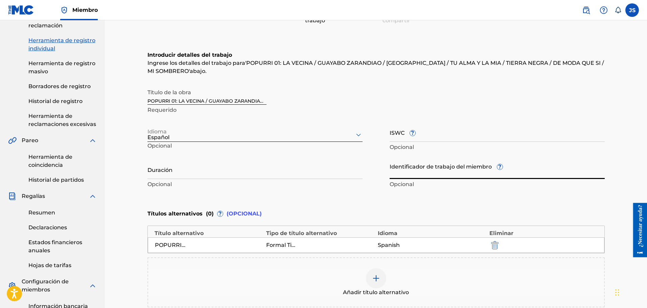
click at [427, 177] on input "Identificador de trabajo del miembro ?" at bounding box center [496, 169] width 215 height 19
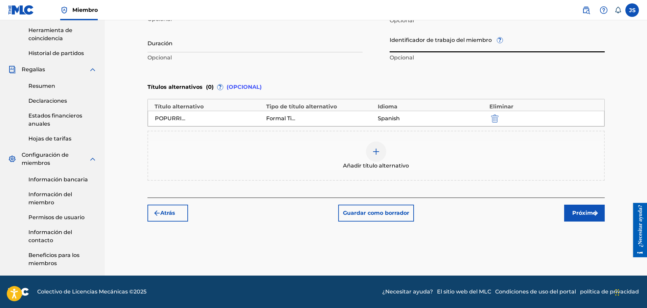
scroll to position [167, 0]
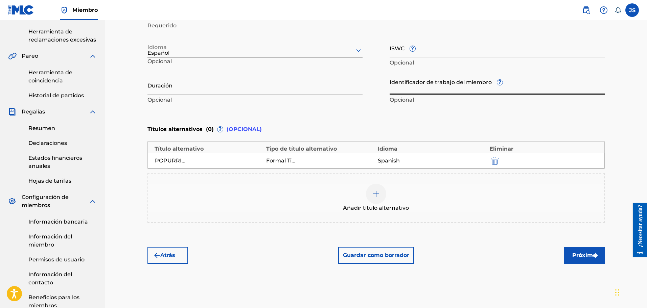
click at [571, 255] on button "Próximo" at bounding box center [584, 255] width 41 height 17
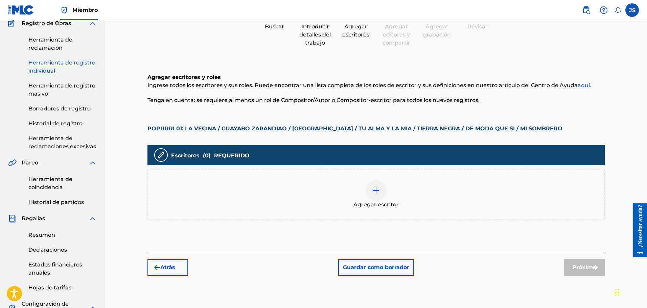
scroll to position [73, 0]
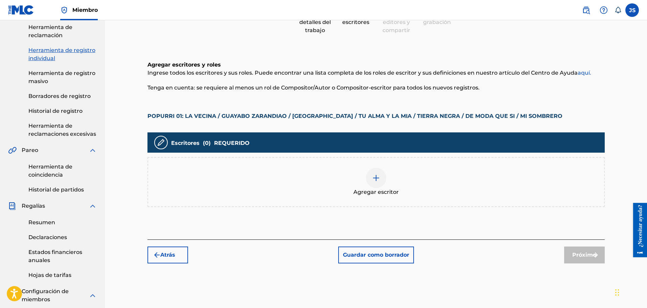
click at [368, 184] on div at bounding box center [376, 178] width 20 height 20
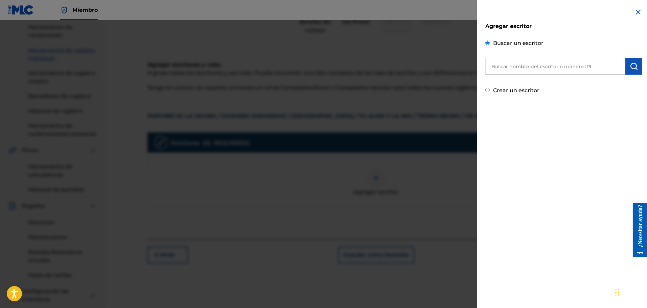
click at [539, 60] on input "text" at bounding box center [555, 66] width 140 height 17
click at [522, 66] on input "text" at bounding box center [555, 66] width 140 height 17
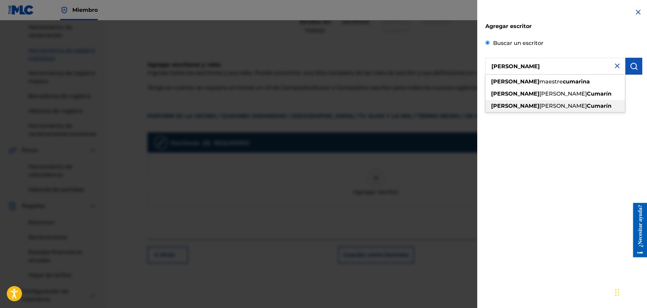
click at [587, 105] on font "Cumarín" at bounding box center [599, 106] width 25 height 6
type input "[PERSON_NAME]"
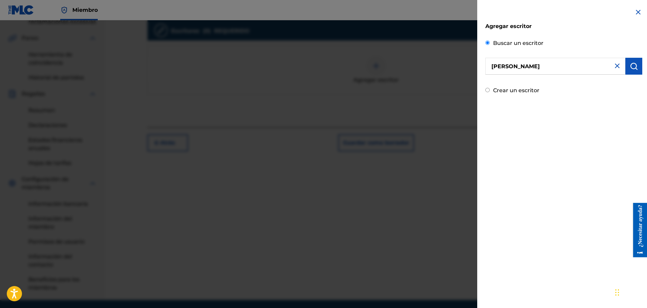
scroll to position [199, 0]
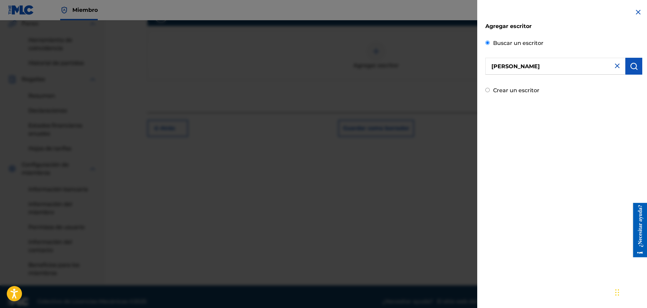
click at [514, 92] on font "Crear un escritor" at bounding box center [516, 90] width 46 height 6
radio input "true"
click at [489, 92] on input "Crear un escritor" at bounding box center [487, 90] width 4 height 4
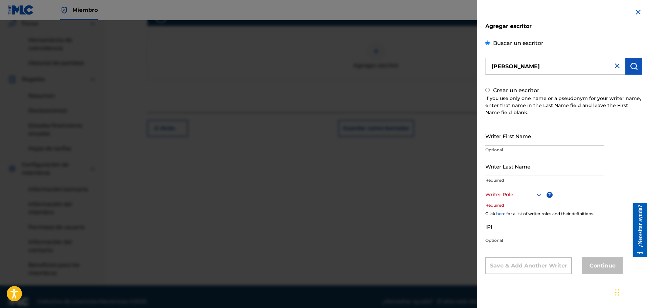
radio input "false"
radio input "true"
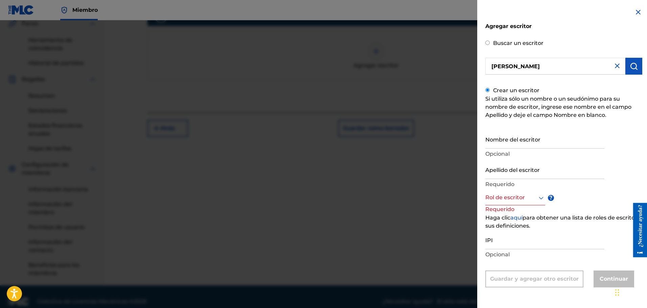
click at [490, 90] on div "Crear un escritor Si utiliza sólo un nombre o un seudónimo para su nombre de es…" at bounding box center [563, 186] width 157 height 203
drag, startPoint x: 583, startPoint y: 68, endPoint x: 476, endPoint y: 73, distance: 107.3
click at [500, 74] on input "[PERSON_NAME]" at bounding box center [555, 66] width 140 height 17
radio input "true"
click at [466, 71] on div at bounding box center [323, 174] width 647 height 308
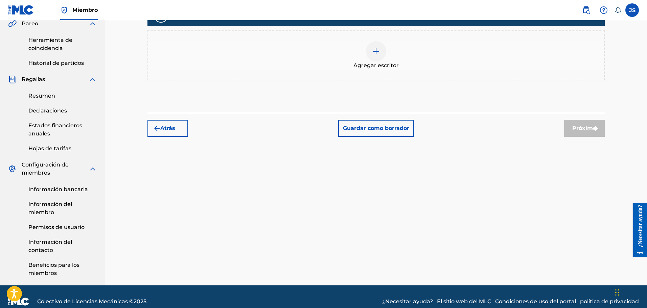
scroll to position [73, 0]
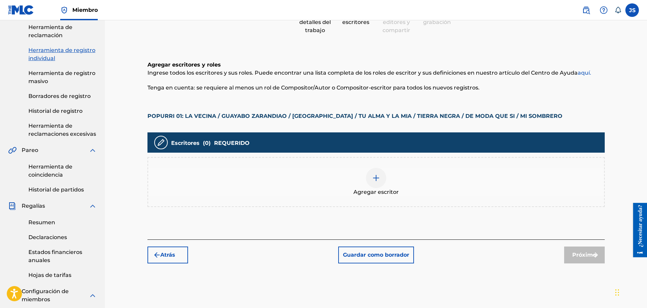
click at [369, 177] on div at bounding box center [376, 178] width 20 height 20
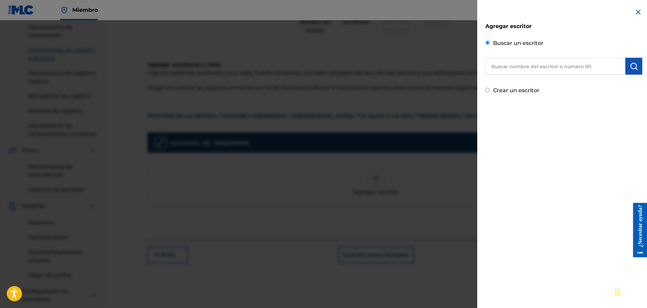
click at [533, 70] on input "text" at bounding box center [555, 66] width 140 height 17
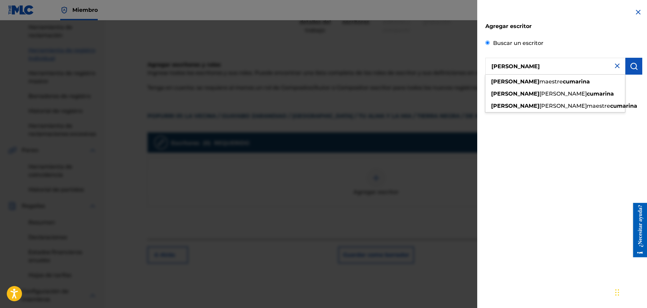
click at [522, 69] on input "[PERSON_NAME]" at bounding box center [555, 66] width 140 height 17
click at [539, 84] on font "maestre" at bounding box center [550, 81] width 23 height 6
type input "[PERSON_NAME]"
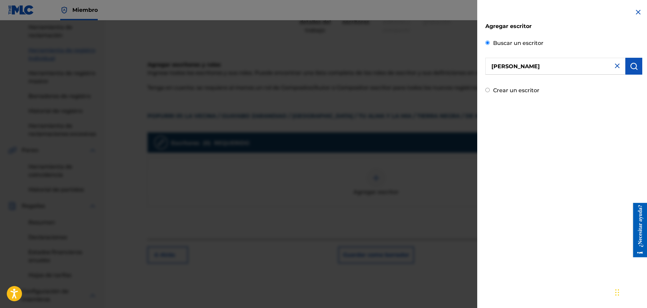
click at [634, 13] on img at bounding box center [638, 12] width 8 height 8
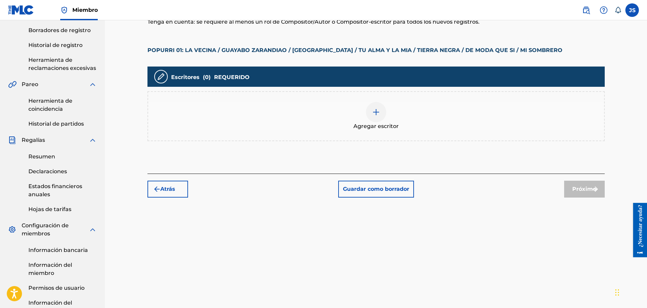
scroll to position [42, 0]
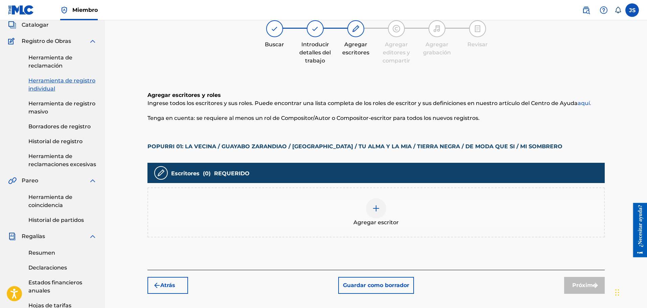
click at [370, 207] on div at bounding box center [376, 208] width 20 height 20
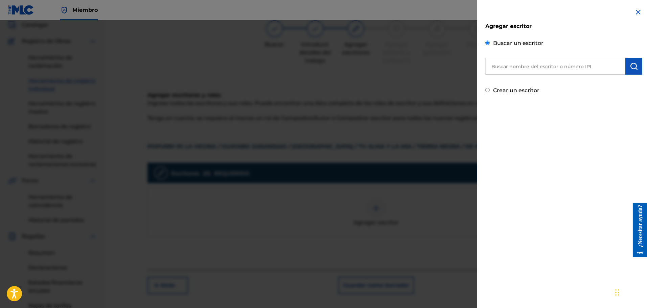
click at [537, 64] on input "text" at bounding box center [555, 66] width 140 height 17
click at [507, 88] on font "Crear un escritor" at bounding box center [516, 90] width 46 height 6
radio input "true"
click at [489, 88] on input "Crear un escritor" at bounding box center [487, 90] width 4 height 4
radio input "false"
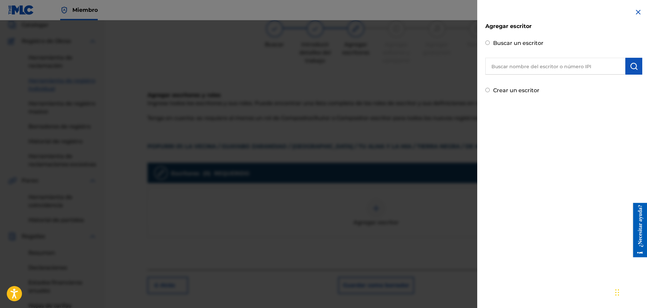
radio input "true"
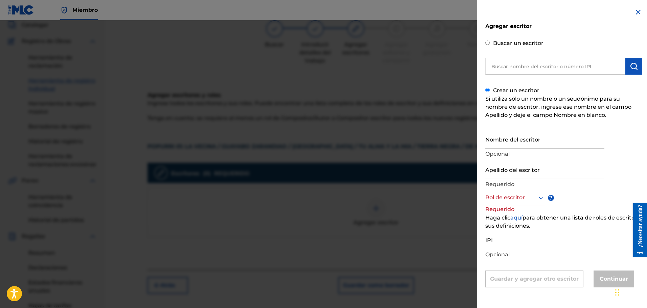
drag, startPoint x: 527, startPoint y: 141, endPoint x: 531, endPoint y: 142, distance: 3.4
click at [528, 141] on input "Nombre del escritor" at bounding box center [544, 138] width 119 height 19
paste input "[PERSON_NAME]"
click at [554, 174] on input "Apellido del escritor" at bounding box center [544, 169] width 119 height 19
drag, startPoint x: 527, startPoint y: 145, endPoint x: 588, endPoint y: 145, distance: 61.2
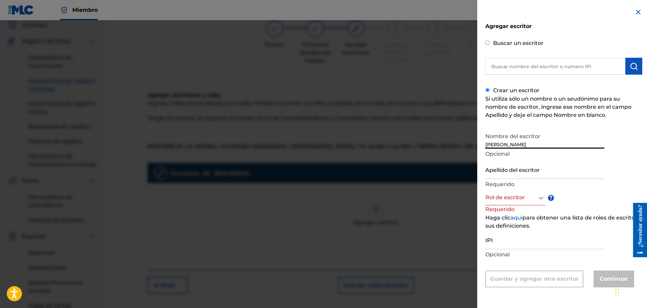
click at [588, 145] on input "[PERSON_NAME]" at bounding box center [544, 138] width 119 height 19
type input "[PERSON_NAME]"
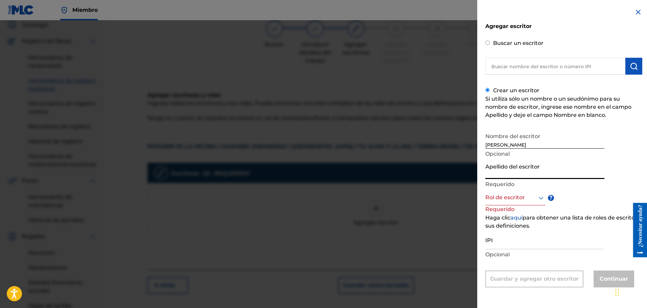
click at [542, 176] on input "Apellido del escritor" at bounding box center [544, 169] width 119 height 19
paste input "[PERSON_NAME] [PERSON_NAME]"
type input "[PERSON_NAME] [PERSON_NAME]"
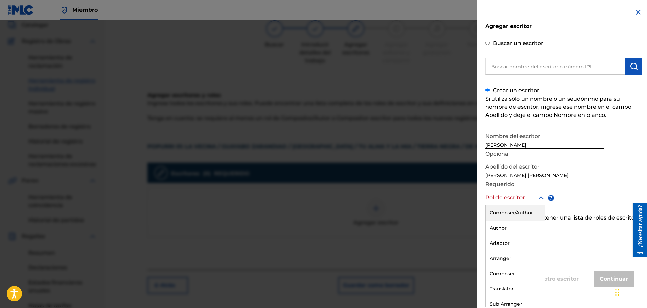
click at [501, 205] on div "Rol de escritor" at bounding box center [515, 197] width 60 height 15
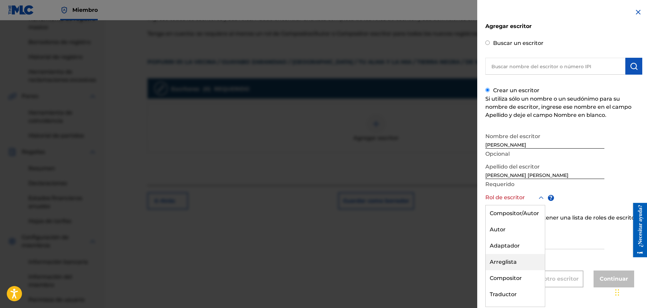
scroll to position [28, 0]
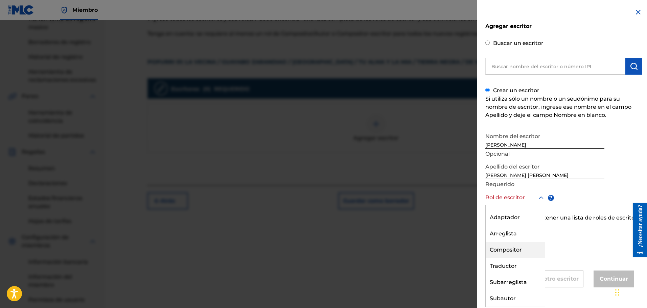
click at [521, 247] on font "Compositor" at bounding box center [505, 250] width 32 height 6
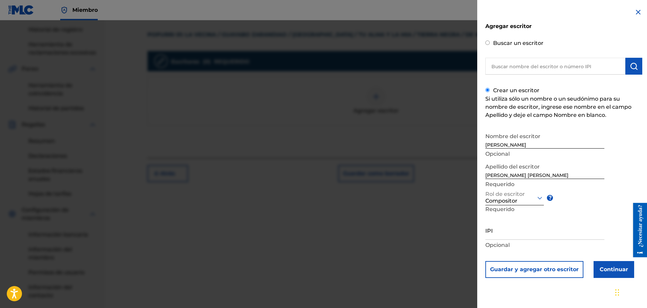
scroll to position [169, 0]
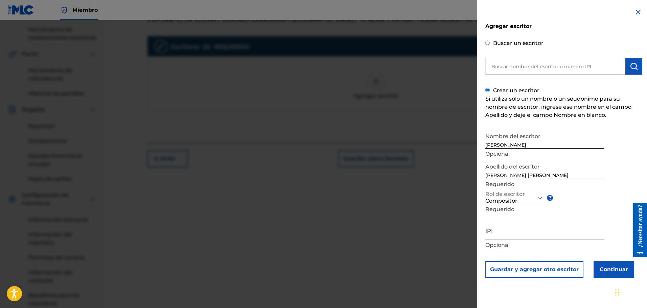
click at [522, 235] on input "IPI" at bounding box center [544, 230] width 119 height 19
